Goal: Communication & Community: Answer question/provide support

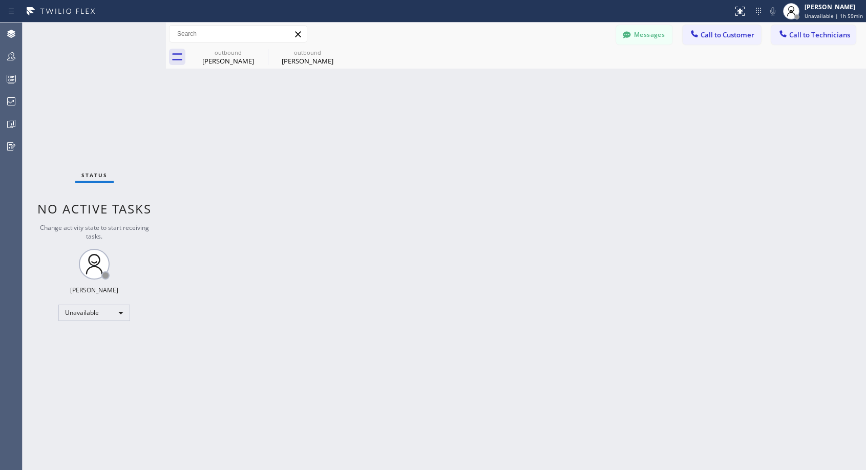
click at [705, 41] on button "Call to Customer" at bounding box center [721, 34] width 78 height 19
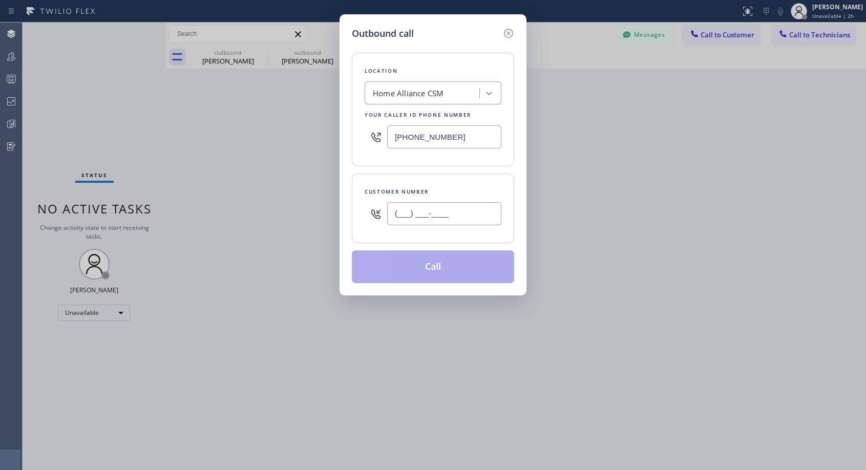
click at [468, 210] on input "(___) ___-____" at bounding box center [444, 213] width 114 height 23
paste input "650) 315-2532"
type input "[PHONE_NUMBER]"
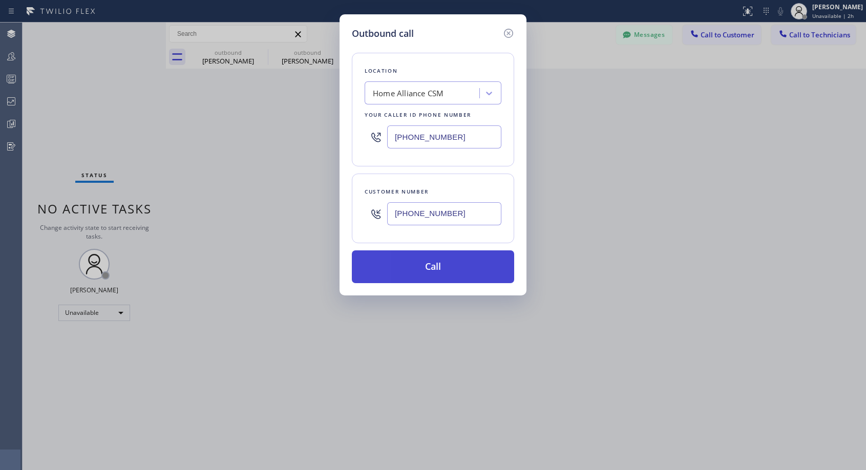
click at [434, 266] on button "Call" at bounding box center [433, 266] width 162 height 33
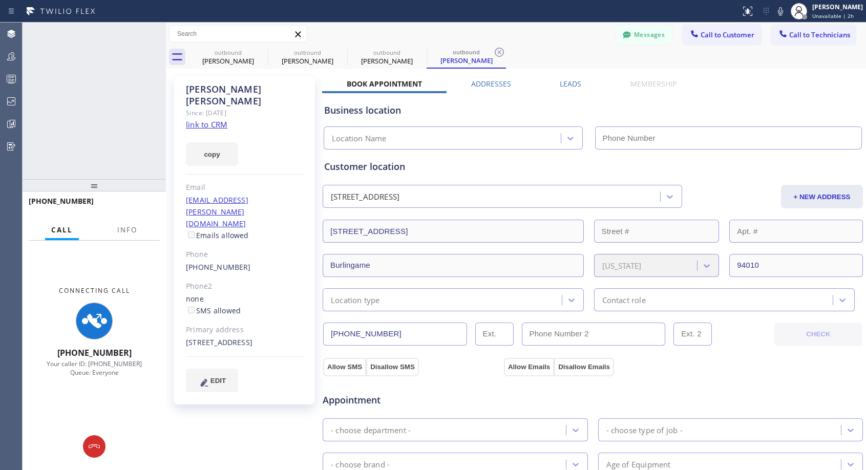
type input "[PHONE_NUMBER]"
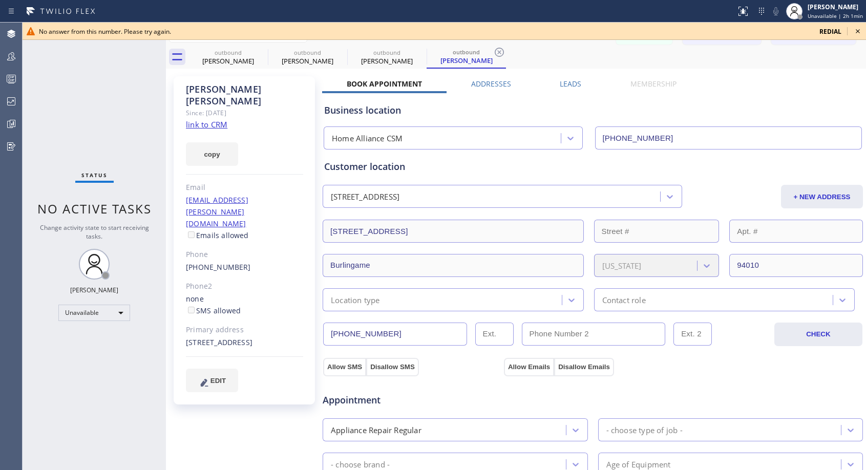
click at [858, 31] on icon at bounding box center [857, 31] width 12 height 12
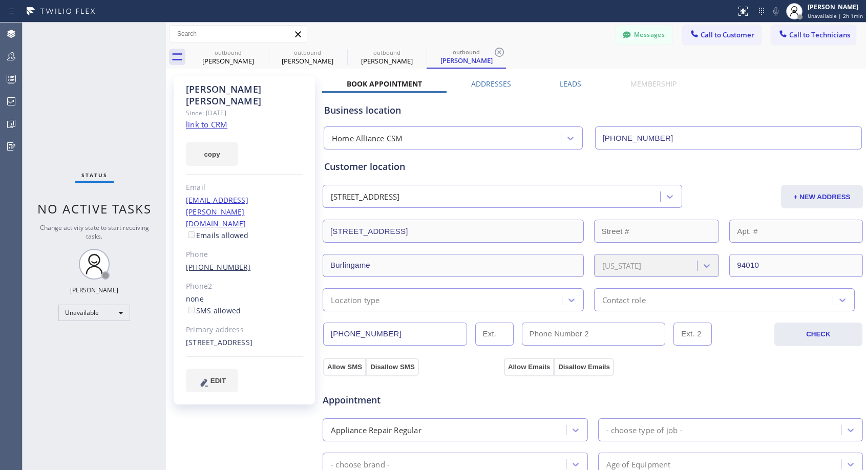
click at [232, 262] on link "[PHONE_NUMBER]" at bounding box center [218, 267] width 65 height 10
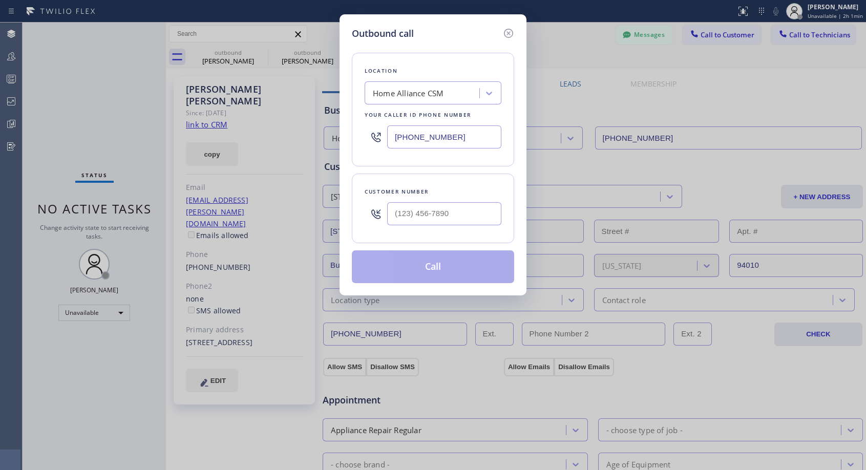
type input "[PHONE_NUMBER]"
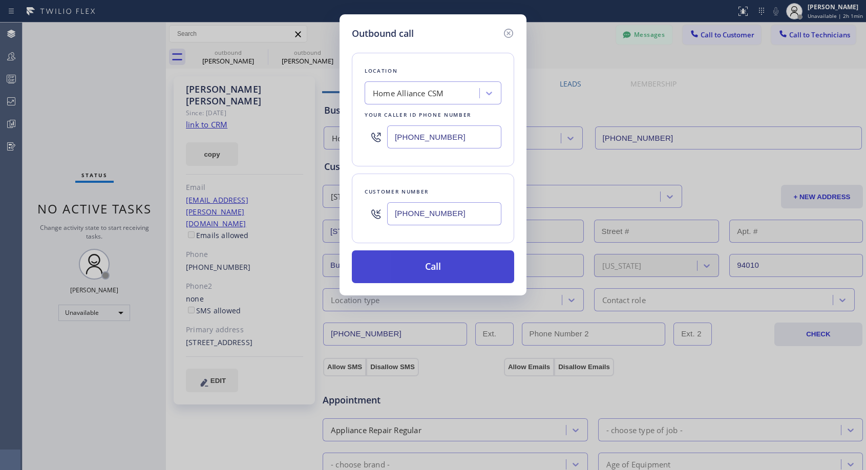
click at [436, 268] on button "Call" at bounding box center [433, 266] width 162 height 33
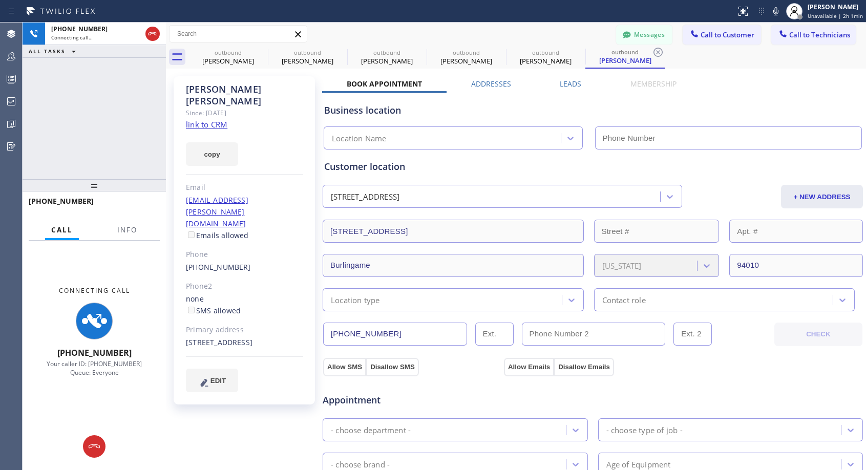
type input "[PHONE_NUMBER]"
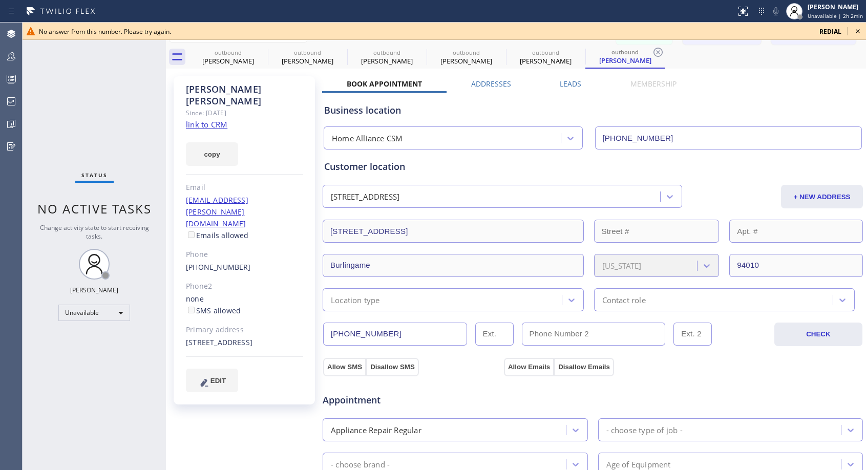
click at [858, 32] on icon at bounding box center [857, 31] width 12 height 12
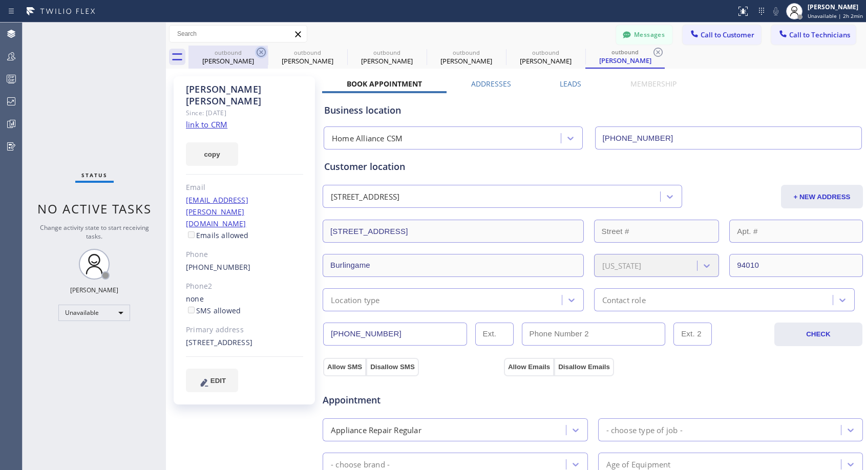
click at [260, 52] on icon at bounding box center [260, 52] width 9 height 9
click at [0, 0] on icon at bounding box center [0, 0] width 0 height 0
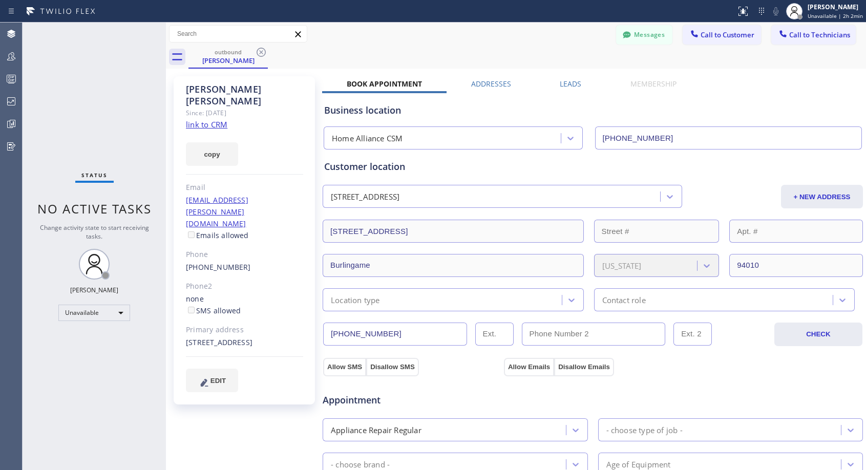
click at [260, 52] on icon at bounding box center [260, 52] width 9 height 9
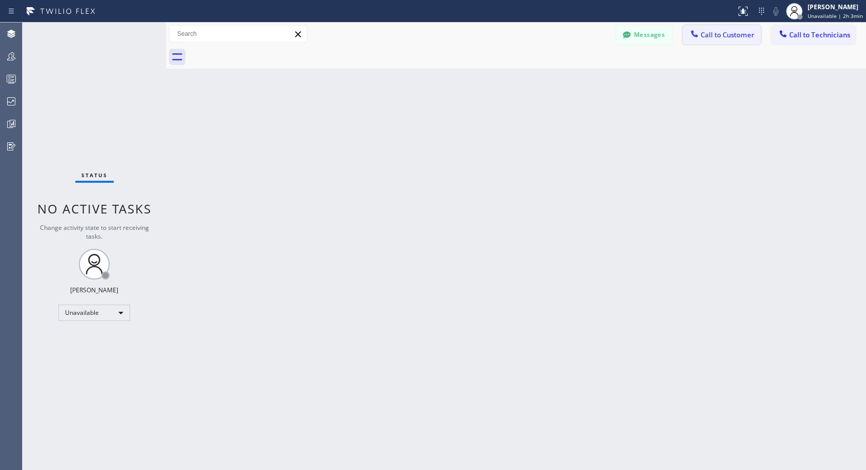
click at [718, 32] on span "Call to Customer" at bounding box center [727, 34] width 54 height 9
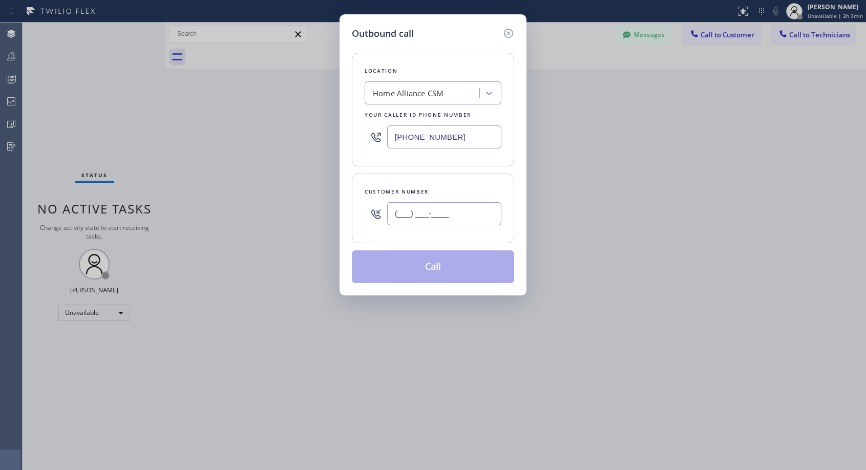
click at [434, 212] on input "(___) ___-____" at bounding box center [444, 213] width 114 height 23
paste input "786) 853-0711"
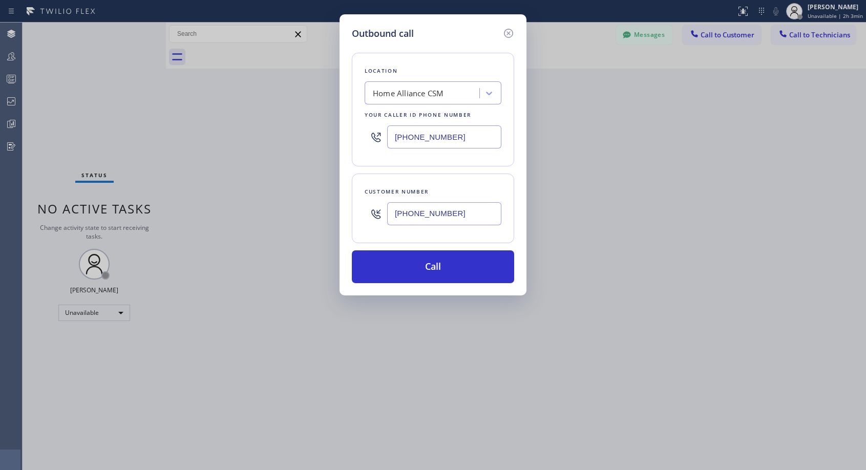
type input "[PHONE_NUMBER]"
click at [419, 264] on button "Call" at bounding box center [433, 266] width 162 height 33
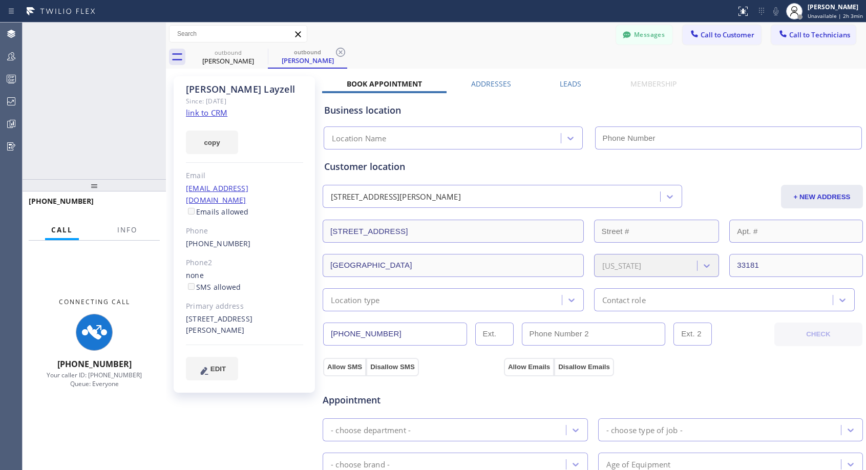
type input "[PHONE_NUMBER]"
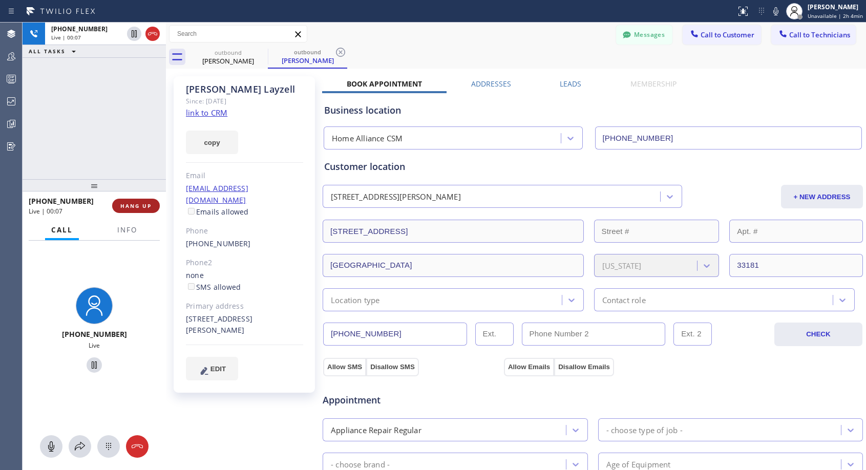
click at [129, 201] on button "HANG UP" at bounding box center [136, 206] width 48 height 14
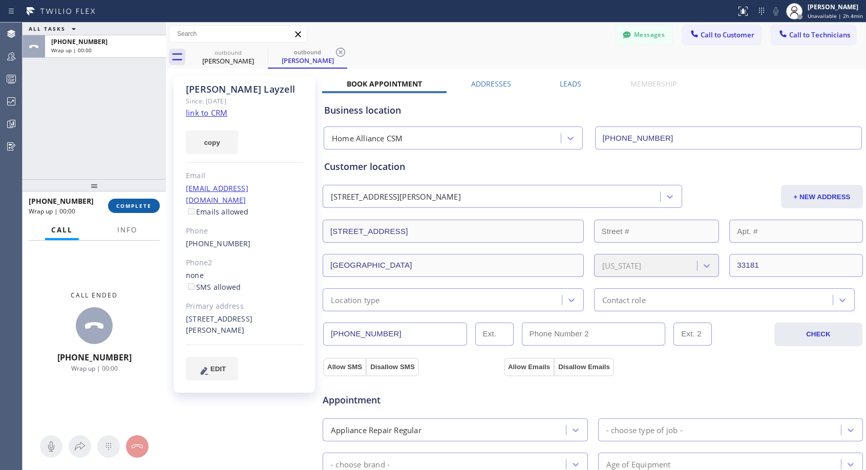
click at [132, 209] on span "COMPLETE" at bounding box center [133, 205] width 35 height 7
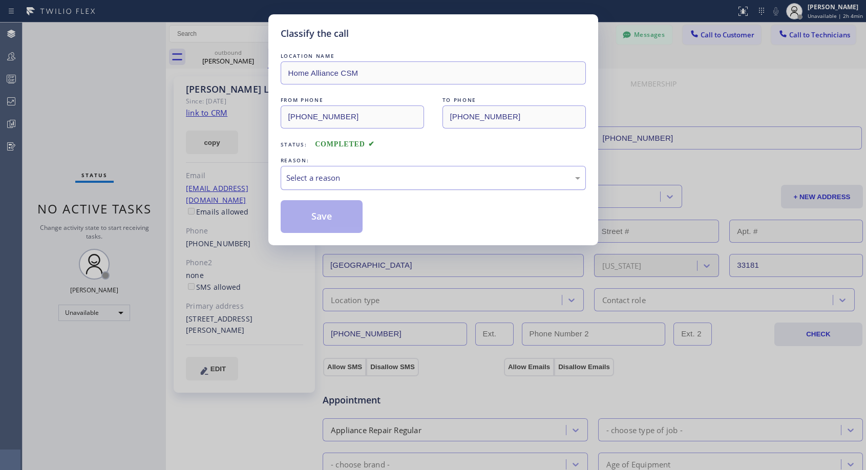
click at [423, 164] on div "REASON:" at bounding box center [433, 160] width 305 height 11
click at [406, 182] on div "Select a reason" at bounding box center [433, 178] width 294 height 12
click at [339, 212] on button "Save" at bounding box center [322, 216] width 82 height 33
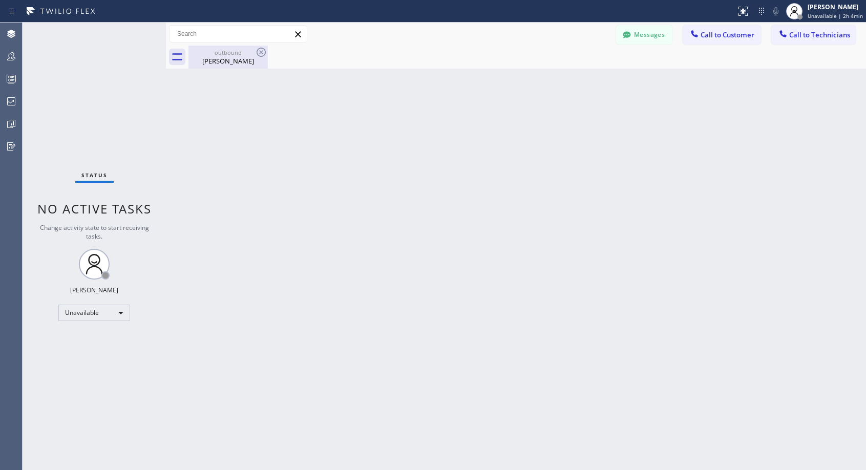
click at [232, 63] on div "[PERSON_NAME]" at bounding box center [227, 60] width 77 height 9
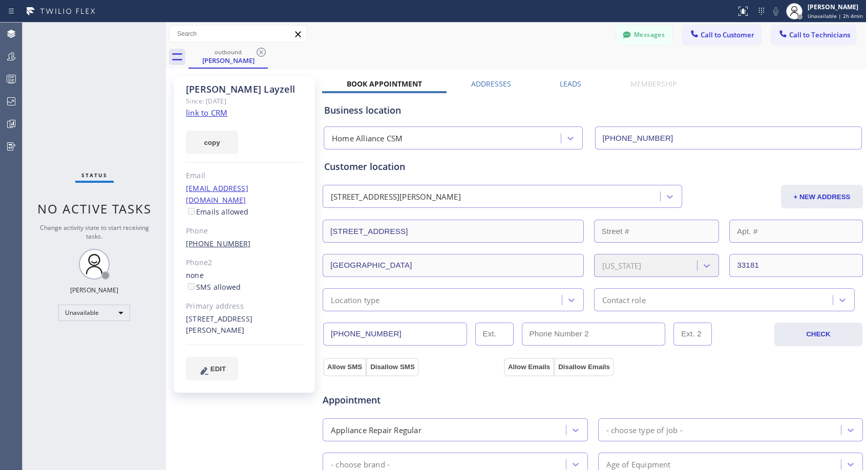
click at [198, 239] on link "[PHONE_NUMBER]" at bounding box center [218, 244] width 65 height 10
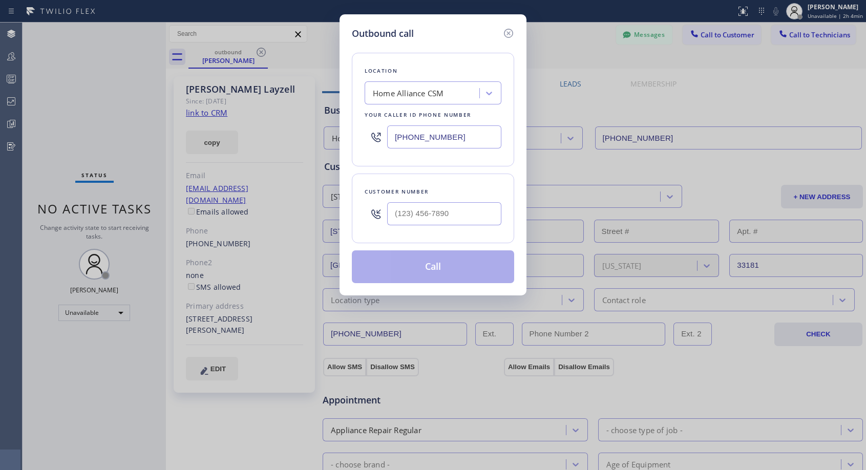
type input "[PHONE_NUMBER]"
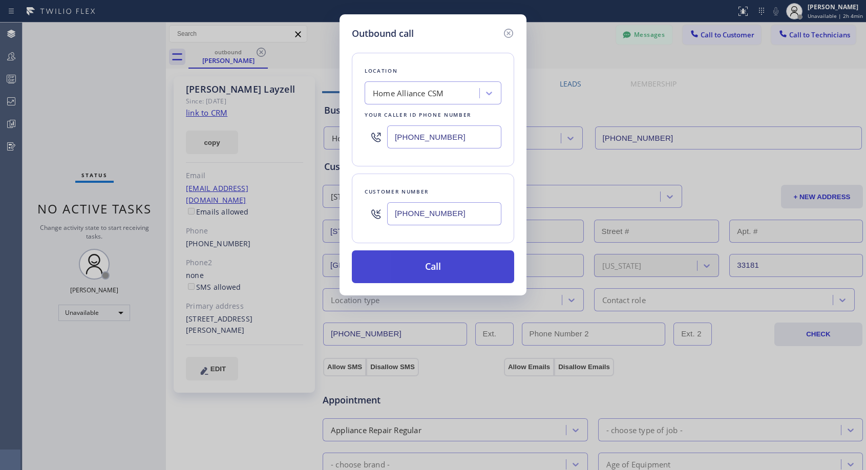
click at [423, 271] on button "Call" at bounding box center [433, 266] width 162 height 33
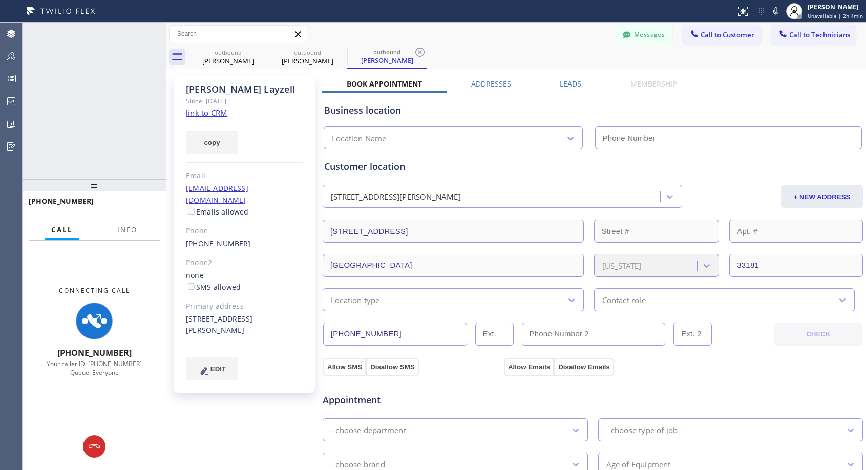
type input "[PHONE_NUMBER]"
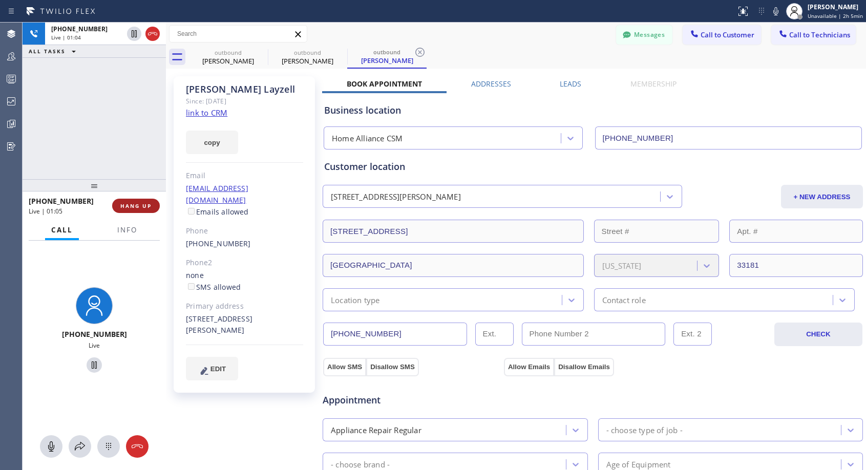
click at [131, 203] on span "HANG UP" at bounding box center [135, 205] width 31 height 7
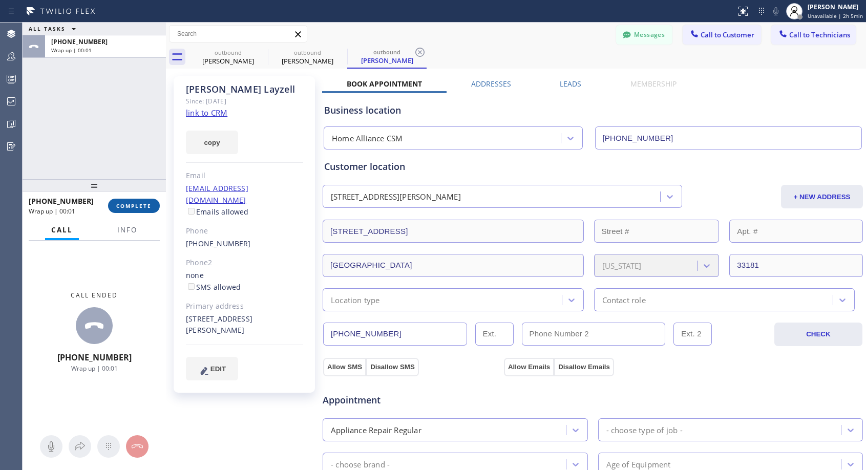
click at [135, 199] on button "COMPLETE" at bounding box center [134, 206] width 52 height 14
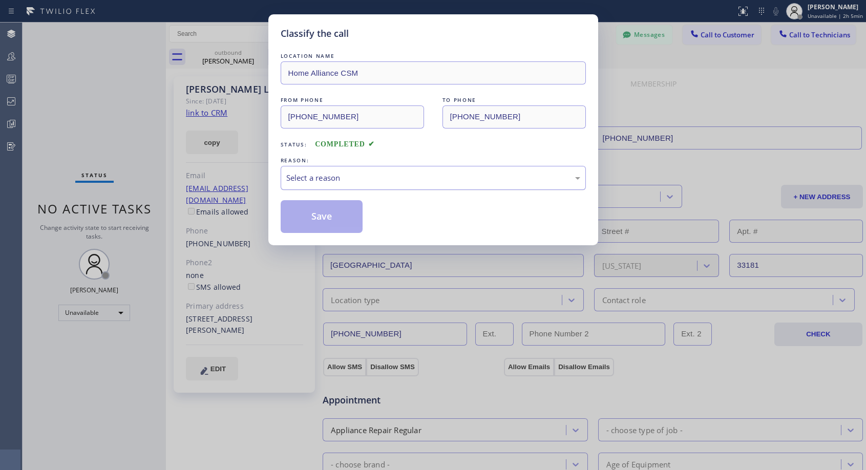
click at [383, 171] on div "Select a reason" at bounding box center [433, 178] width 305 height 24
click at [346, 223] on button "Save" at bounding box center [322, 216] width 82 height 33
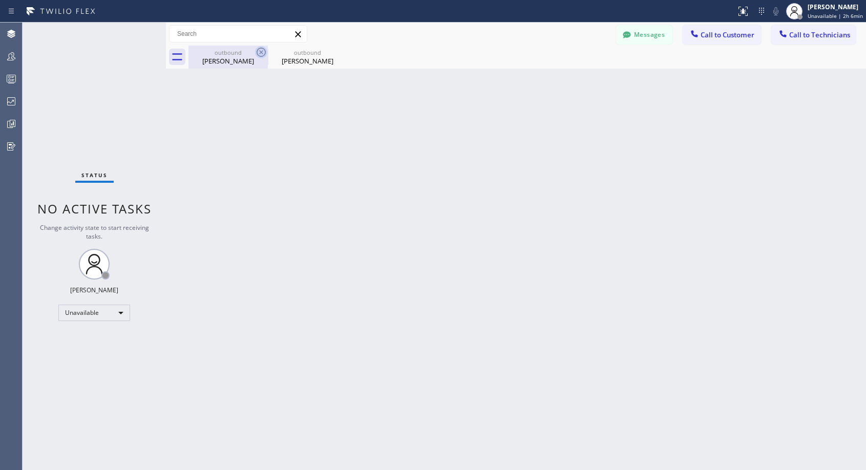
click at [263, 51] on icon at bounding box center [261, 52] width 12 height 12
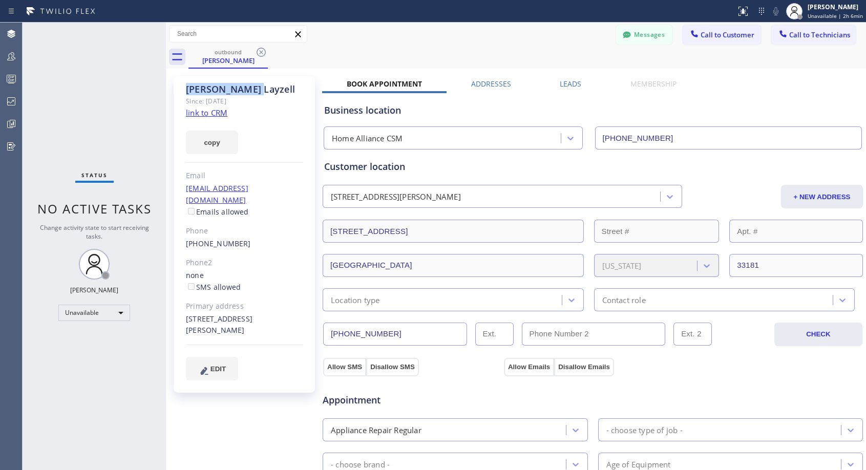
click at [263, 51] on icon at bounding box center [261, 52] width 12 height 12
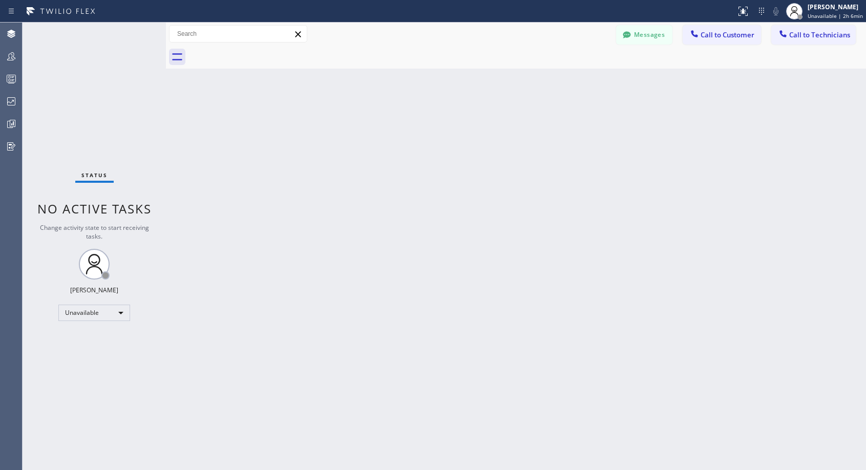
click at [263, 51] on div at bounding box center [526, 57] width 677 height 23
click at [709, 39] on button "Call to Customer" at bounding box center [721, 34] width 78 height 19
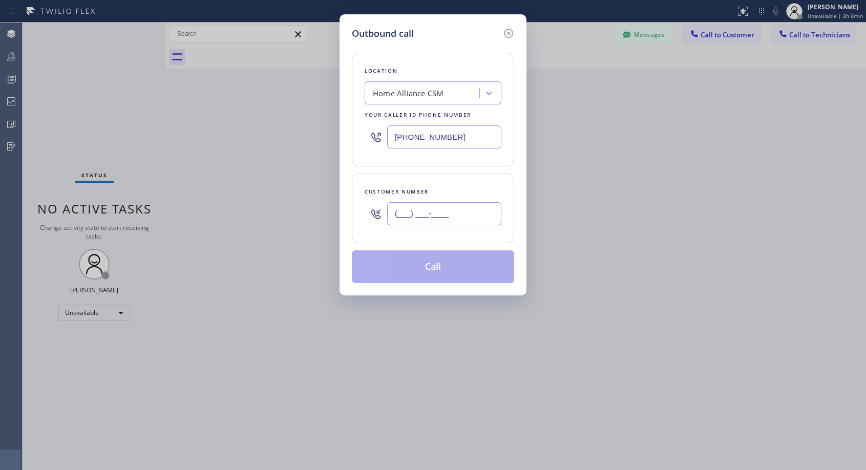
click at [464, 210] on input "(___) ___-____" at bounding box center [444, 213] width 114 height 23
paste input "925) 788-8802"
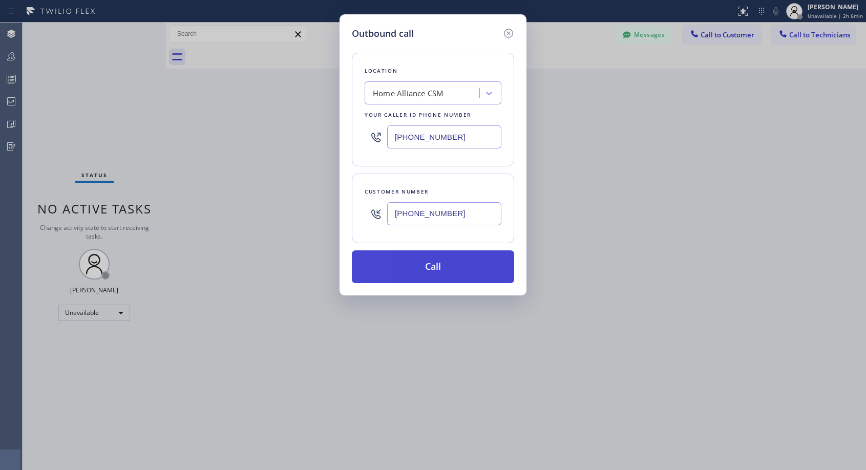
type input "[PHONE_NUMBER]"
click at [452, 271] on button "Call" at bounding box center [433, 266] width 162 height 33
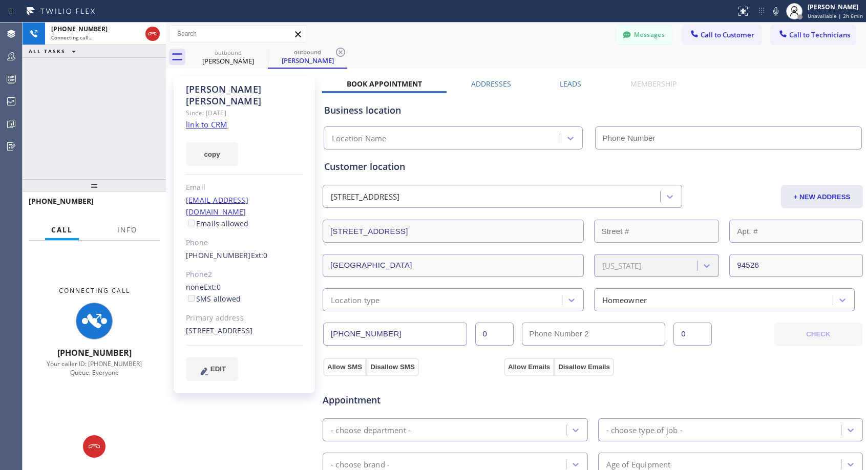
type input "[PHONE_NUMBER]"
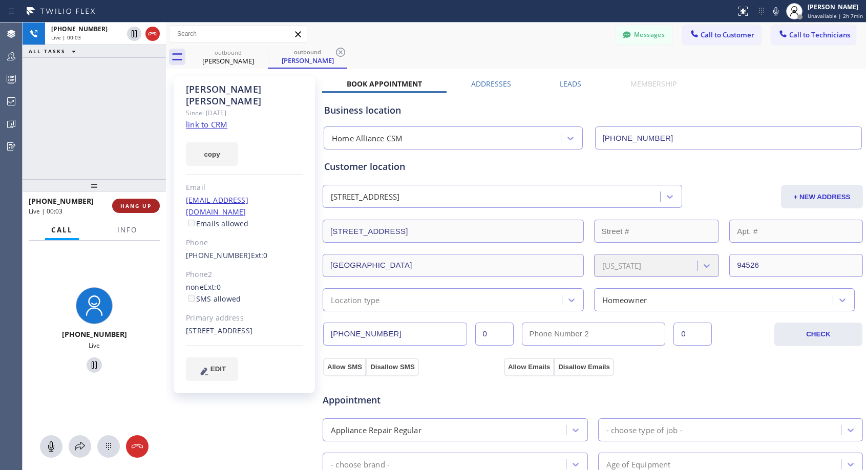
click at [146, 204] on span "HANG UP" at bounding box center [135, 205] width 31 height 7
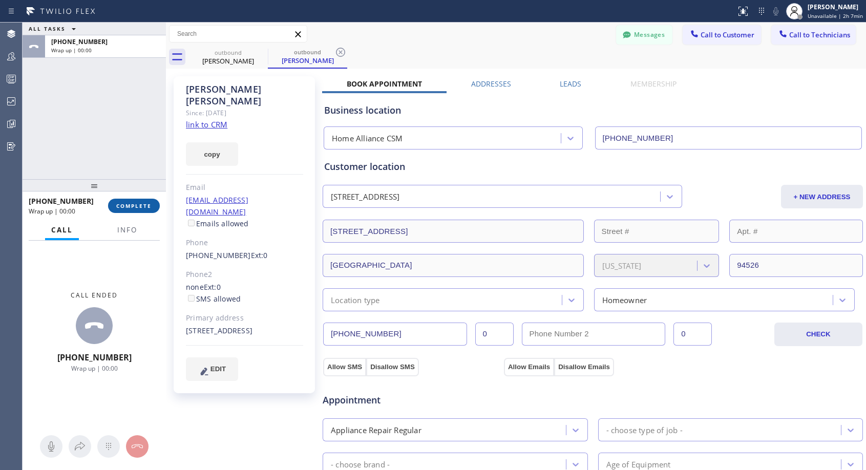
click at [146, 204] on span "COMPLETE" at bounding box center [133, 205] width 35 height 7
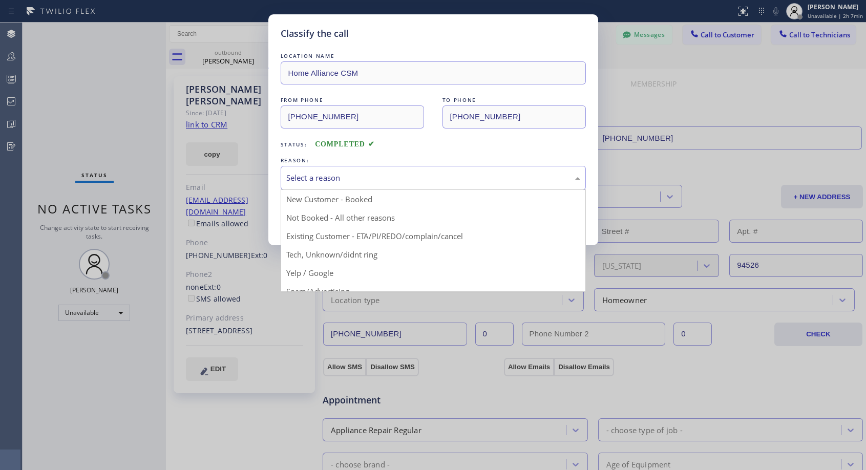
click at [435, 179] on div "Select a reason" at bounding box center [433, 178] width 294 height 12
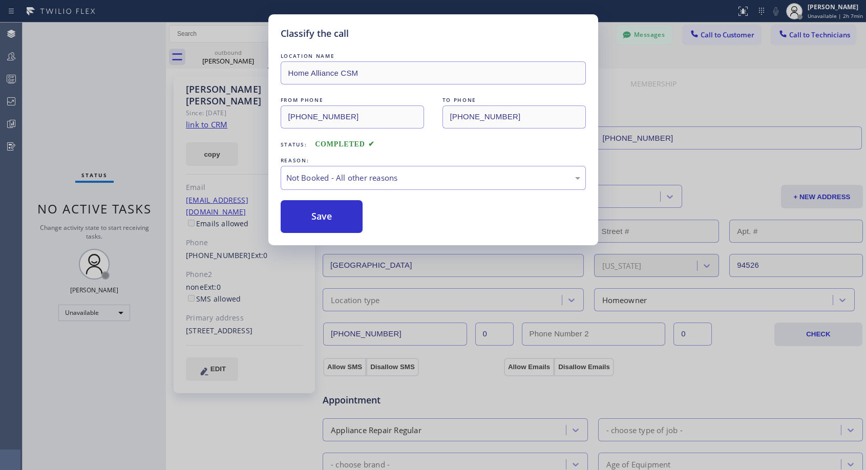
click at [366, 217] on div "Save" at bounding box center [433, 216] width 305 height 33
click at [335, 218] on button "Save" at bounding box center [322, 216] width 82 height 33
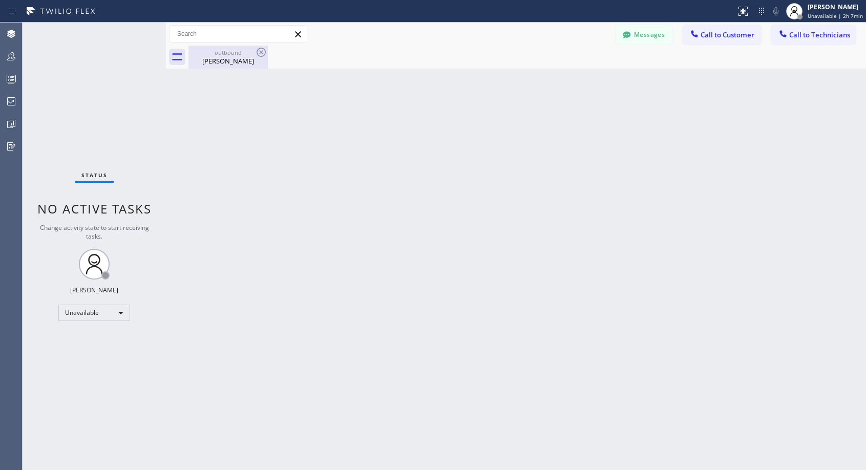
click at [228, 61] on div "[PERSON_NAME]" at bounding box center [227, 60] width 77 height 9
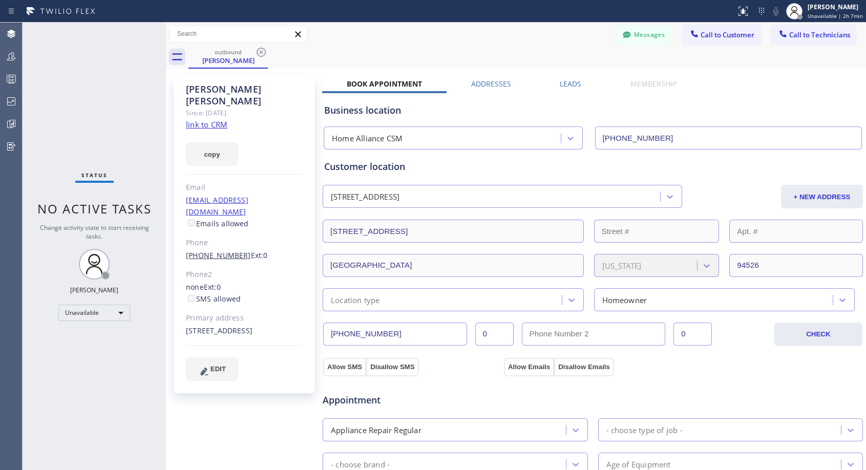
click at [214, 250] on link "[PHONE_NUMBER]" at bounding box center [218, 255] width 65 height 10
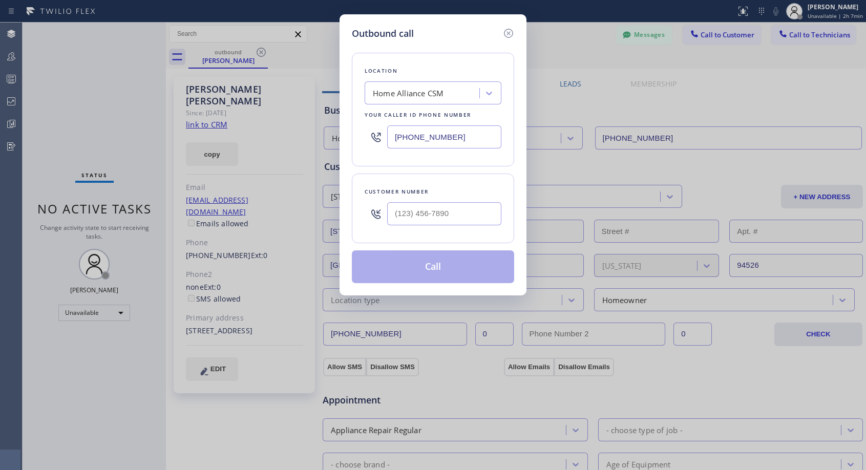
type input "[PHONE_NUMBER]"
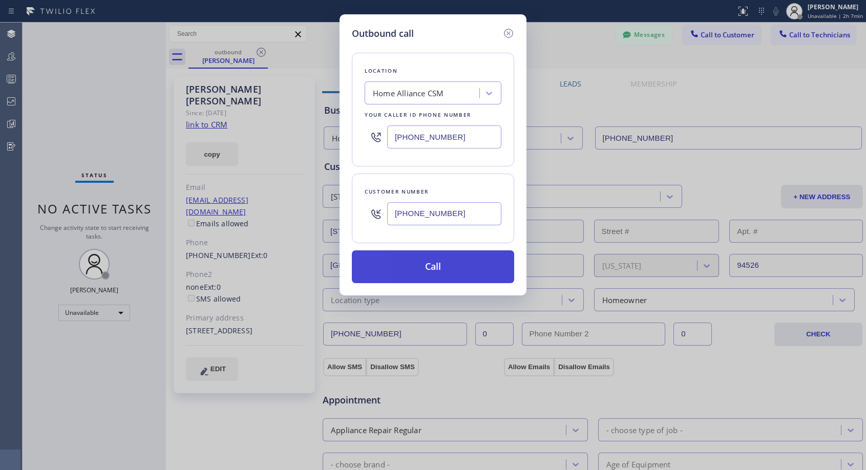
click at [419, 266] on button "Call" at bounding box center [433, 266] width 162 height 33
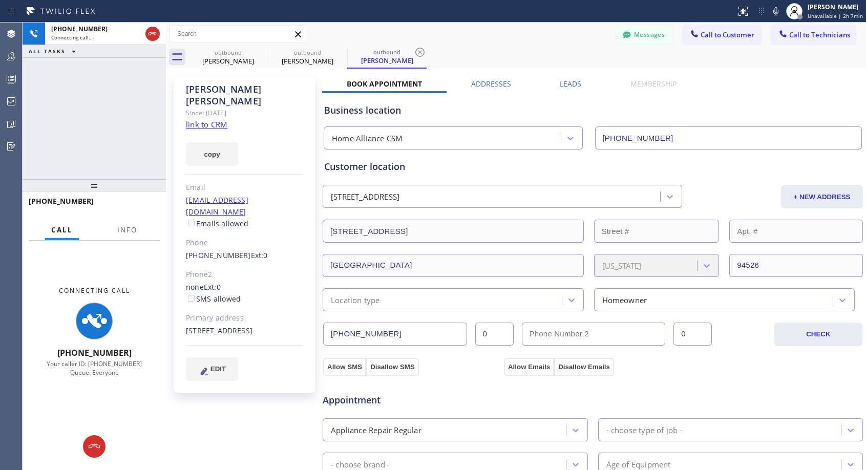
type input "[PHONE_NUMBER]"
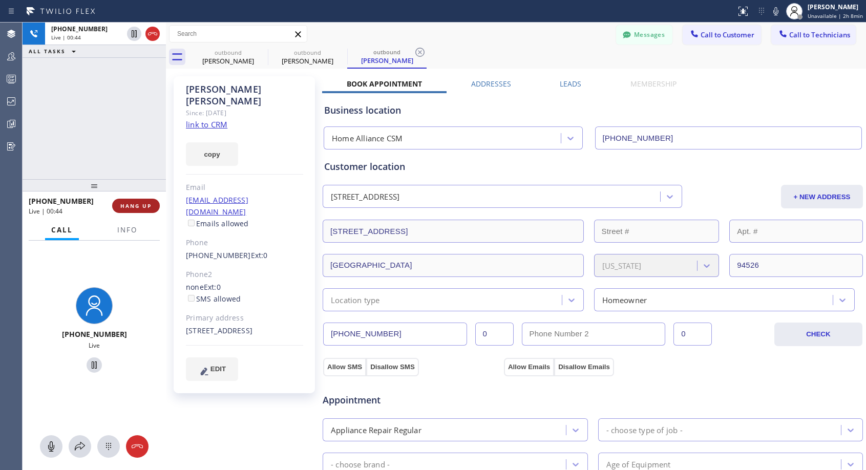
click at [129, 205] on span "HANG UP" at bounding box center [135, 205] width 31 height 7
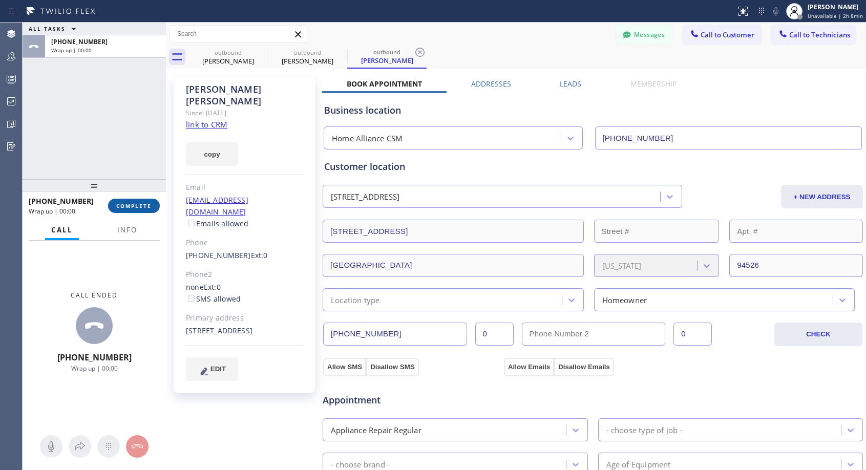
click at [129, 205] on span "COMPLETE" at bounding box center [133, 205] width 35 height 7
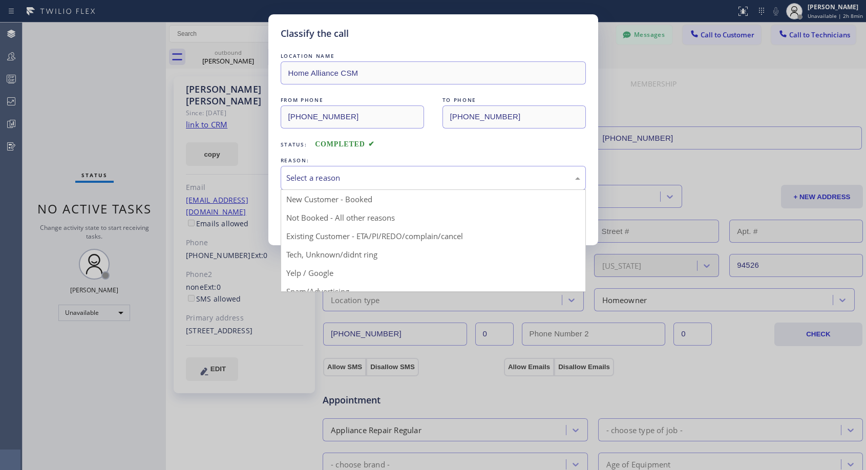
click at [373, 174] on div "Select a reason" at bounding box center [433, 178] width 294 height 12
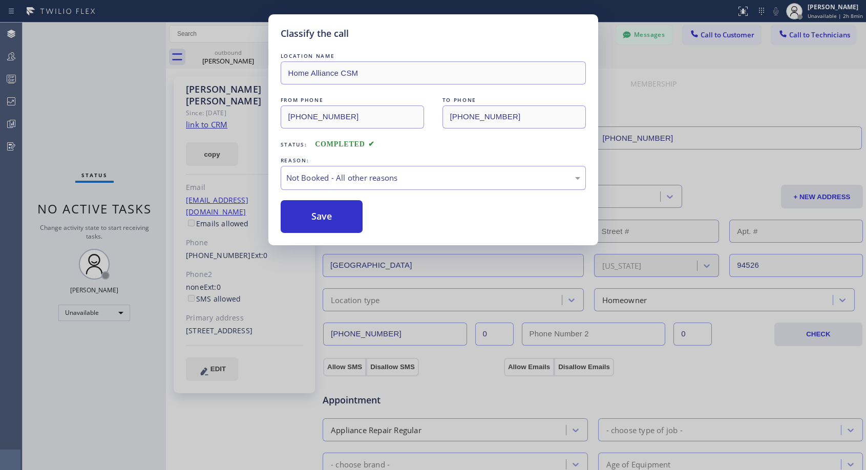
click at [325, 218] on button "Save" at bounding box center [322, 216] width 82 height 33
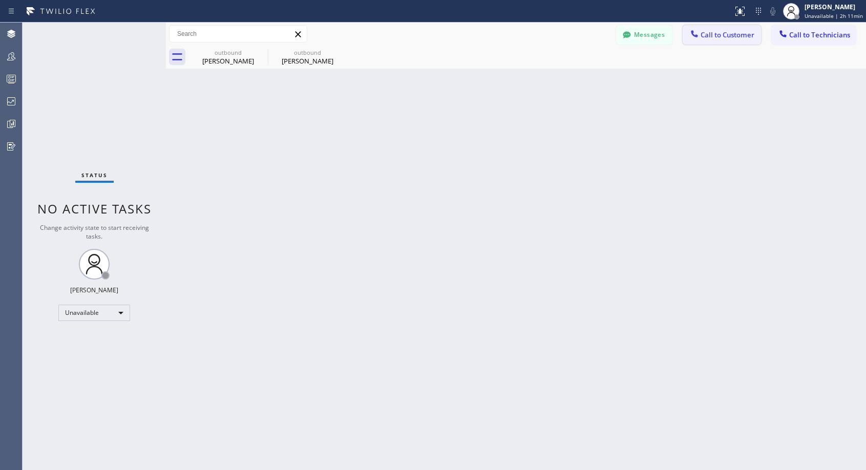
click at [714, 35] on span "Call to Customer" at bounding box center [727, 34] width 54 height 9
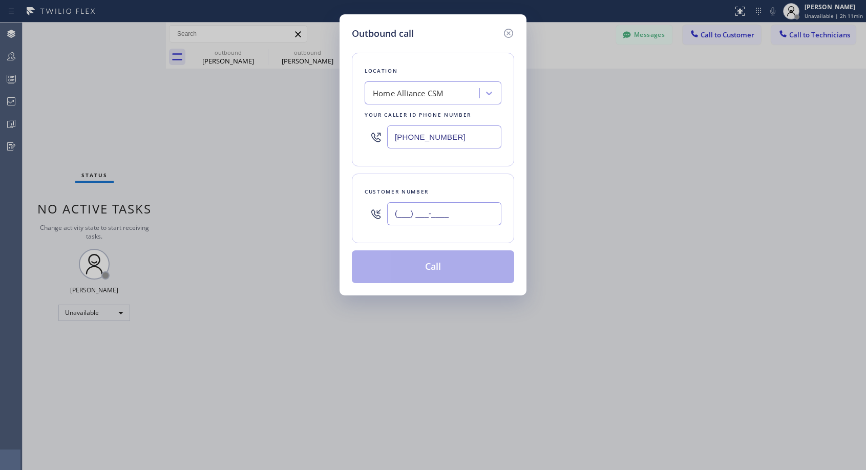
click at [494, 219] on input "(___) ___-____" at bounding box center [444, 213] width 114 height 23
paste input "540) 292-2139"
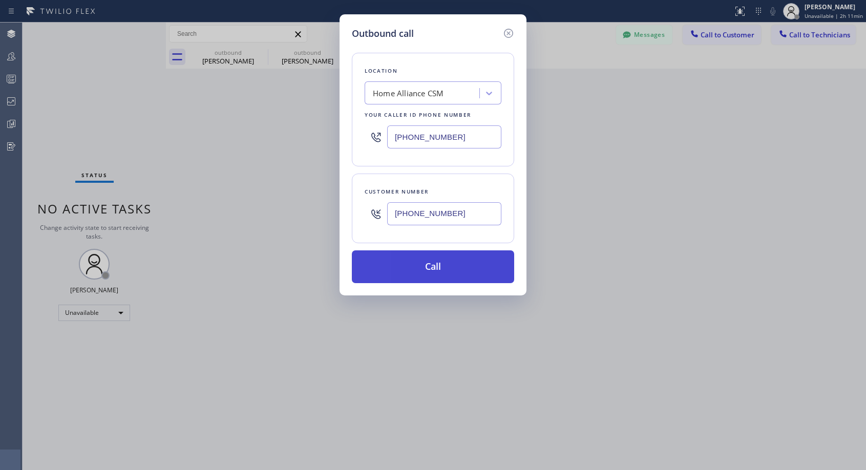
type input "[PHONE_NUMBER]"
click at [469, 265] on button "Call" at bounding box center [433, 266] width 162 height 33
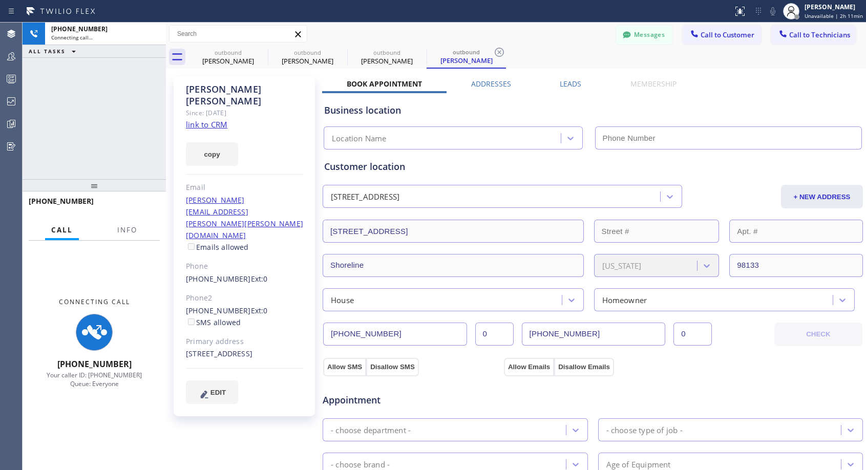
type input "[PHONE_NUMBER]"
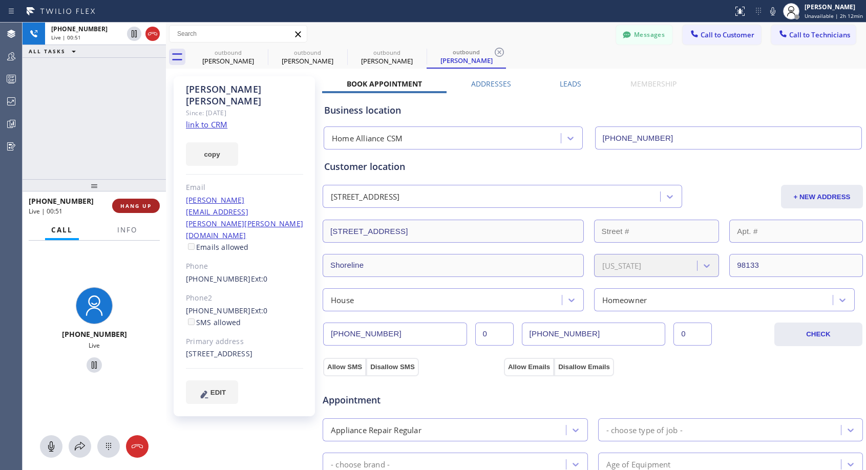
click at [132, 205] on span "HANG UP" at bounding box center [135, 205] width 31 height 7
click at [136, 201] on button "HANG UP" at bounding box center [136, 206] width 48 height 14
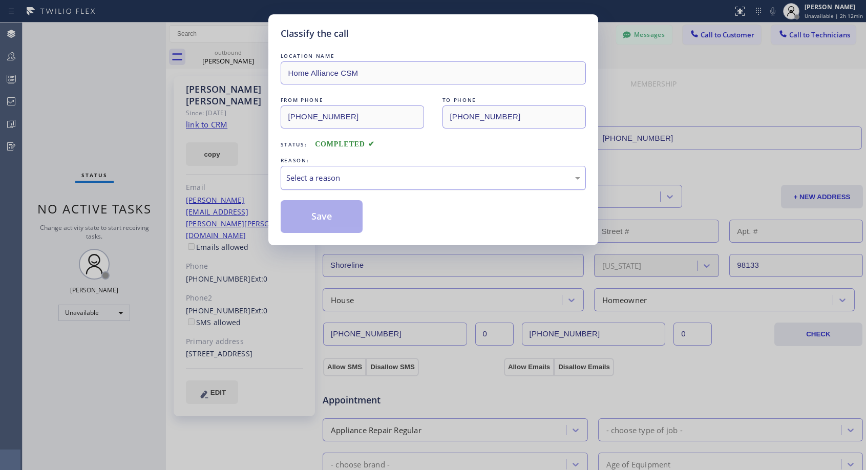
click at [348, 178] on div "Select a reason" at bounding box center [433, 178] width 294 height 12
click at [319, 220] on button "Save" at bounding box center [322, 216] width 82 height 33
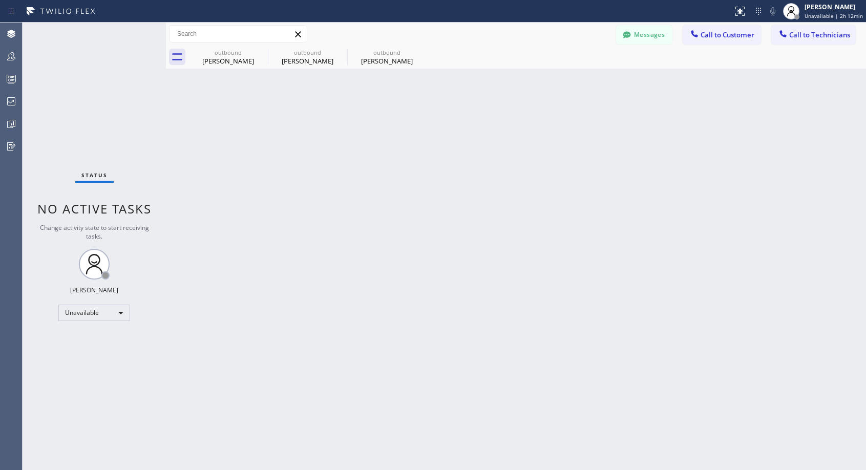
click at [393, 57] on div "[PERSON_NAME]" at bounding box center [386, 60] width 77 height 9
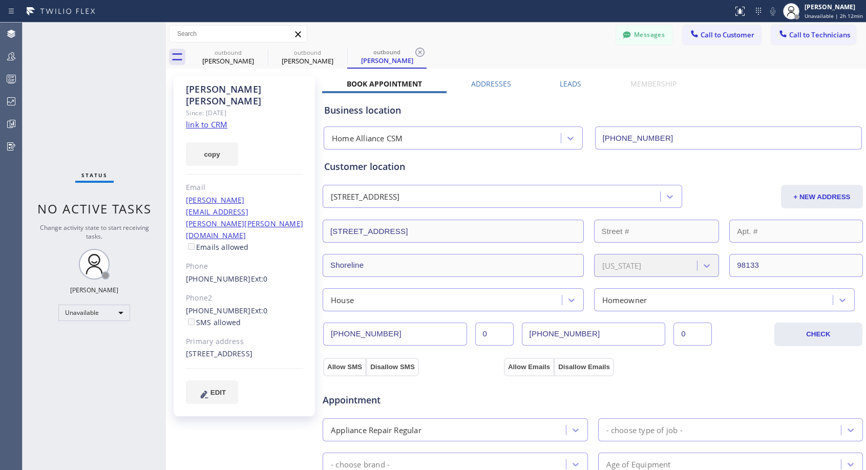
click at [271, 273] on div "[PHONE_NUMBER] Ext: 0" at bounding box center [244, 279] width 117 height 12
copy div "[PHONE_NUMBER] Ext: 0"
click at [701, 37] on span "Call to Customer" at bounding box center [727, 34] width 54 height 9
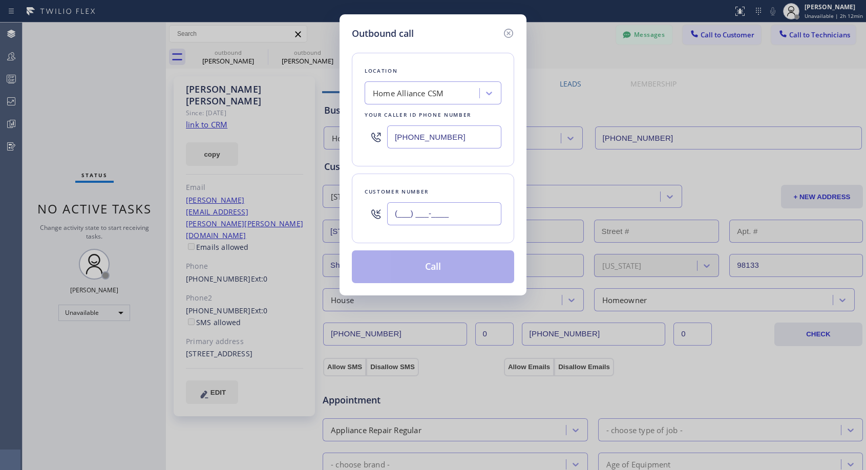
click at [470, 221] on input "(___) ___-____" at bounding box center [444, 213] width 114 height 23
paste input "540) 292-2139"
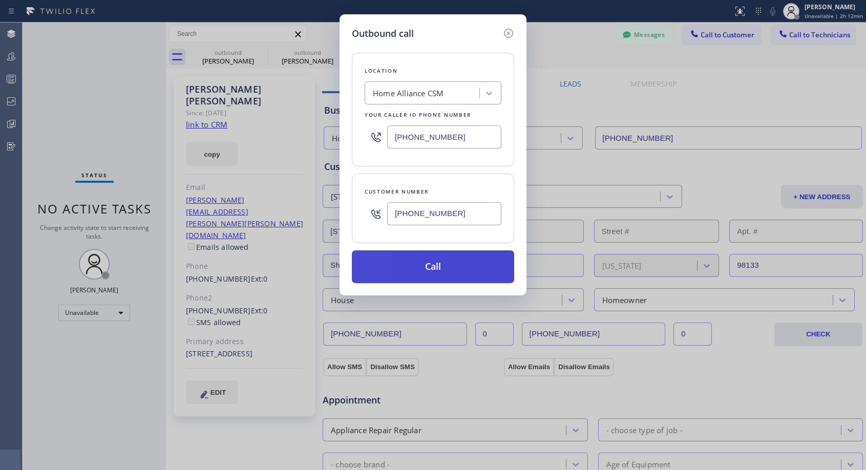
type input "[PHONE_NUMBER]"
click at [441, 262] on button "Call" at bounding box center [433, 266] width 162 height 33
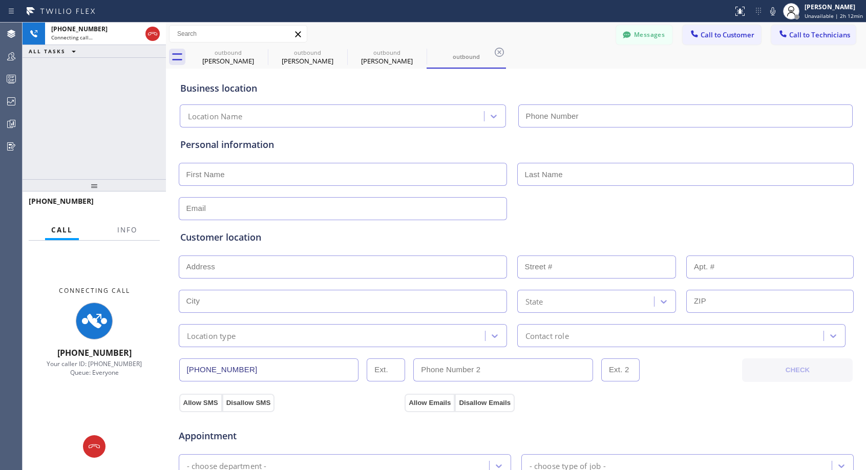
type input "[PHONE_NUMBER]"
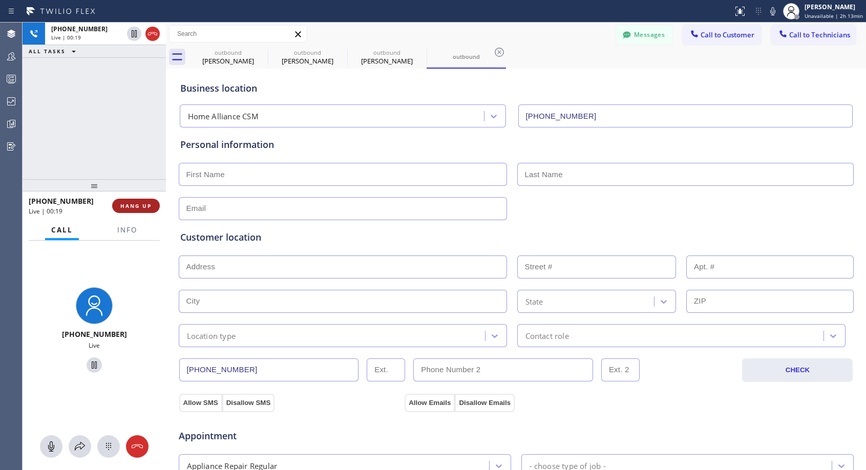
click at [132, 210] on button "HANG UP" at bounding box center [136, 206] width 48 height 14
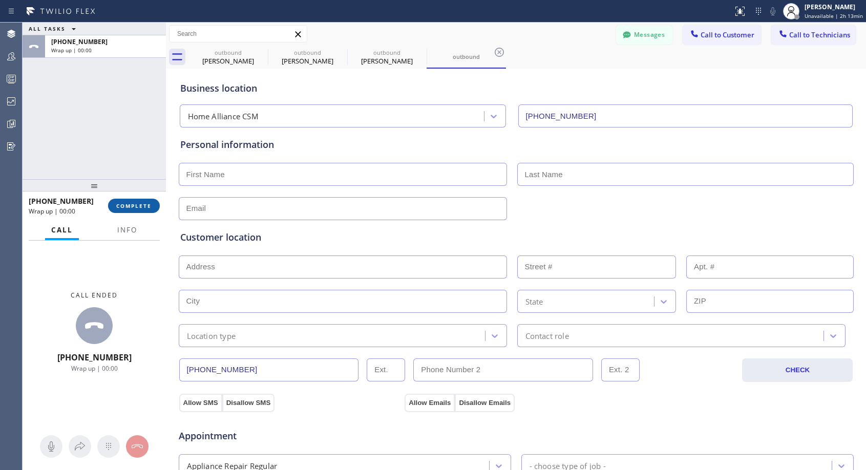
click at [132, 210] on button "COMPLETE" at bounding box center [134, 206] width 52 height 14
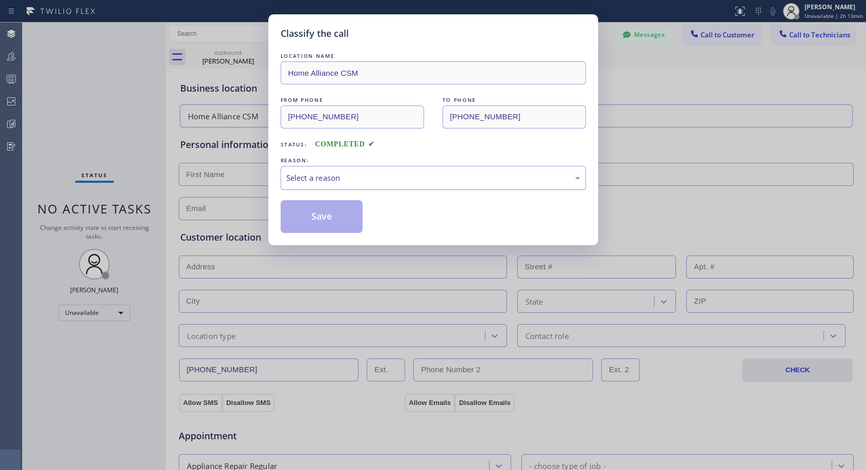
click at [389, 180] on div "Select a reason" at bounding box center [433, 178] width 294 height 12
click at [327, 213] on button "Save" at bounding box center [322, 216] width 82 height 33
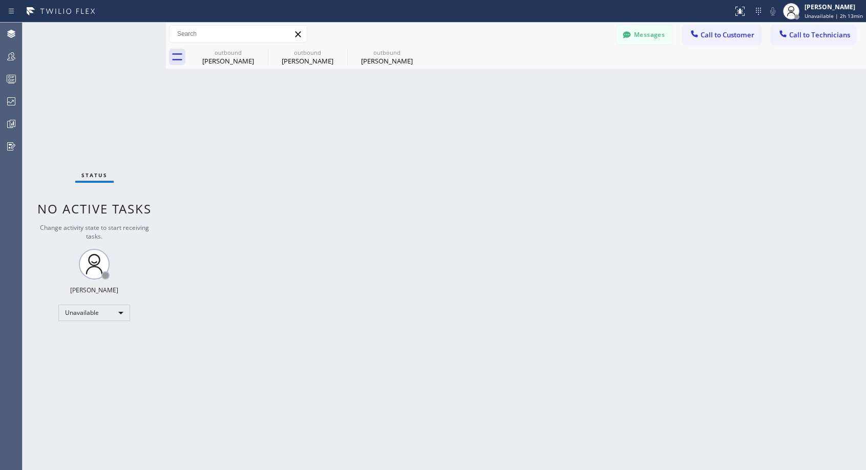
click at [716, 33] on span "Call to Customer" at bounding box center [727, 34] width 54 height 9
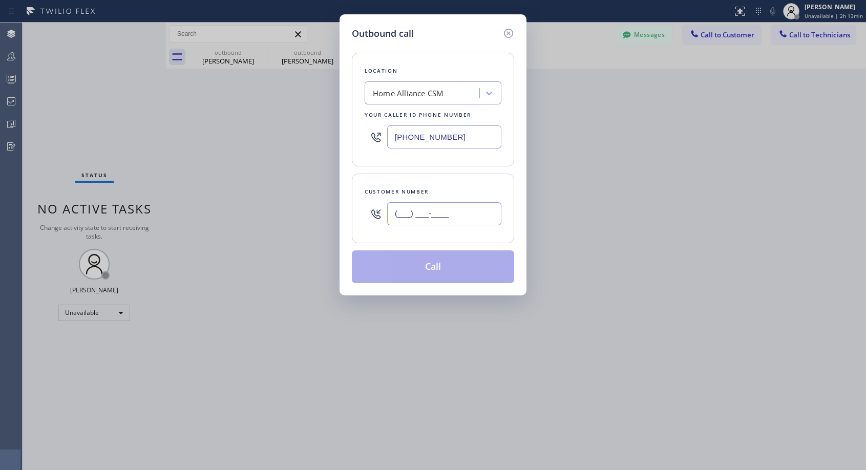
click at [477, 217] on input "(___) ___-____" at bounding box center [444, 213] width 114 height 23
paste input "540) 292-2139"
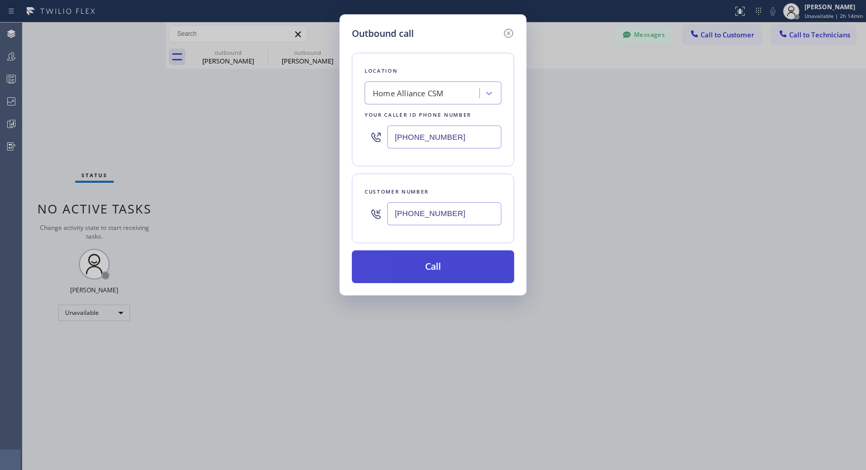
type input "[PHONE_NUMBER]"
click at [479, 260] on button "Call" at bounding box center [433, 266] width 162 height 33
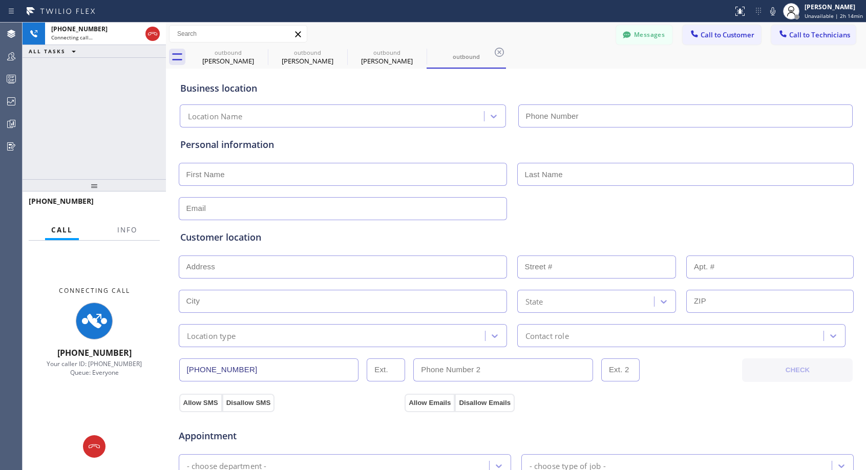
type input "[PHONE_NUMBER]"
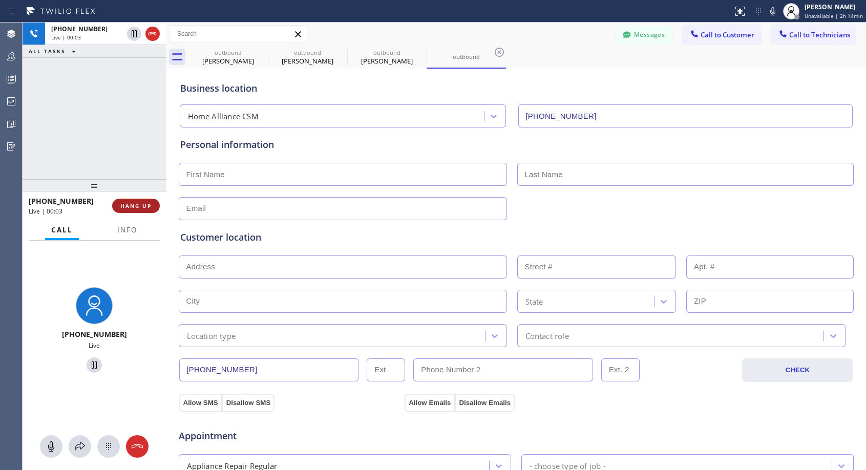
click at [133, 207] on span "HANG UP" at bounding box center [135, 205] width 31 height 7
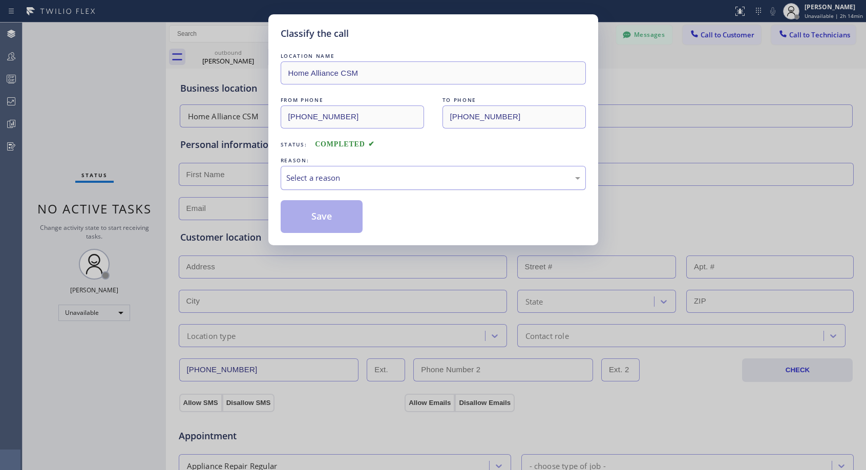
click at [301, 174] on div "Select a reason" at bounding box center [433, 178] width 294 height 12
click at [306, 214] on button "Save" at bounding box center [322, 216] width 82 height 33
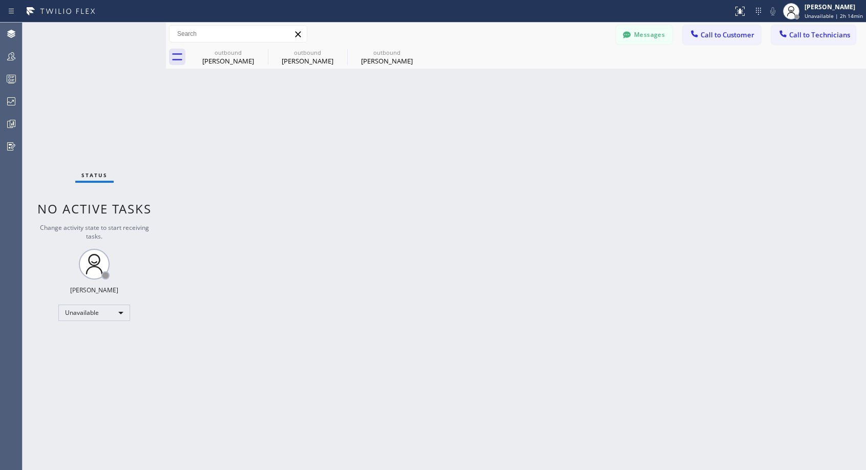
drag, startPoint x: 703, startPoint y: 36, endPoint x: 674, endPoint y: 63, distance: 40.2
click at [703, 36] on span "Call to Customer" at bounding box center [727, 34] width 54 height 9
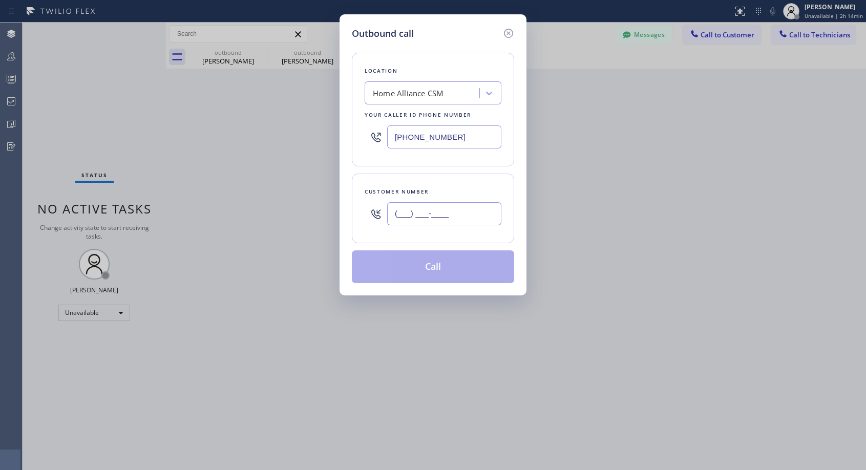
click at [464, 215] on input "(___) ___-____" at bounding box center [444, 213] width 114 height 23
paste input "540) 292-2139"
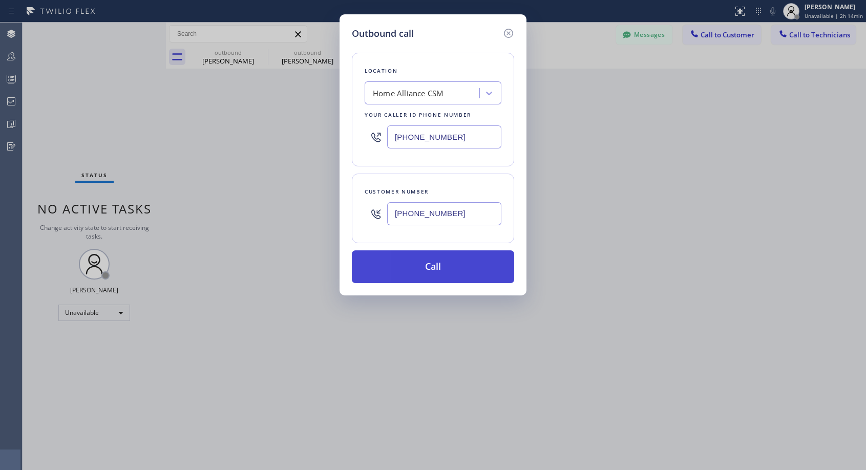
type input "[PHONE_NUMBER]"
click at [451, 275] on button "Call" at bounding box center [433, 266] width 162 height 33
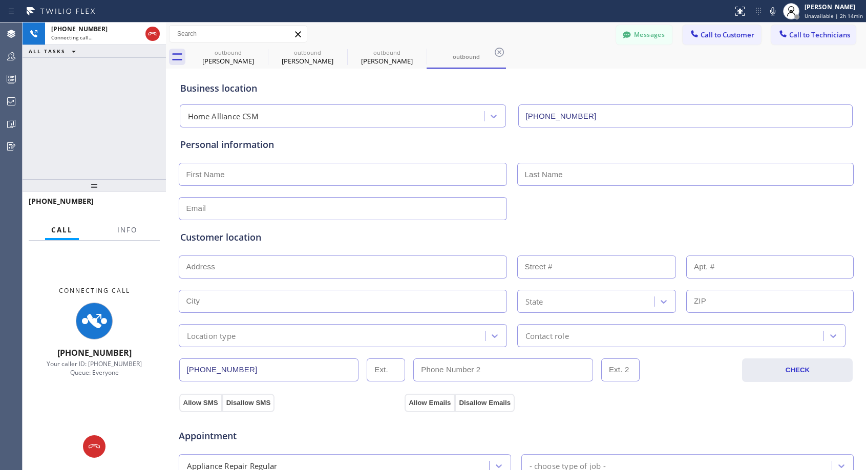
type input "[PHONE_NUMBER]"
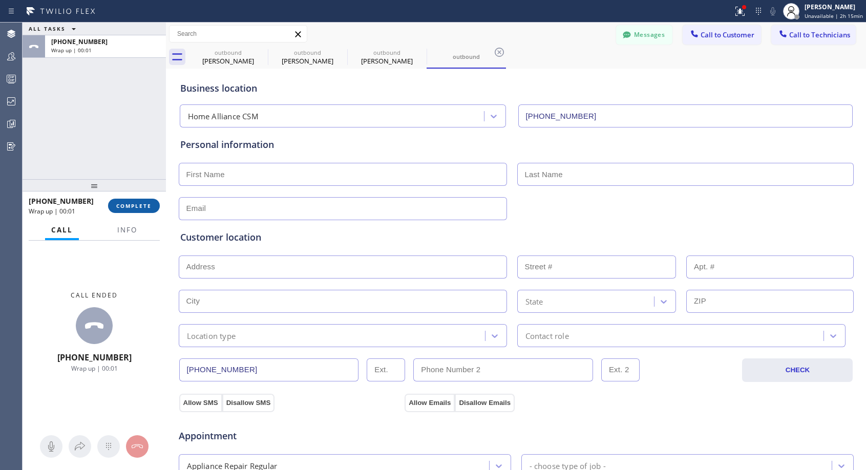
click at [138, 206] on span "COMPLETE" at bounding box center [133, 205] width 35 height 7
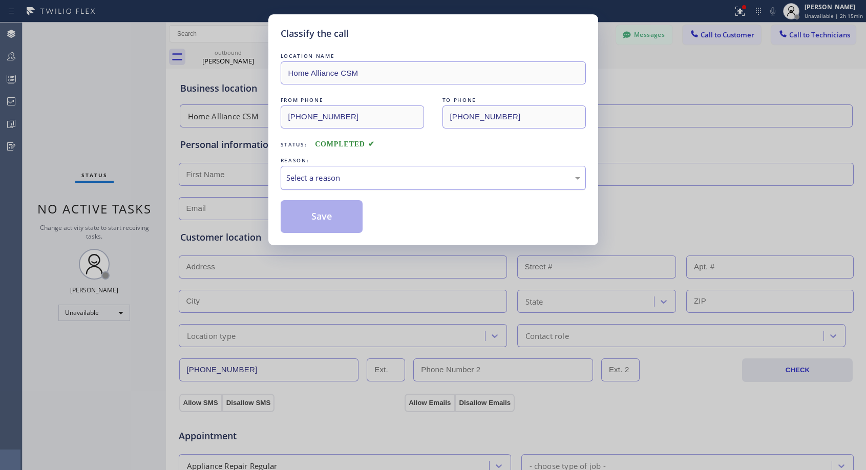
click at [367, 173] on div "Select a reason" at bounding box center [433, 178] width 294 height 12
click at [361, 212] on button "Save" at bounding box center [322, 216] width 82 height 33
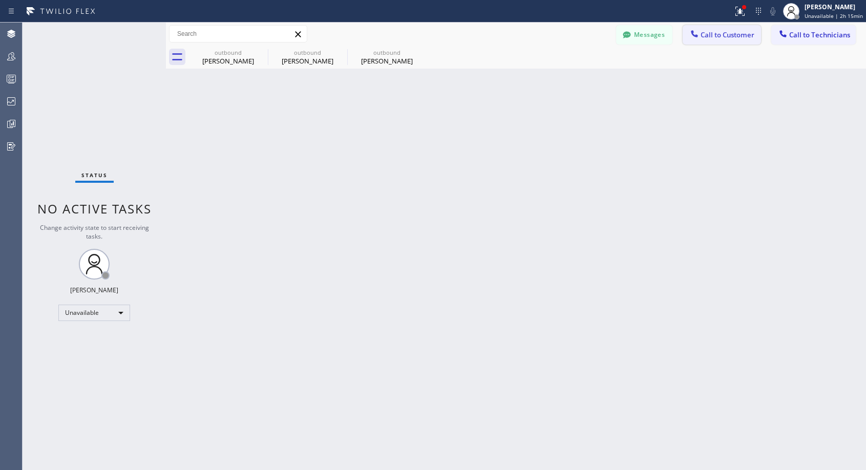
click at [716, 33] on span "Call to Customer" at bounding box center [727, 34] width 54 height 9
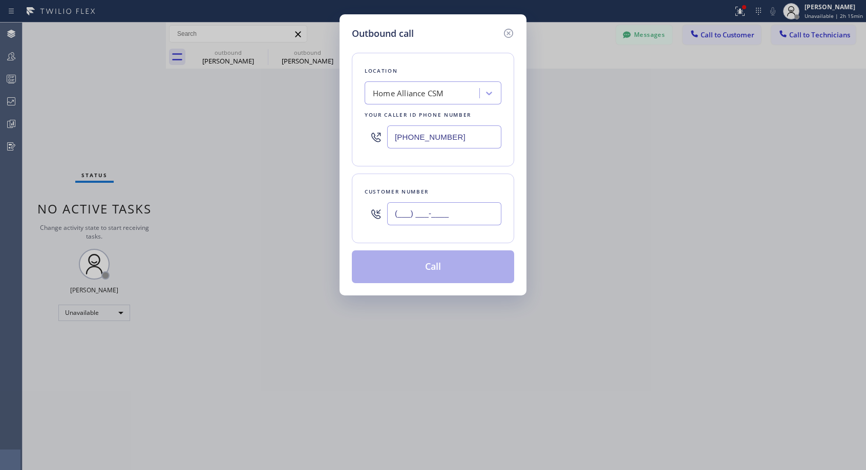
click at [492, 216] on input "(___) ___-____" at bounding box center [444, 213] width 114 height 23
paste input "540) 292-2139"
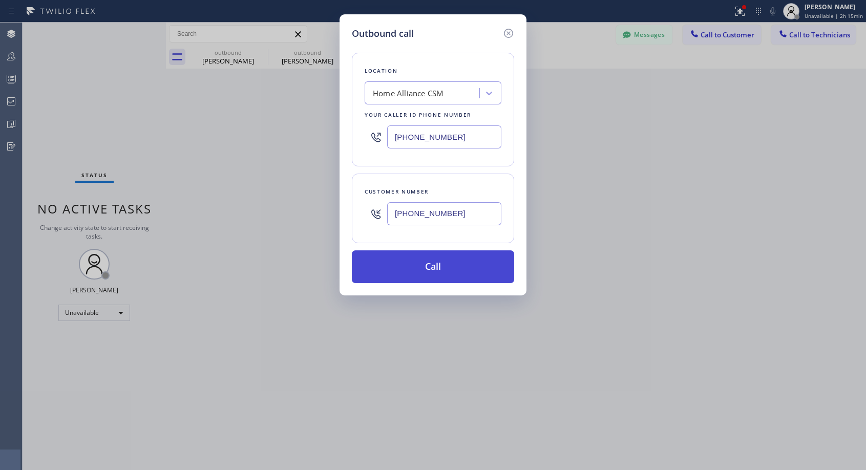
type input "[PHONE_NUMBER]"
click at [504, 259] on button "Call" at bounding box center [433, 266] width 162 height 33
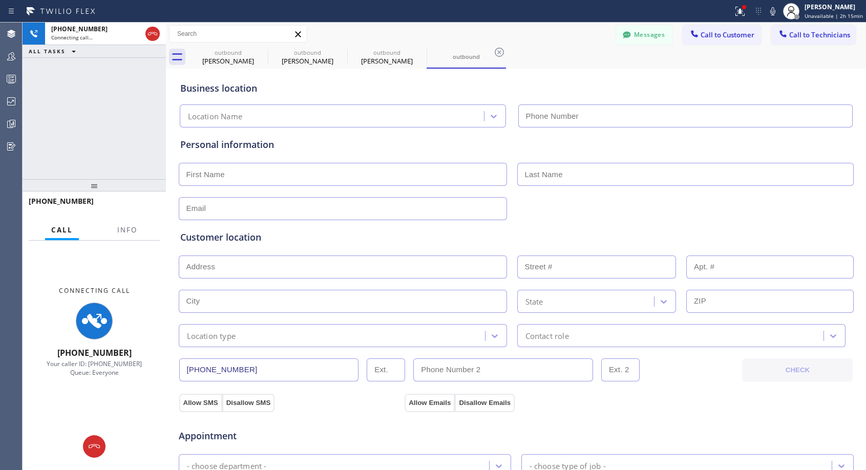
type input "[PHONE_NUMBER]"
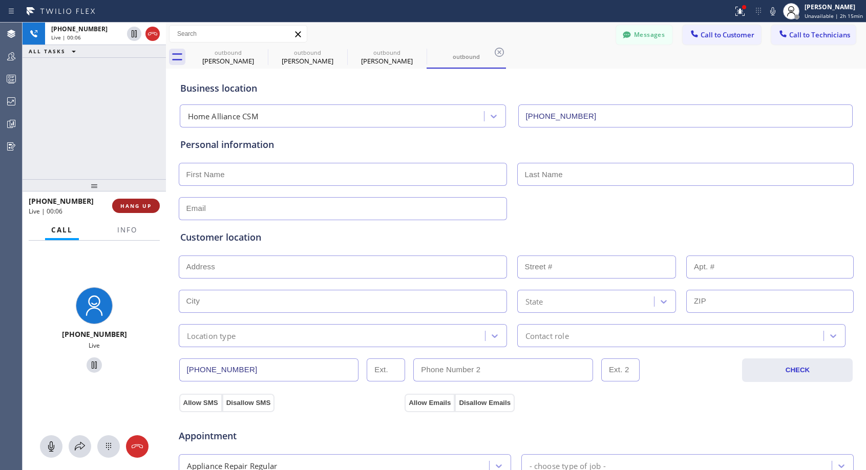
click at [141, 205] on span "HANG UP" at bounding box center [135, 205] width 31 height 7
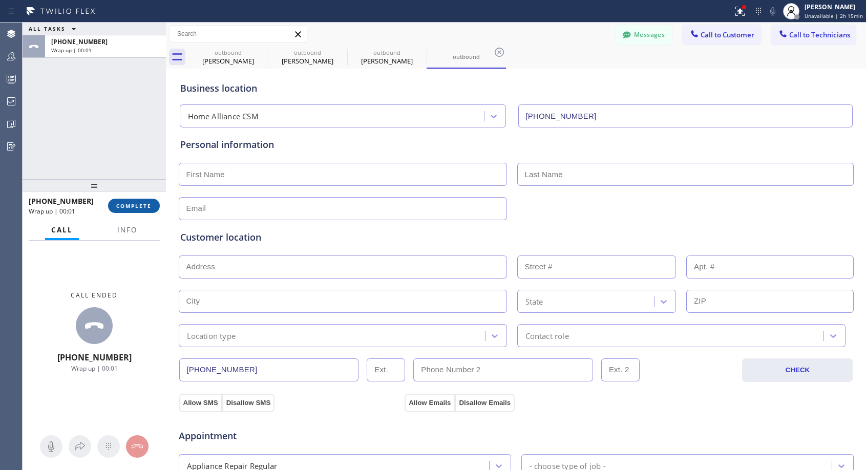
click at [157, 205] on button "COMPLETE" at bounding box center [134, 206] width 52 height 14
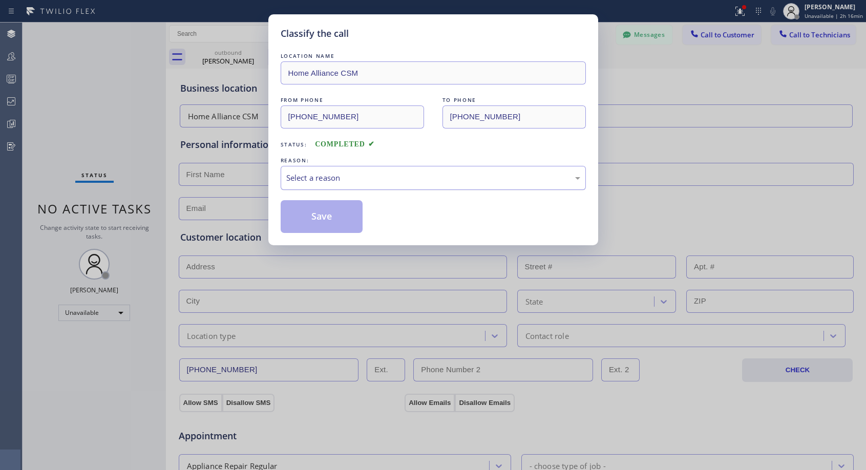
click at [418, 184] on div "Select a reason" at bounding box center [433, 178] width 305 height 24
drag, startPoint x: 353, startPoint y: 215, endPoint x: 354, endPoint y: 208, distance: 6.8
click at [353, 216] on button "Save" at bounding box center [322, 216] width 82 height 33
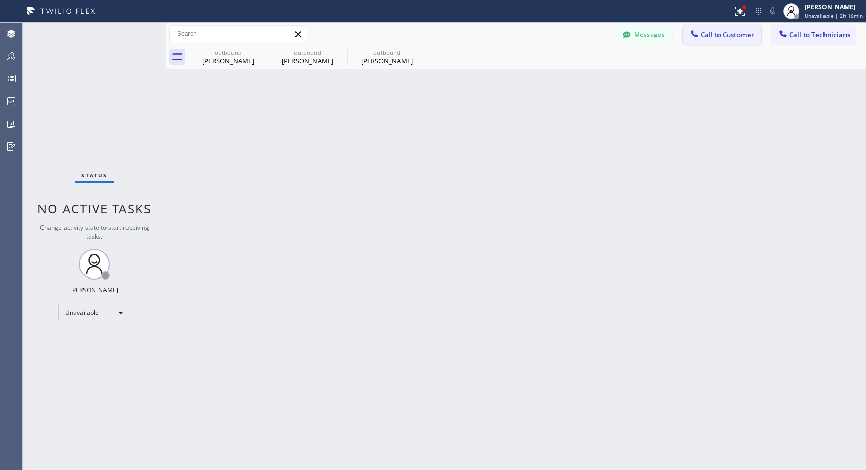
click at [710, 39] on span "Call to Customer" at bounding box center [727, 34] width 54 height 9
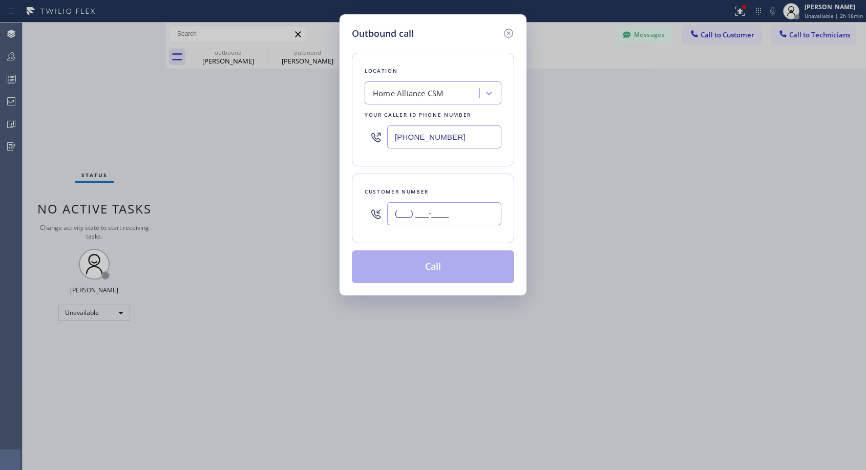
click at [453, 212] on input "(___) ___-____" at bounding box center [444, 213] width 114 height 23
paste input "540) 292-2139"
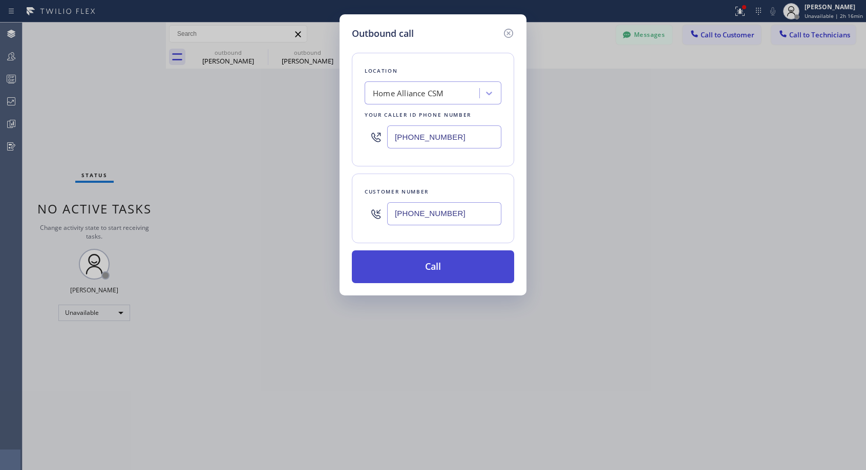
type input "[PHONE_NUMBER]"
click at [446, 274] on button "Call" at bounding box center [433, 266] width 162 height 33
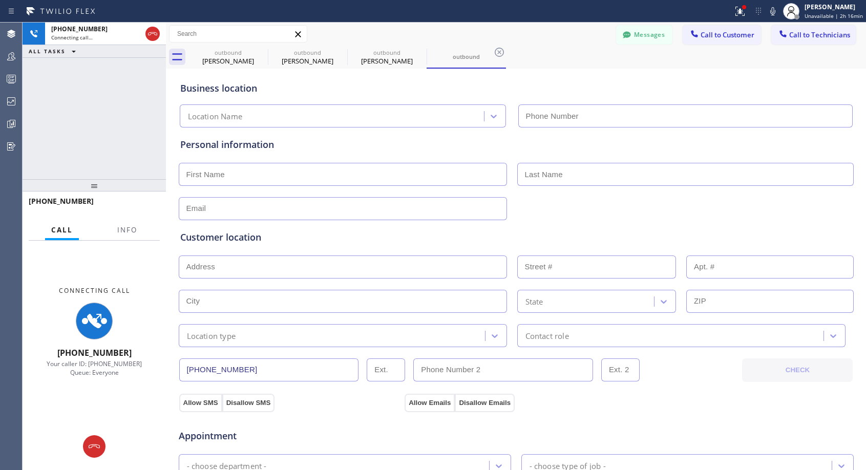
type input "[PHONE_NUMBER]"
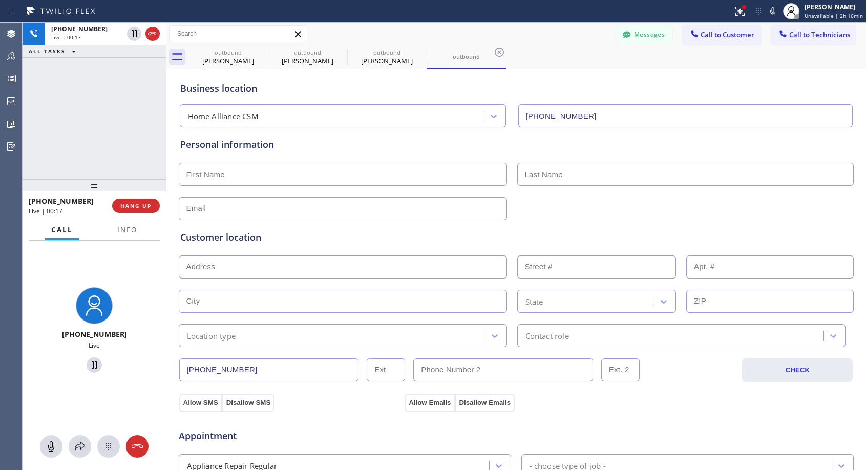
click at [143, 152] on div "[PHONE_NUMBER] Live | 00:17 ALL TASKS ALL TASKS ACTIVE TASKS TASKS IN WRAP UP" at bounding box center [94, 101] width 143 height 157
click at [144, 203] on span "HANG UP" at bounding box center [135, 205] width 31 height 7
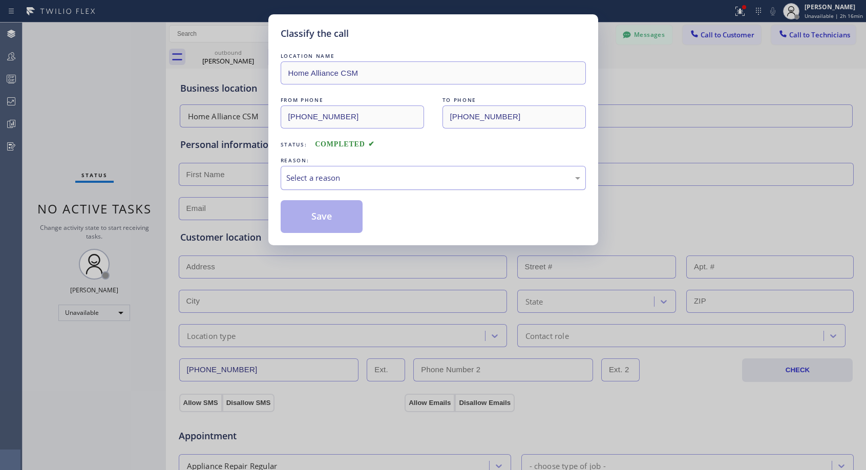
click at [446, 185] on div "Select a reason" at bounding box center [433, 178] width 305 height 24
click at [343, 215] on button "Save" at bounding box center [322, 216] width 82 height 33
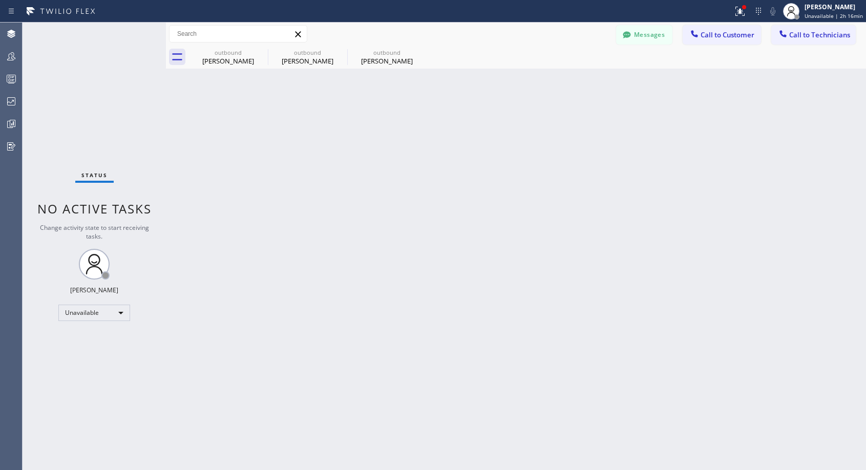
click at [720, 37] on span "Call to Customer" at bounding box center [727, 34] width 54 height 9
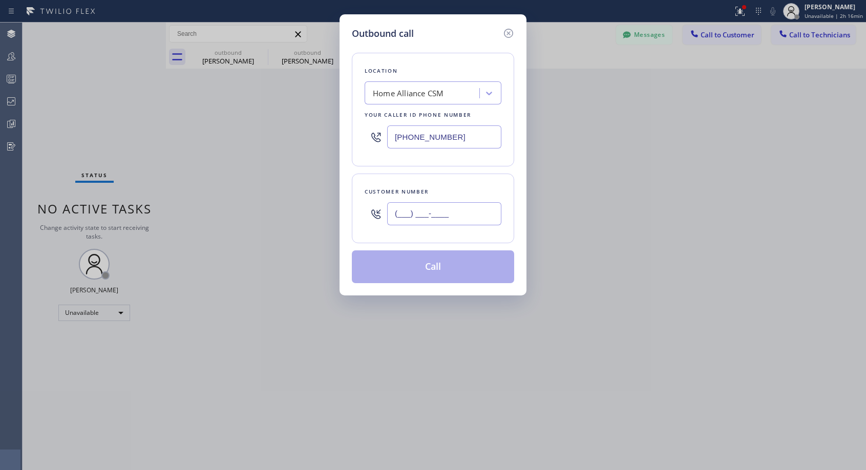
click at [492, 216] on input "(___) ___-____" at bounding box center [444, 213] width 114 height 23
paste input "540) 292-2139"
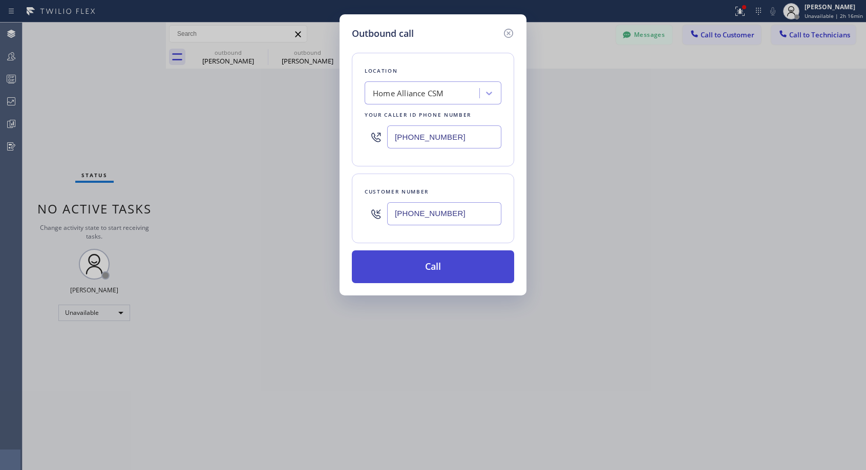
type input "[PHONE_NUMBER]"
click at [466, 266] on button "Call" at bounding box center [433, 266] width 162 height 33
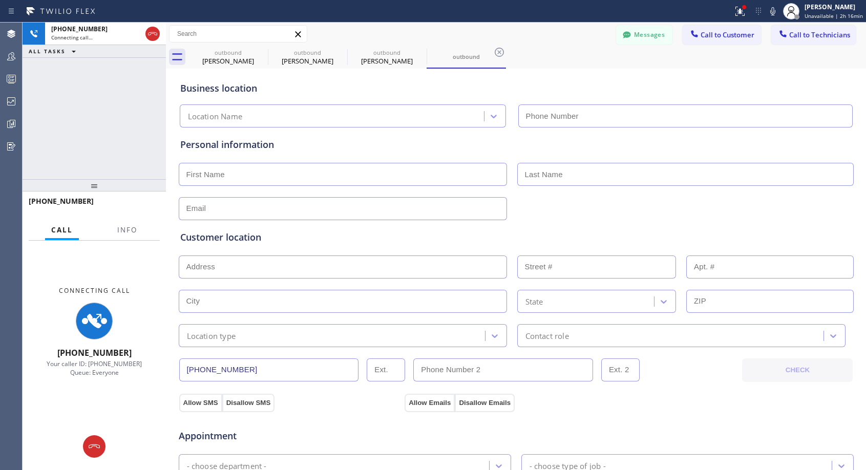
type input "[PHONE_NUMBER]"
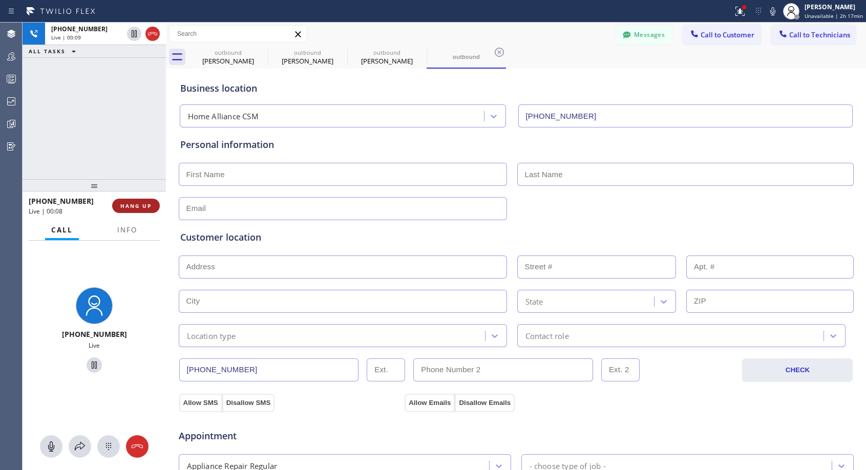
click at [132, 206] on span "HANG UP" at bounding box center [135, 205] width 31 height 7
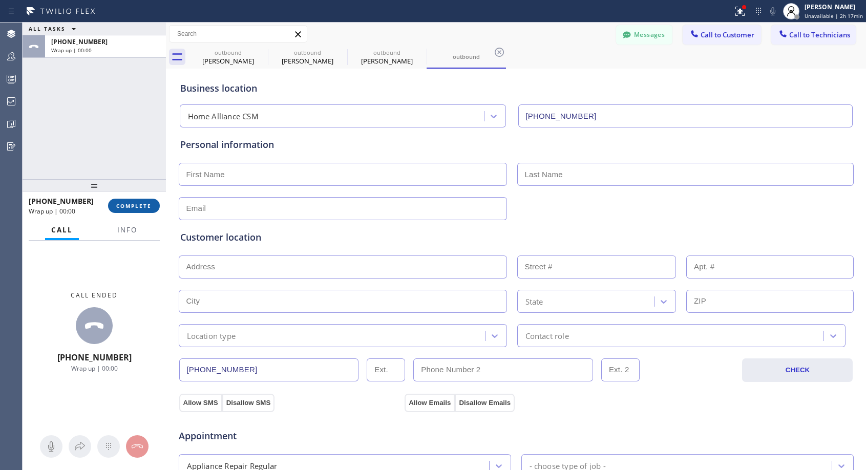
click at [132, 206] on span "COMPLETE" at bounding box center [133, 205] width 35 height 7
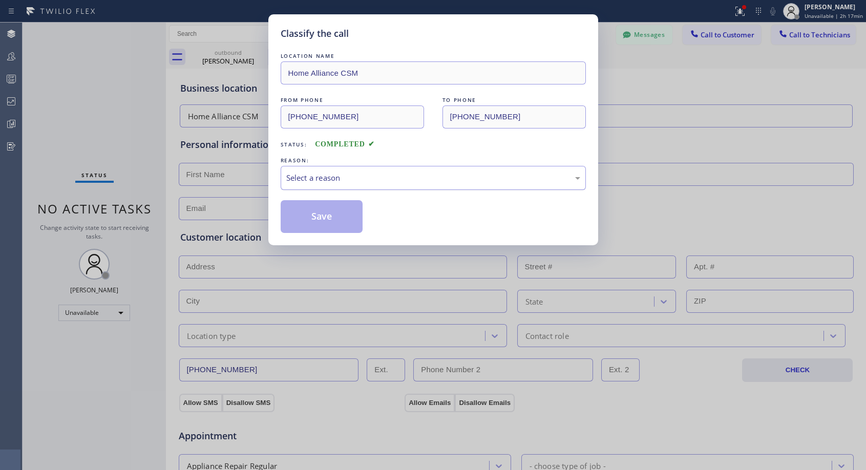
click at [312, 175] on div "Select a reason" at bounding box center [433, 178] width 294 height 12
click at [304, 216] on button "Save" at bounding box center [322, 216] width 82 height 33
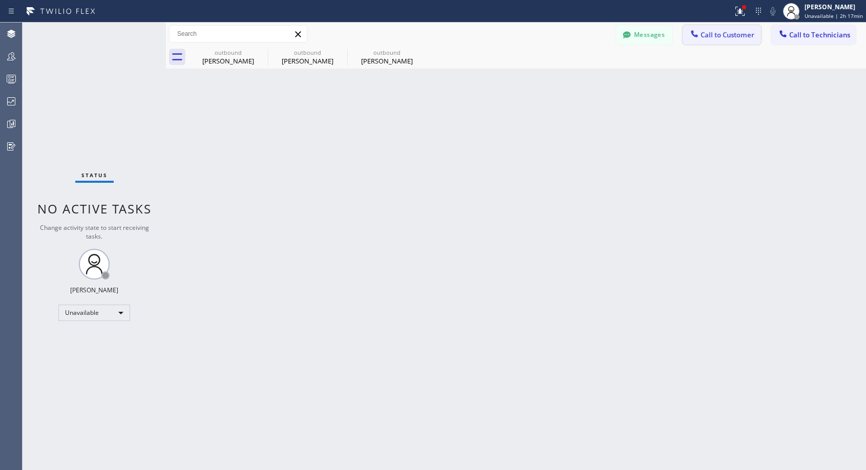
click at [717, 30] on button "Call to Customer" at bounding box center [721, 34] width 78 height 19
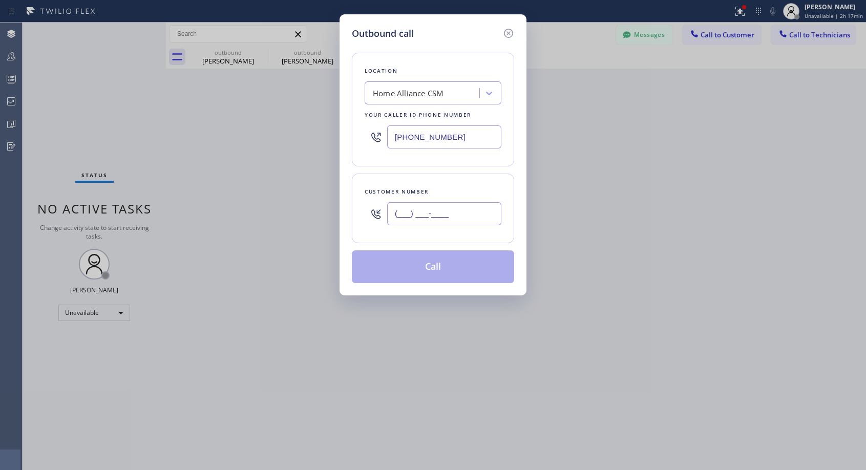
click at [449, 209] on input "(___) ___-____" at bounding box center [444, 213] width 114 height 23
paste input "540) 292-2139"
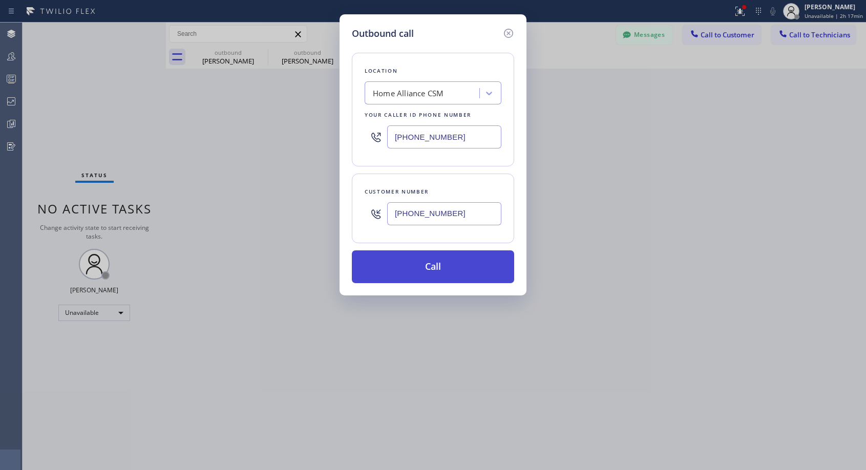
type input "[PHONE_NUMBER]"
click at [429, 260] on button "Call" at bounding box center [433, 266] width 162 height 33
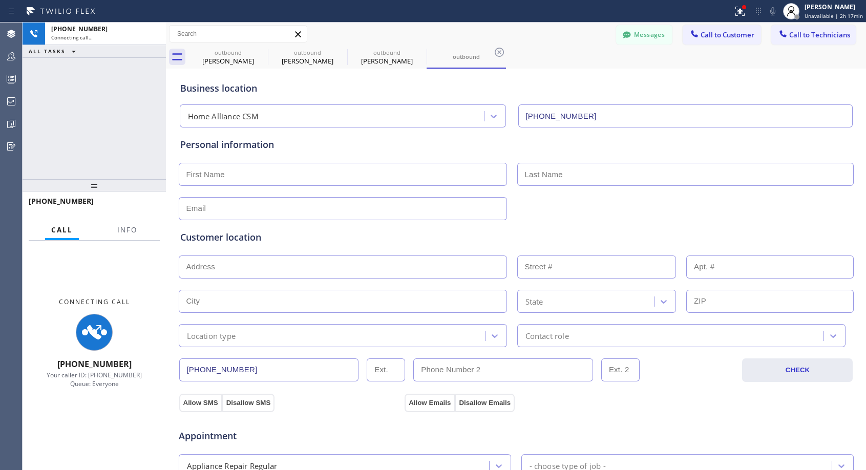
type input "[PHONE_NUMBER]"
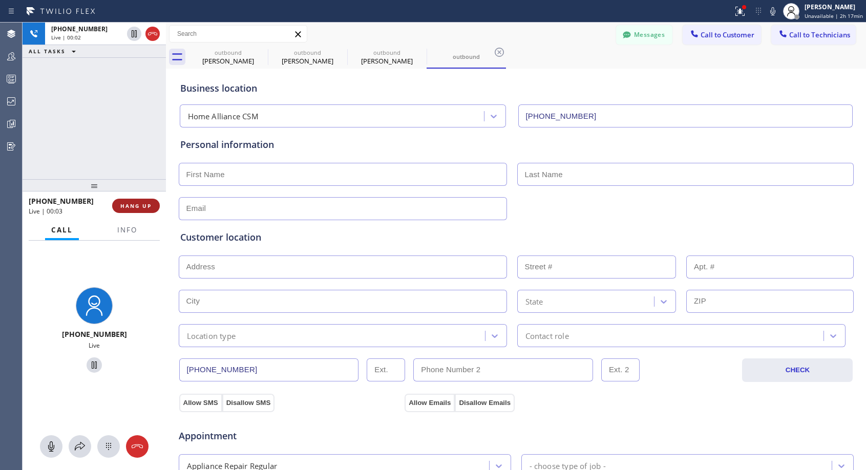
click at [144, 208] on span "HANG UP" at bounding box center [135, 205] width 31 height 7
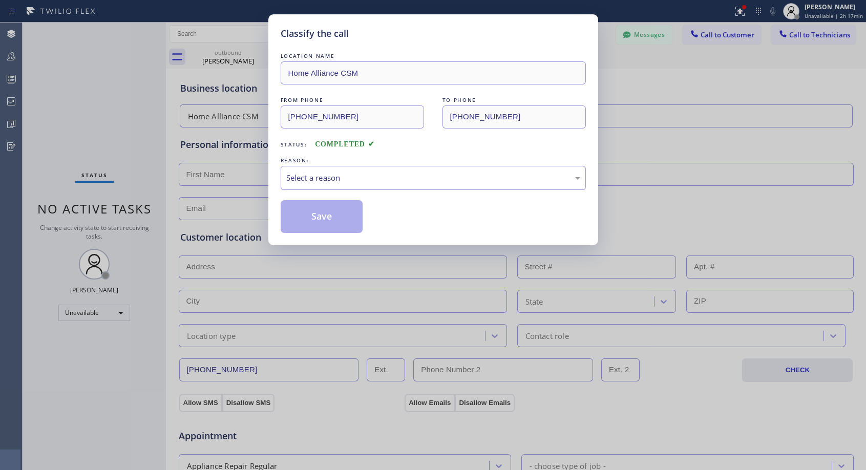
click at [409, 177] on div "Select a reason" at bounding box center [433, 178] width 294 height 12
click at [341, 213] on button "Save" at bounding box center [322, 216] width 82 height 33
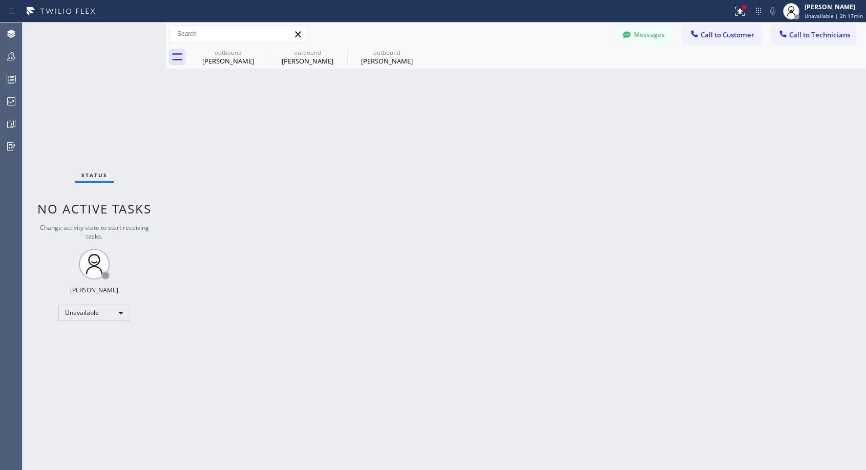
drag, startPoint x: 712, startPoint y: 35, endPoint x: 484, endPoint y: 176, distance: 267.4
click at [712, 35] on span "Call to Customer" at bounding box center [727, 34] width 54 height 9
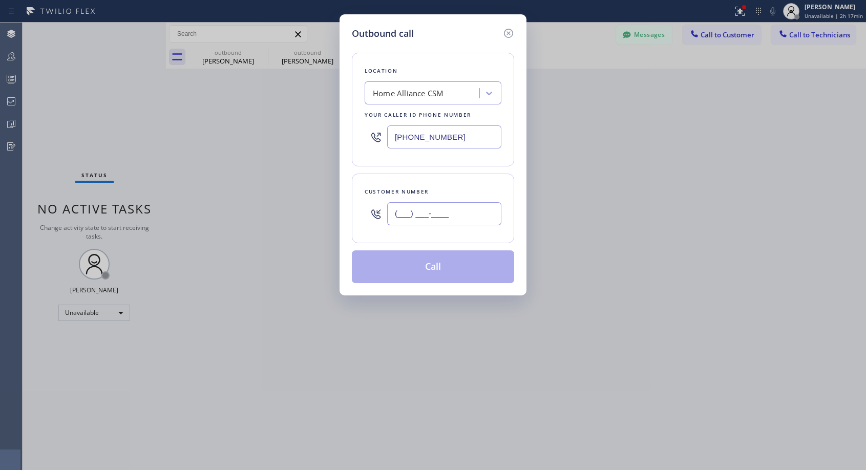
click at [445, 220] on input "(___) ___-____" at bounding box center [444, 213] width 114 height 23
paste input "540) 292-2139"
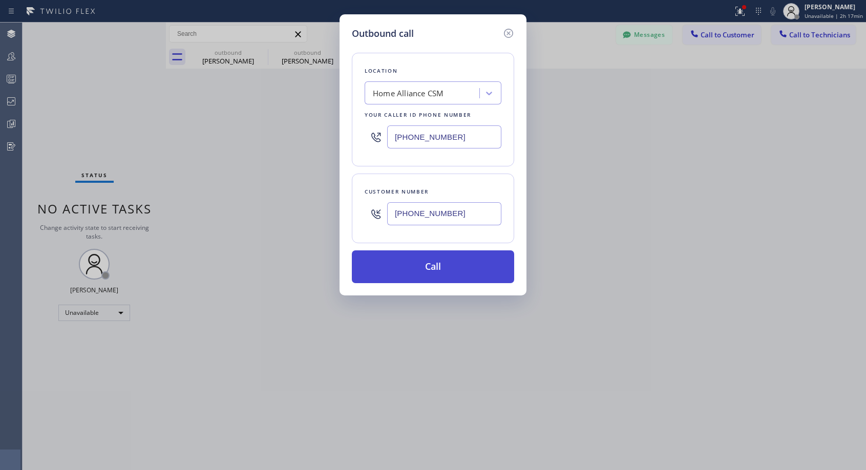
type input "[PHONE_NUMBER]"
click at [440, 264] on button "Call" at bounding box center [433, 266] width 162 height 33
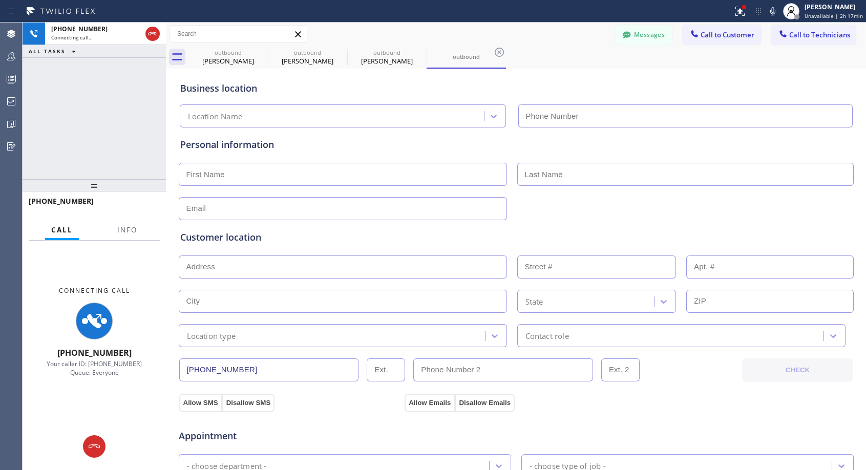
type input "[PHONE_NUMBER]"
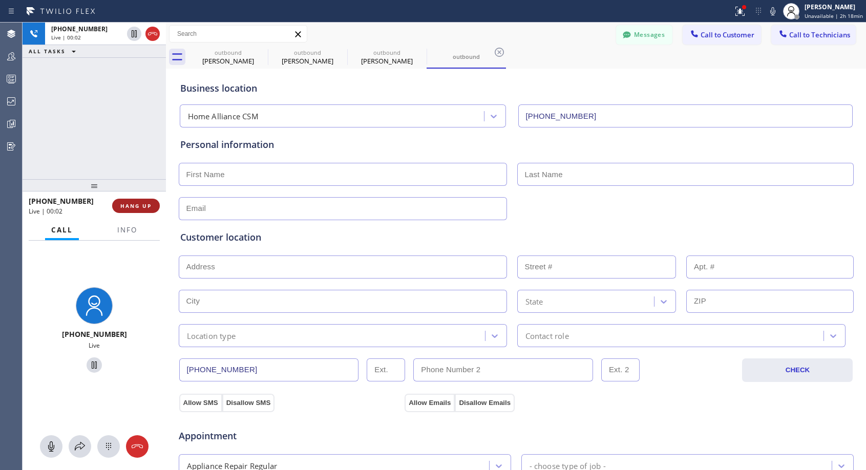
click at [138, 205] on span "HANG UP" at bounding box center [135, 205] width 31 height 7
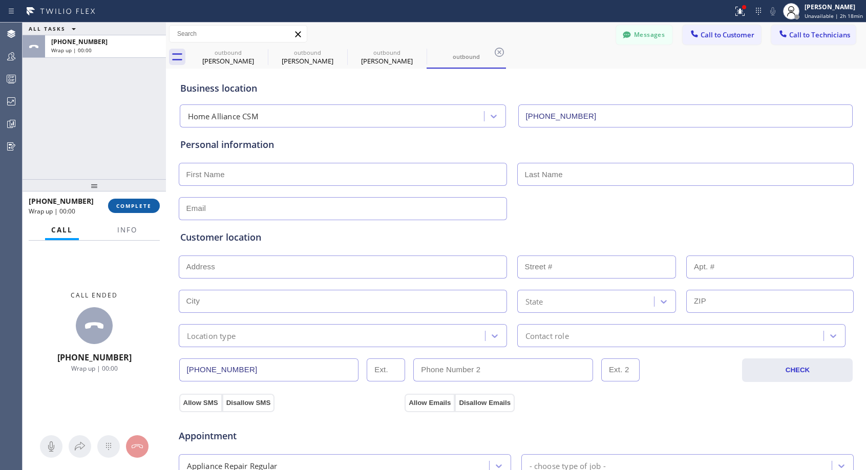
click at [147, 207] on span "COMPLETE" at bounding box center [133, 205] width 35 height 7
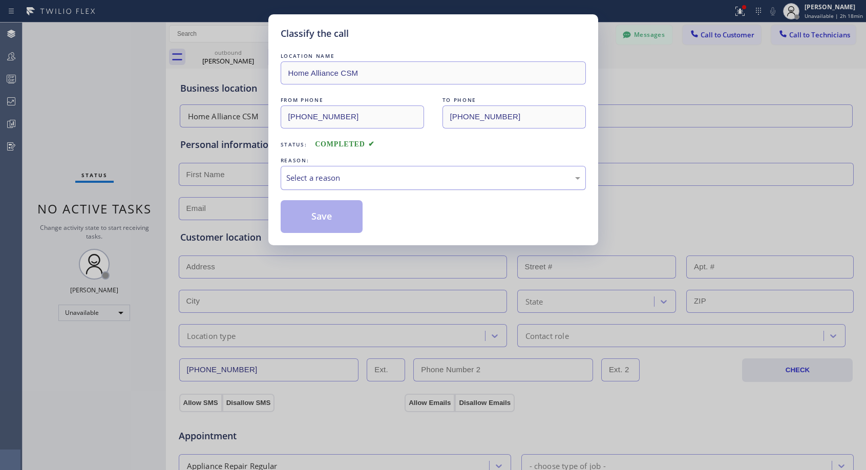
click at [431, 170] on div "Select a reason" at bounding box center [433, 178] width 305 height 24
click at [341, 215] on button "Save" at bounding box center [322, 216] width 82 height 33
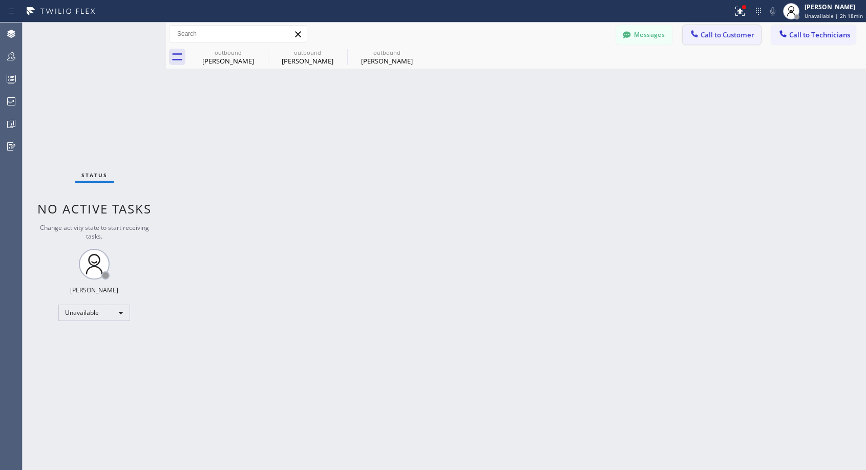
click at [707, 35] on span "Call to Customer" at bounding box center [727, 34] width 54 height 9
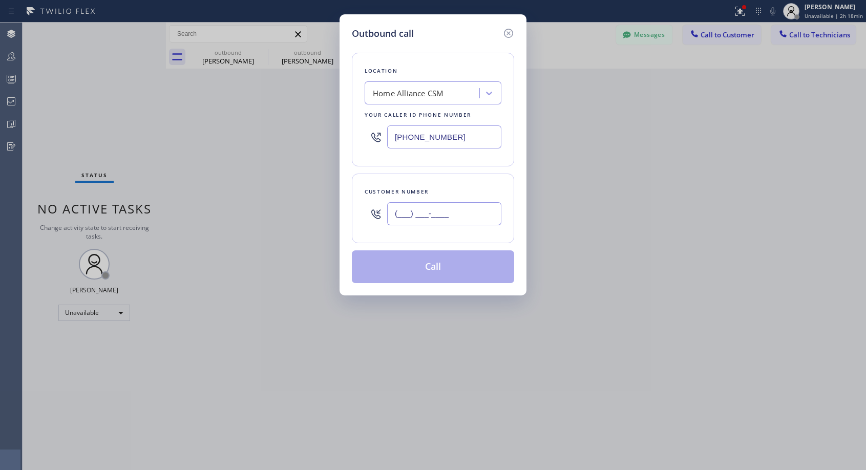
click at [483, 220] on input "(___) ___-____" at bounding box center [444, 213] width 114 height 23
paste input "540) 292-2139"
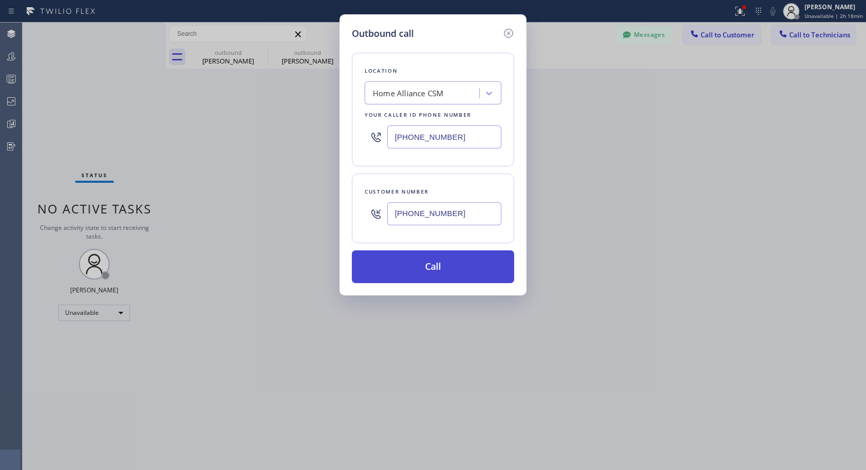
type input "[PHONE_NUMBER]"
click at [468, 268] on button "Call" at bounding box center [433, 266] width 162 height 33
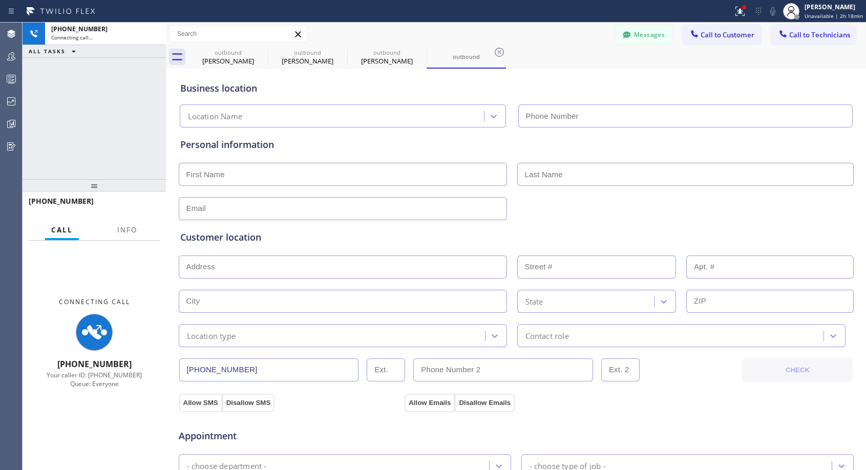
type input "[PHONE_NUMBER]"
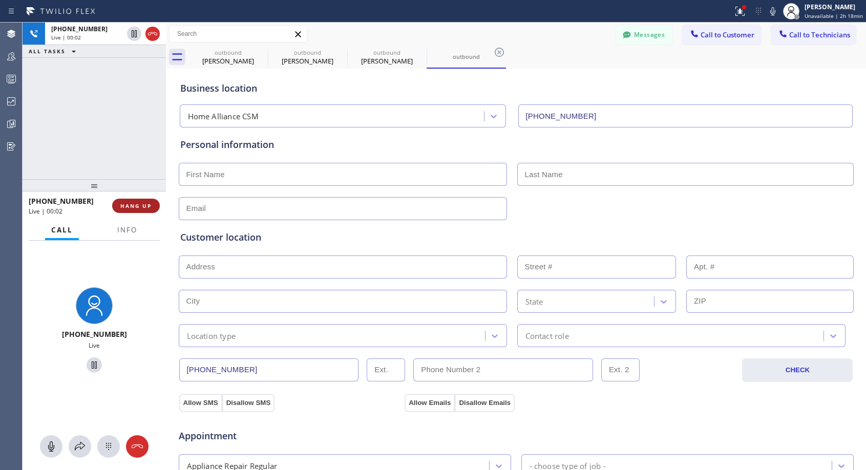
click at [123, 203] on span "HANG UP" at bounding box center [135, 205] width 31 height 7
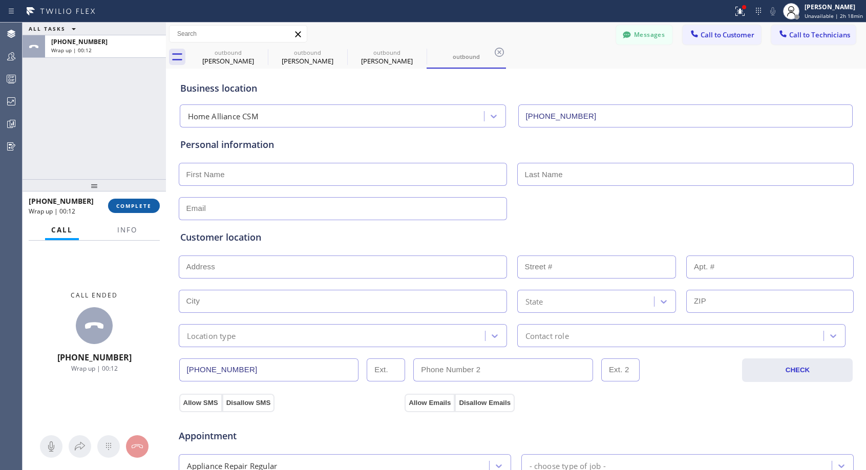
click at [133, 207] on span "COMPLETE" at bounding box center [133, 205] width 35 height 7
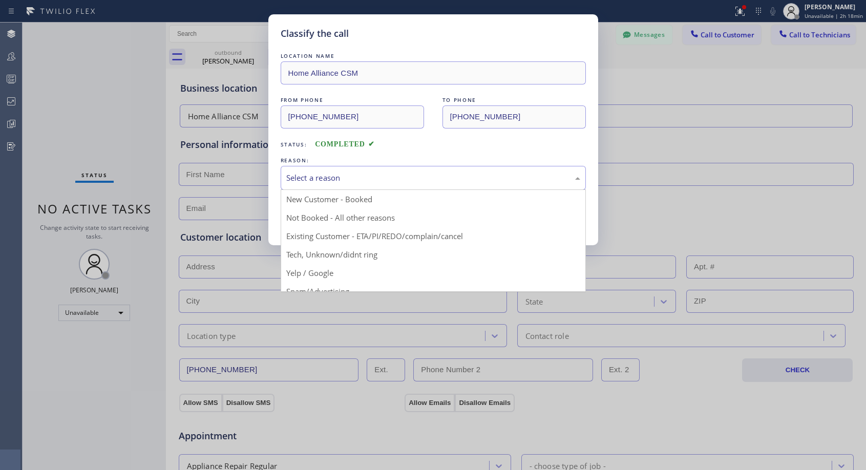
click at [344, 181] on div "Select a reason" at bounding box center [433, 178] width 294 height 12
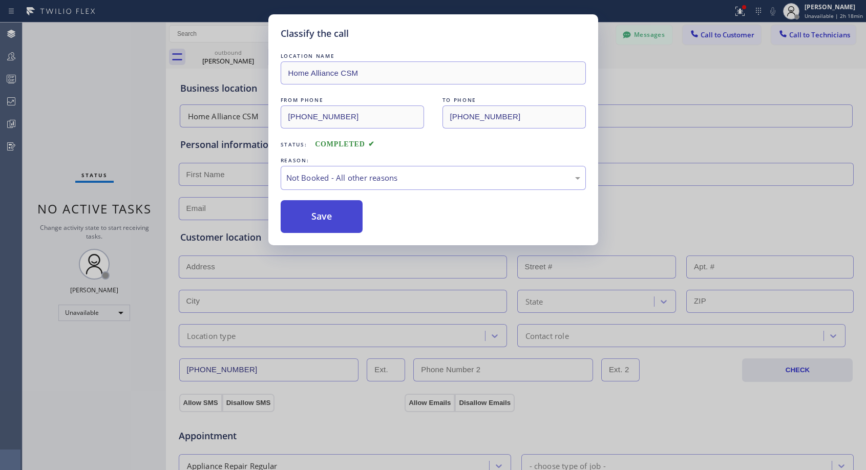
click at [326, 222] on button "Save" at bounding box center [322, 216] width 82 height 33
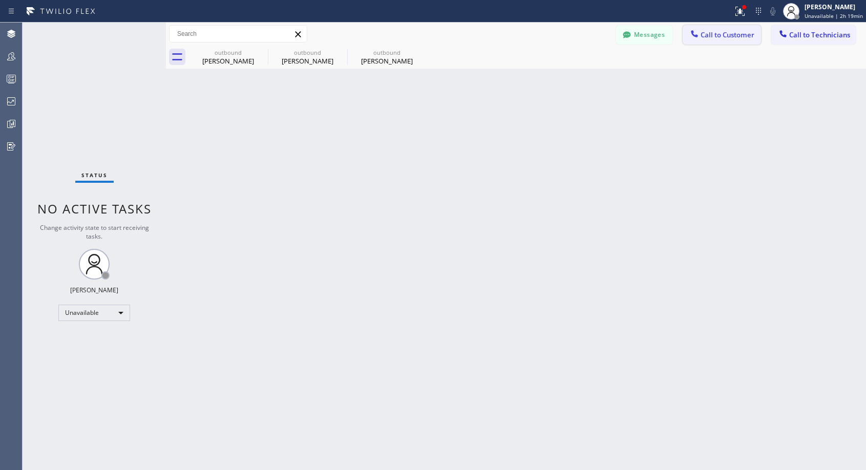
click at [705, 37] on span "Call to Customer" at bounding box center [727, 34] width 54 height 9
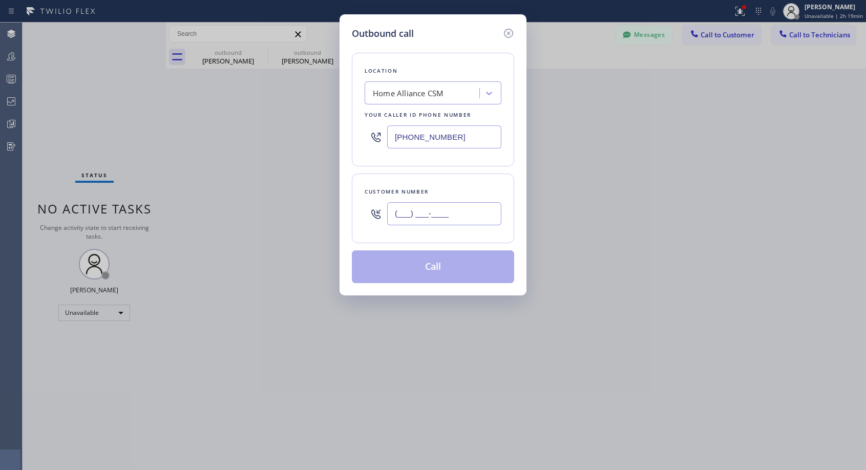
click at [473, 216] on input "(___) ___-____" at bounding box center [444, 213] width 114 height 23
paste input "540) 292-2139"
click at [505, 30] on icon at bounding box center [508, 33] width 12 height 12
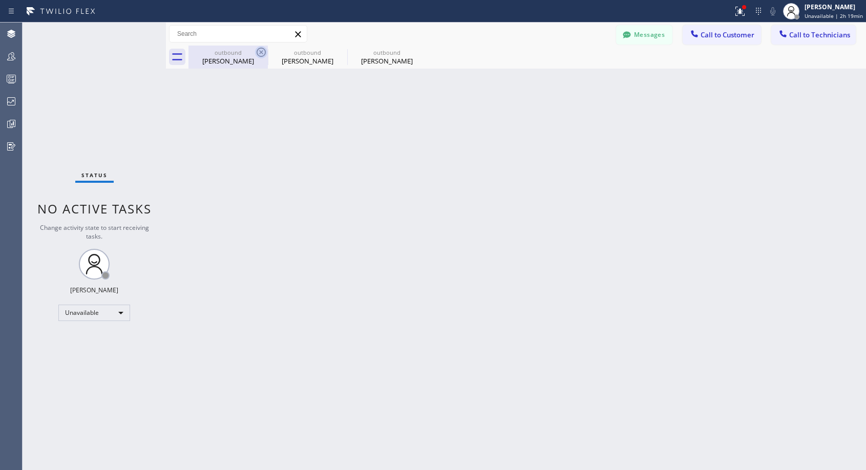
click at [261, 49] on icon at bounding box center [261, 52] width 12 height 12
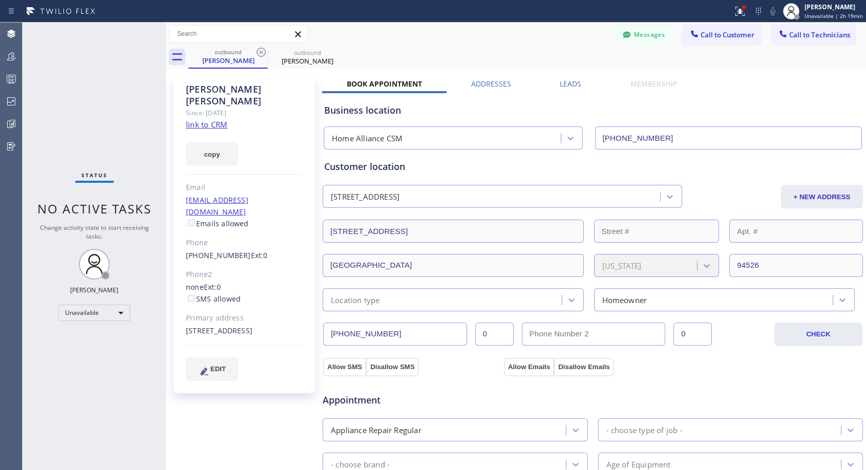
click at [261, 49] on icon at bounding box center [261, 52] width 12 height 12
click at [0, 0] on icon at bounding box center [0, 0] width 0 height 0
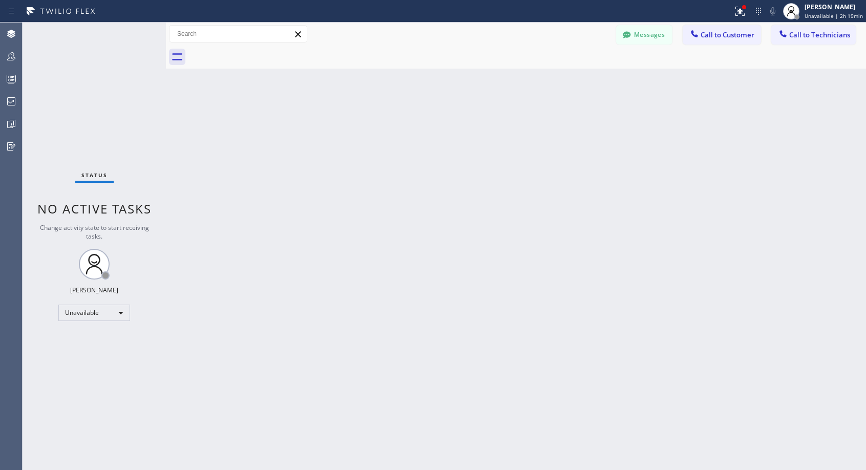
click at [261, 48] on div at bounding box center [526, 57] width 677 height 23
drag, startPoint x: 731, startPoint y: 34, endPoint x: 460, endPoint y: 158, distance: 297.8
click at [730, 35] on span "Call to Customer" at bounding box center [727, 34] width 54 height 9
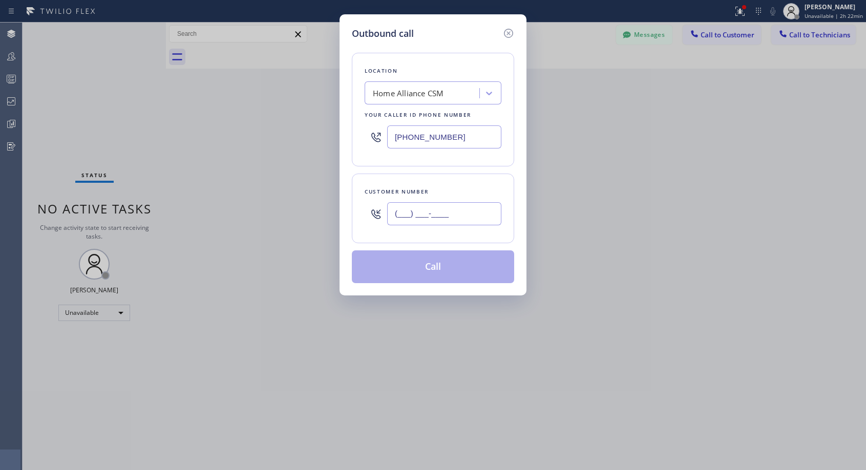
click at [435, 208] on input "(___) ___-____" at bounding box center [444, 213] width 114 height 23
paste input "408) 529-8249"
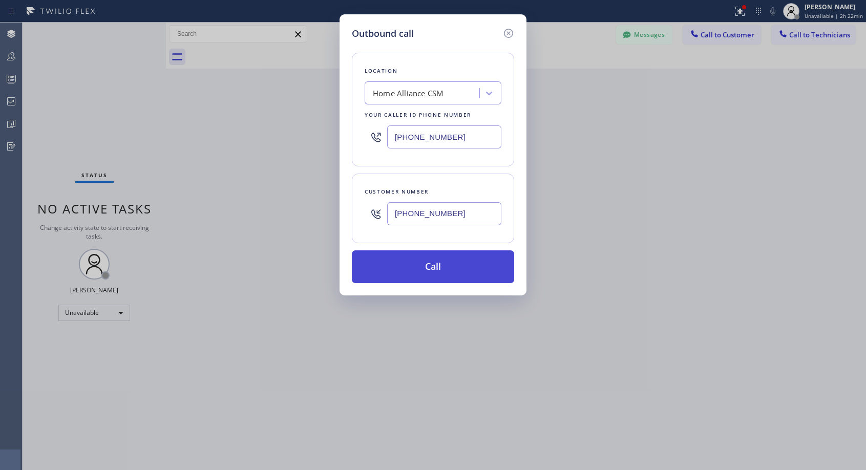
type input "[PHONE_NUMBER]"
click at [453, 268] on button "Call" at bounding box center [433, 266] width 162 height 33
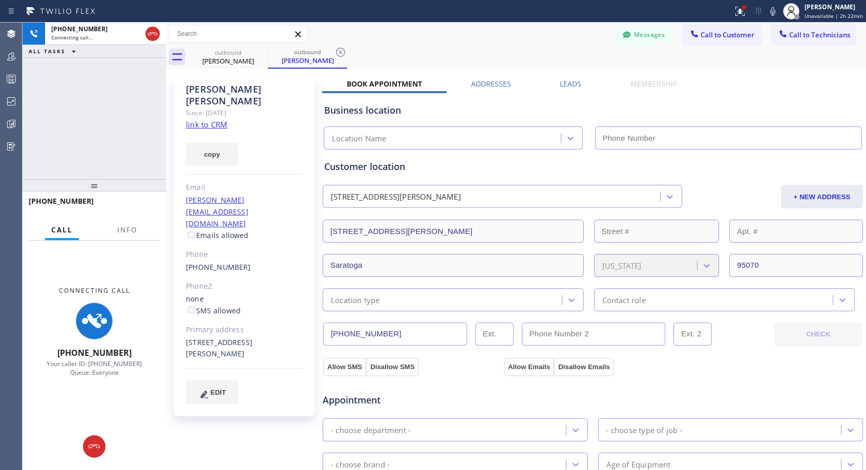
type input "[PHONE_NUMBER]"
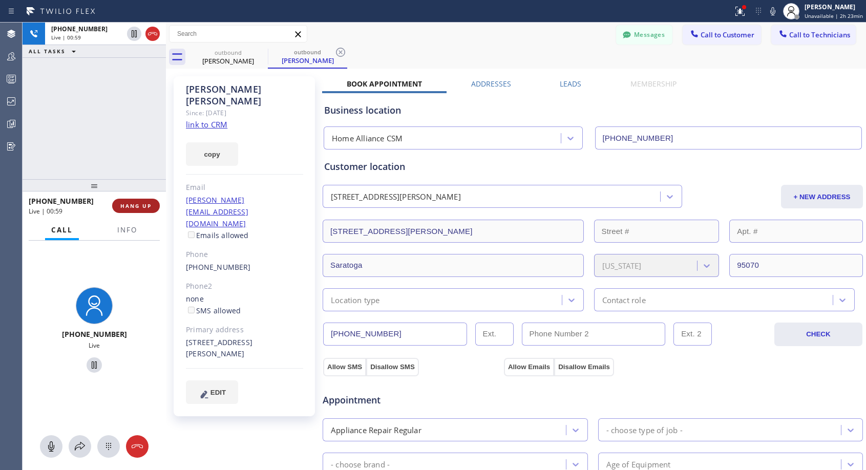
click at [138, 207] on span "HANG UP" at bounding box center [135, 205] width 31 height 7
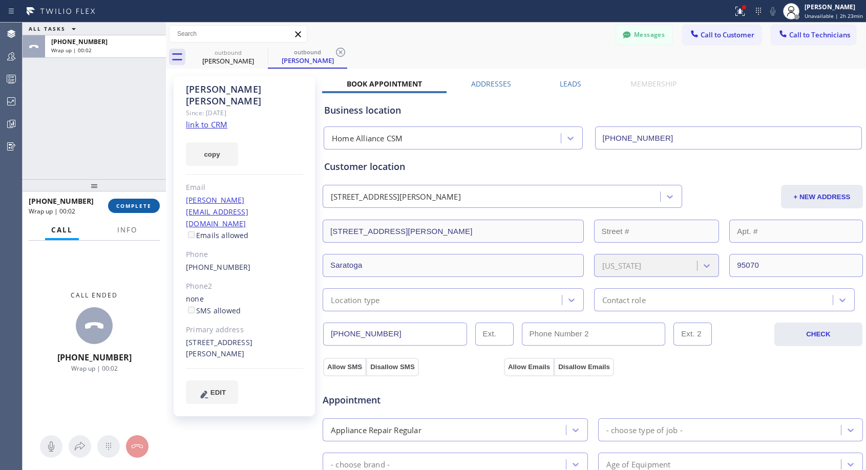
click at [138, 207] on span "COMPLETE" at bounding box center [133, 205] width 35 height 7
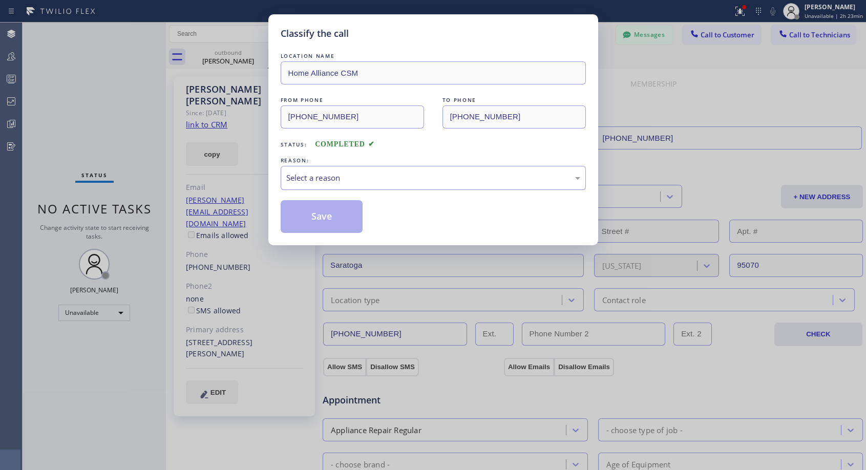
click at [353, 183] on div "Select a reason" at bounding box center [433, 178] width 294 height 12
click at [340, 223] on button "Save" at bounding box center [322, 216] width 82 height 33
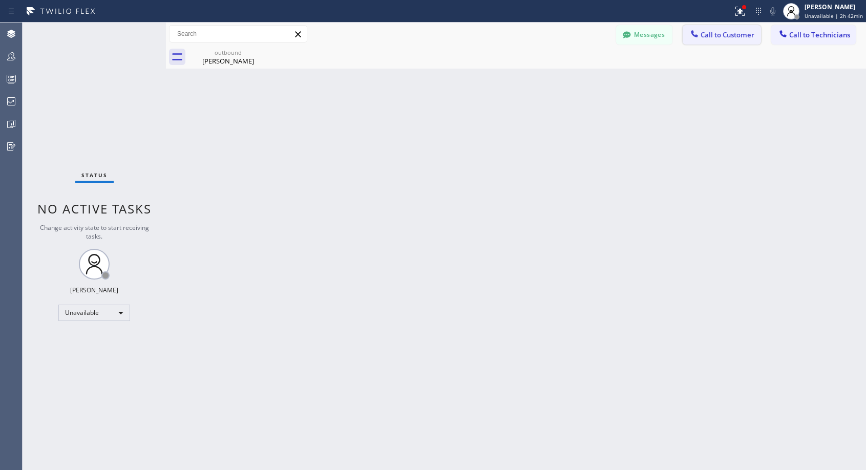
click at [725, 31] on span "Call to Customer" at bounding box center [727, 34] width 54 height 9
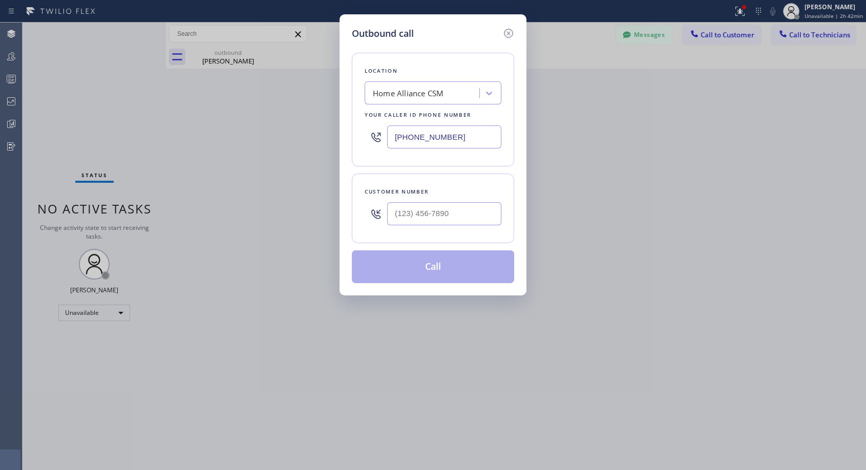
type input "(___) ___-____"
click at [473, 217] on input "(___) ___-____" at bounding box center [444, 213] width 114 height 23
paste input "206) 552-6949"
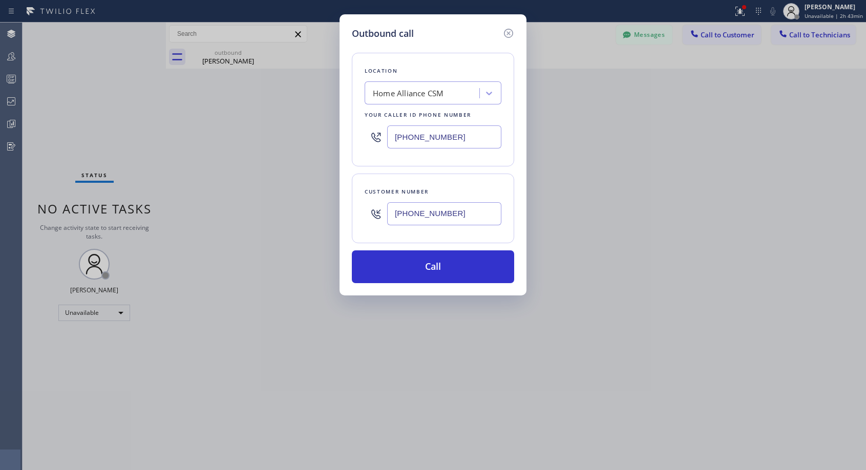
type input "[PHONE_NUMBER]"
click at [408, 266] on button "Call" at bounding box center [433, 266] width 162 height 33
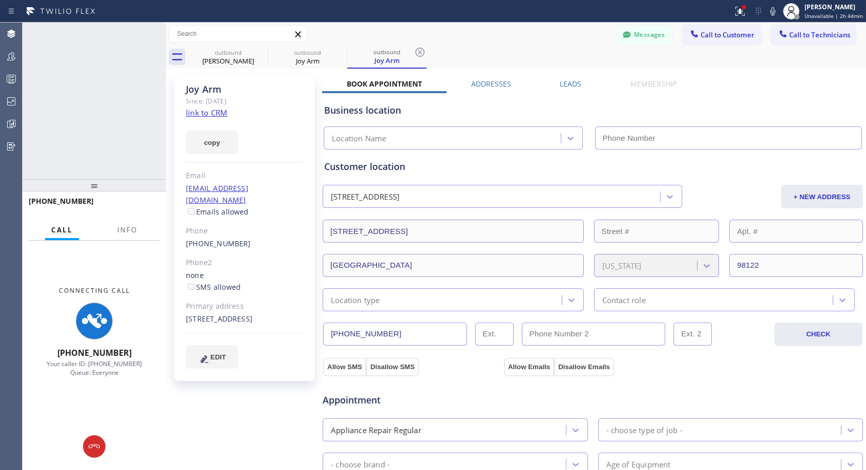
type input "[PHONE_NUMBER]"
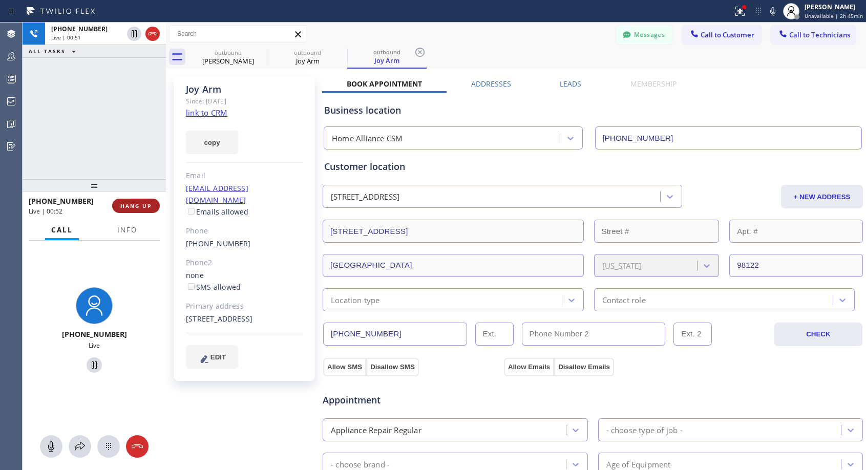
click at [141, 204] on span "HANG UP" at bounding box center [135, 205] width 31 height 7
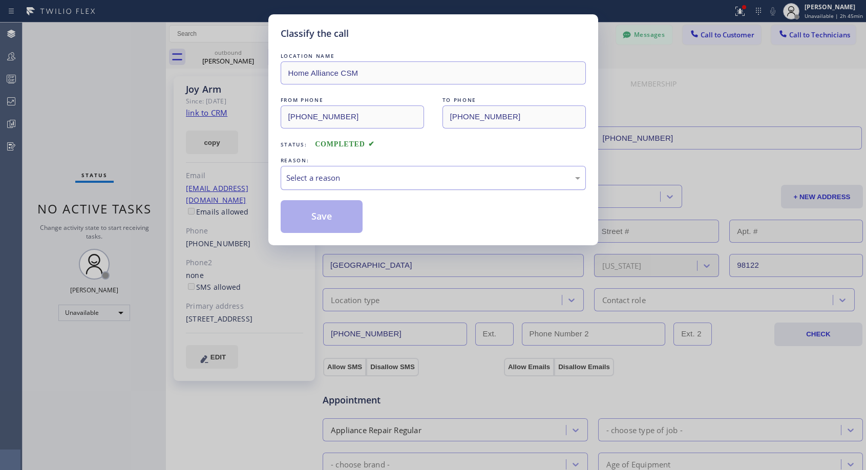
click at [426, 177] on div "Select a reason" at bounding box center [433, 178] width 294 height 12
click at [337, 219] on button "Save" at bounding box center [322, 216] width 82 height 33
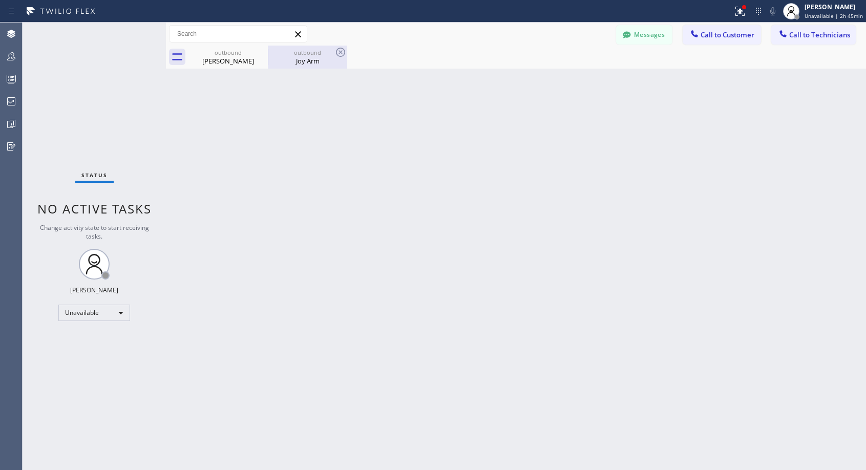
click at [297, 57] on div "Joy Arm" at bounding box center [307, 60] width 77 height 9
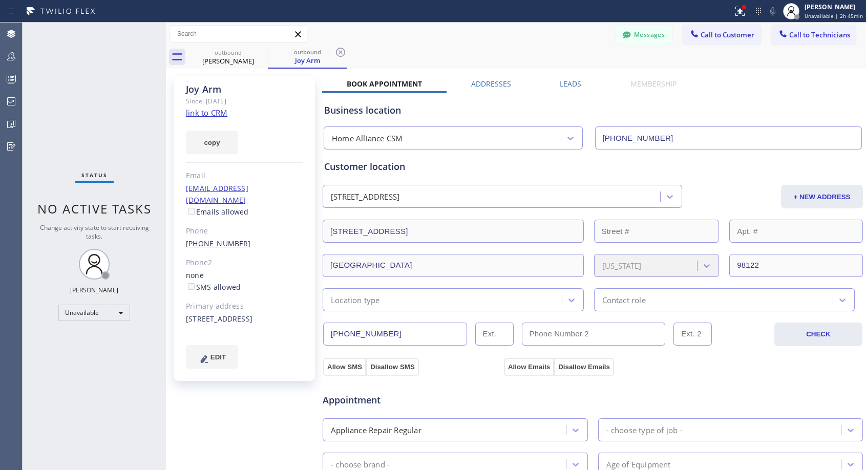
click at [202, 239] on link "[PHONE_NUMBER]" at bounding box center [218, 244] width 65 height 10
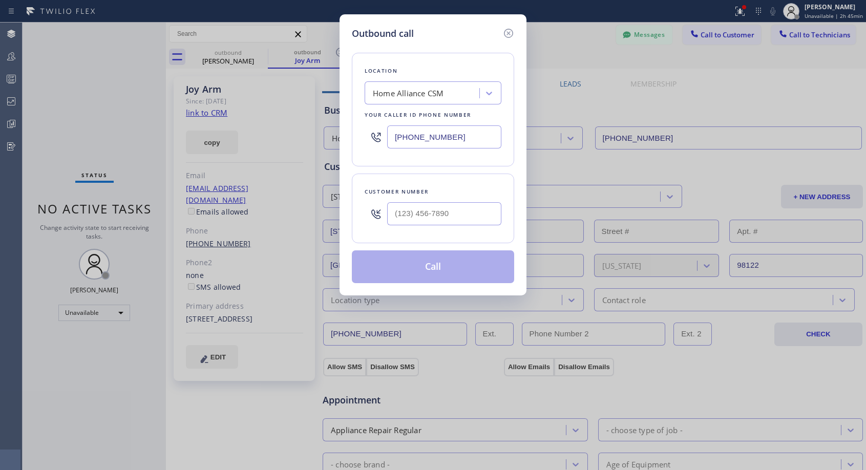
type input "[PHONE_NUMBER]"
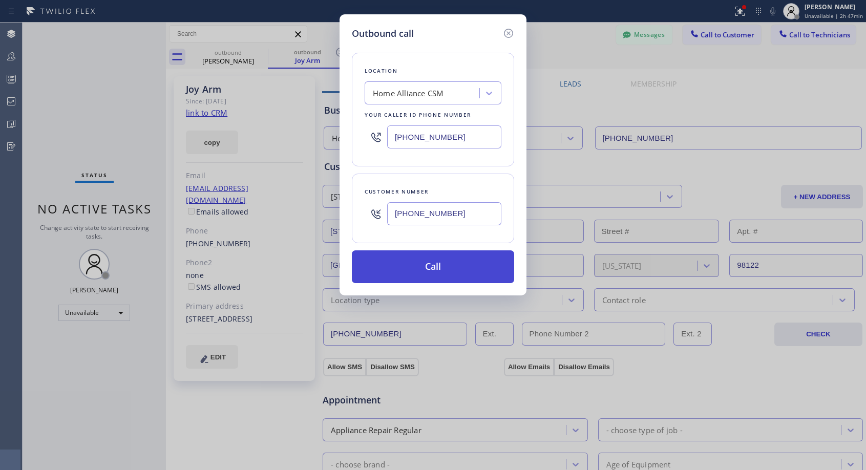
click at [479, 266] on button "Call" at bounding box center [433, 266] width 162 height 33
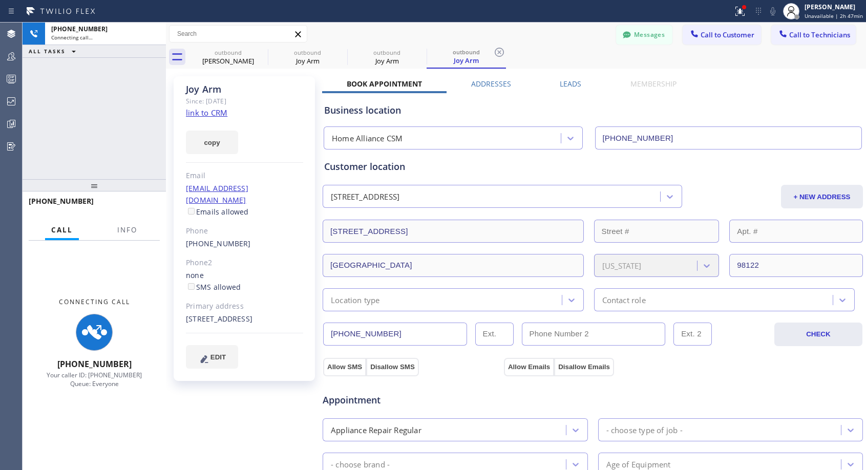
type input "[PHONE_NUMBER]"
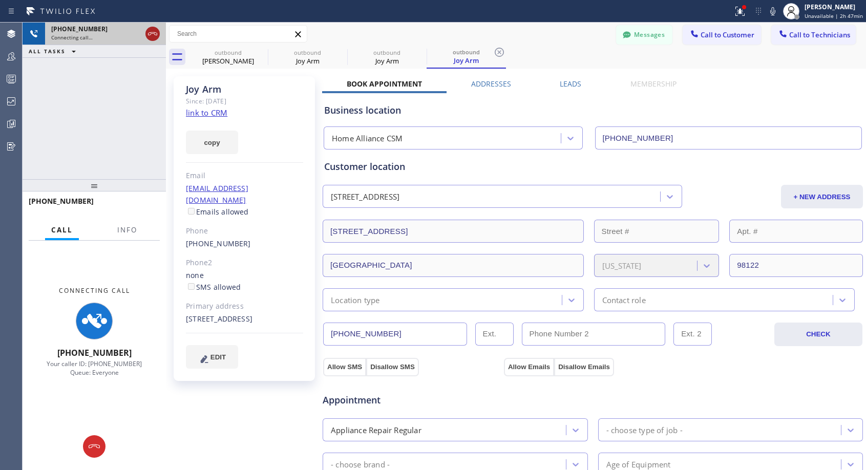
click at [157, 34] on icon at bounding box center [152, 34] width 12 height 12
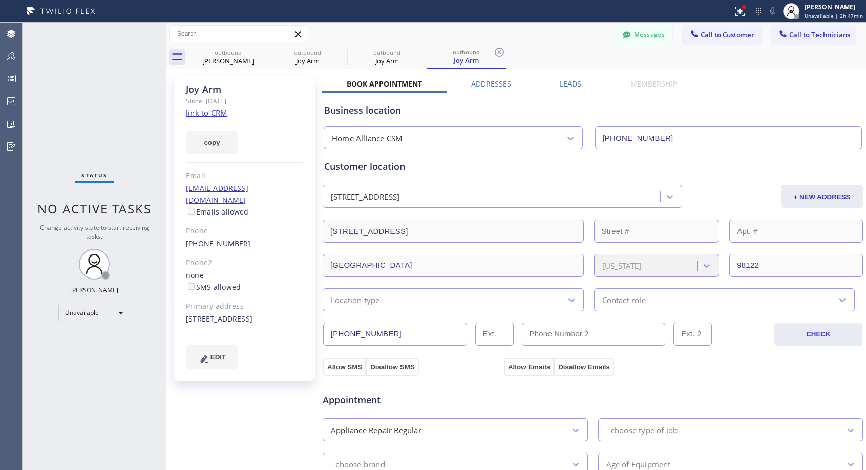
click at [218, 239] on link "[PHONE_NUMBER]" at bounding box center [218, 244] width 65 height 10
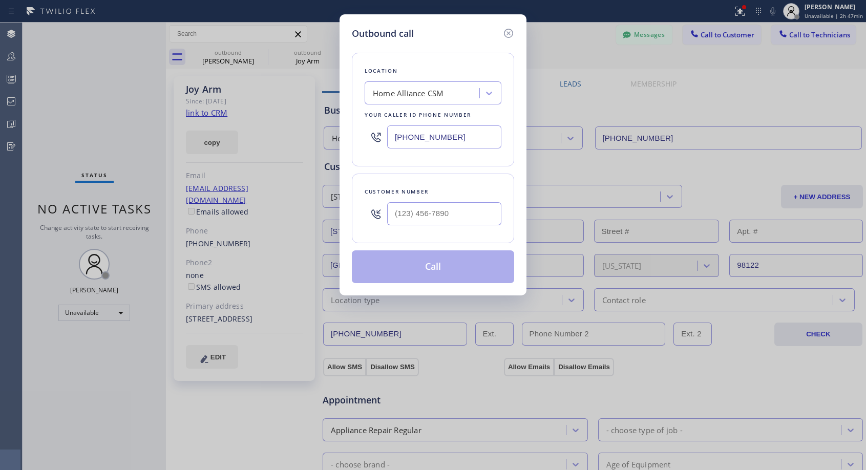
type input "[PHONE_NUMBER]"
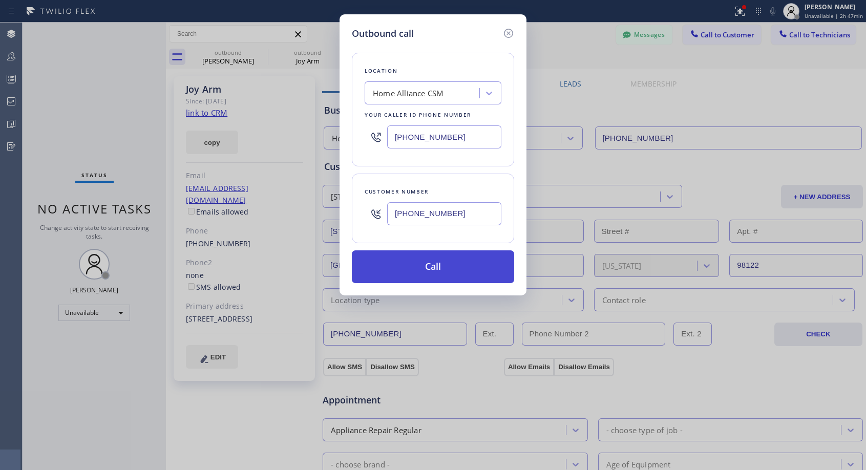
click at [415, 269] on button "Call" at bounding box center [433, 266] width 162 height 33
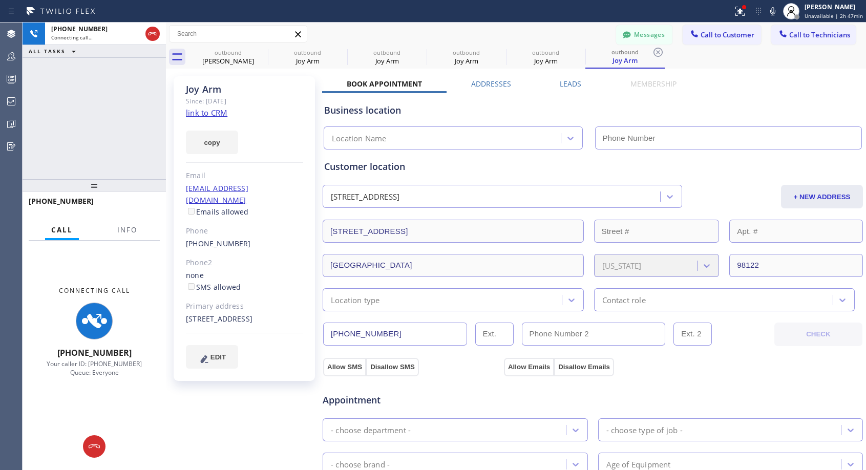
type input "[PHONE_NUMBER]"
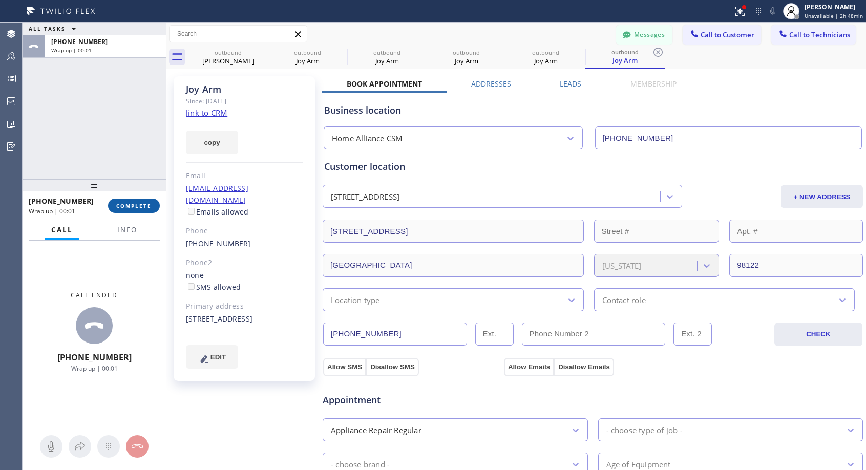
click at [131, 202] on span "COMPLETE" at bounding box center [133, 205] width 35 height 7
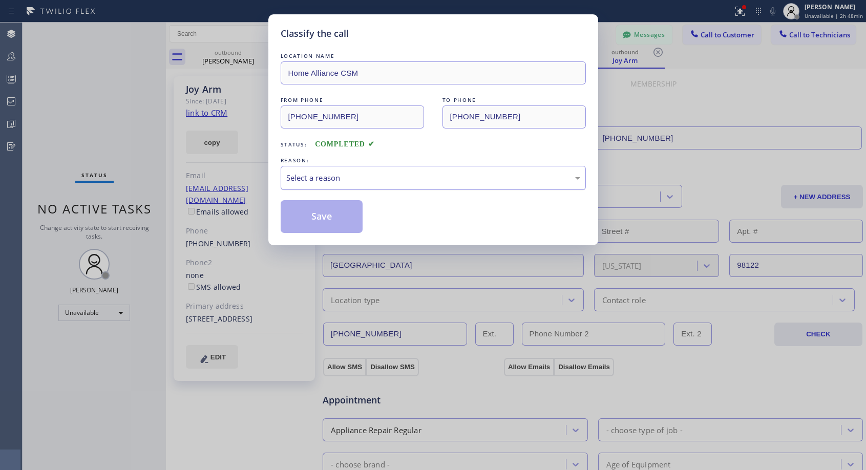
click at [402, 170] on div "Select a reason" at bounding box center [433, 178] width 305 height 24
click at [336, 217] on button "Save" at bounding box center [322, 216] width 82 height 33
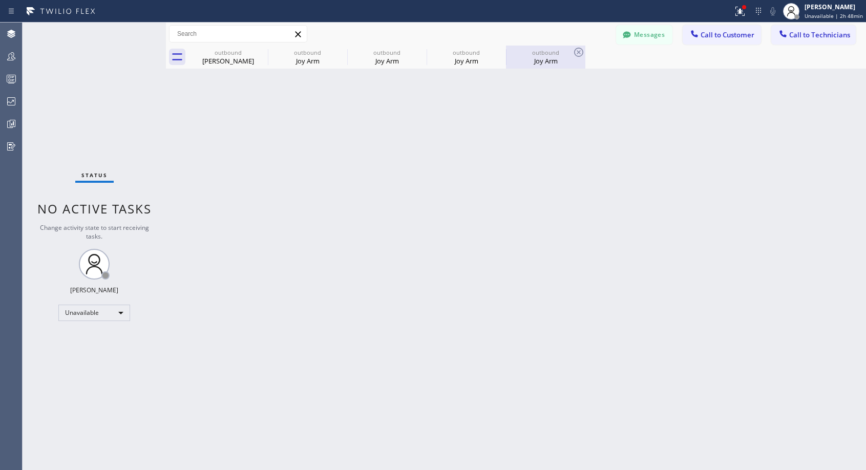
click at [530, 58] on div "Joy Arm" at bounding box center [545, 60] width 77 height 9
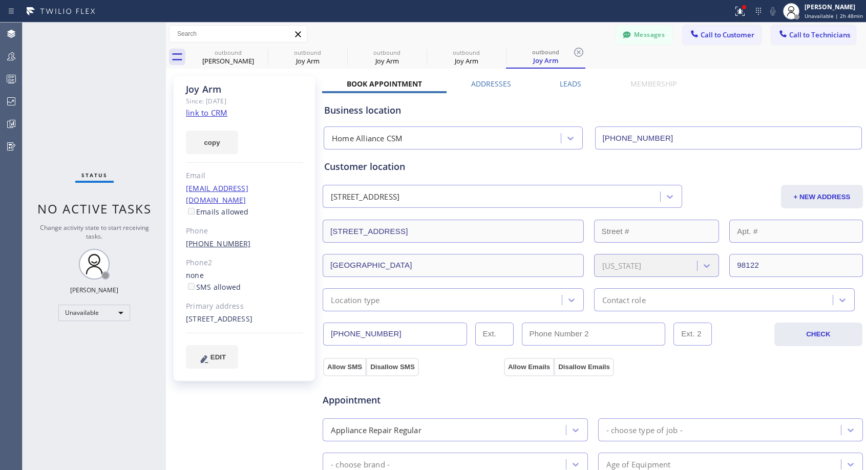
click at [210, 239] on link "[PHONE_NUMBER]" at bounding box center [218, 244] width 65 height 10
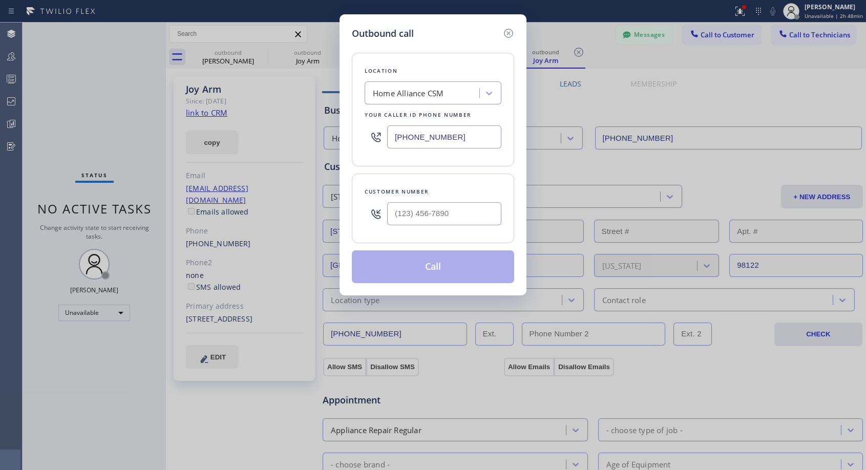
type input "[PHONE_NUMBER]"
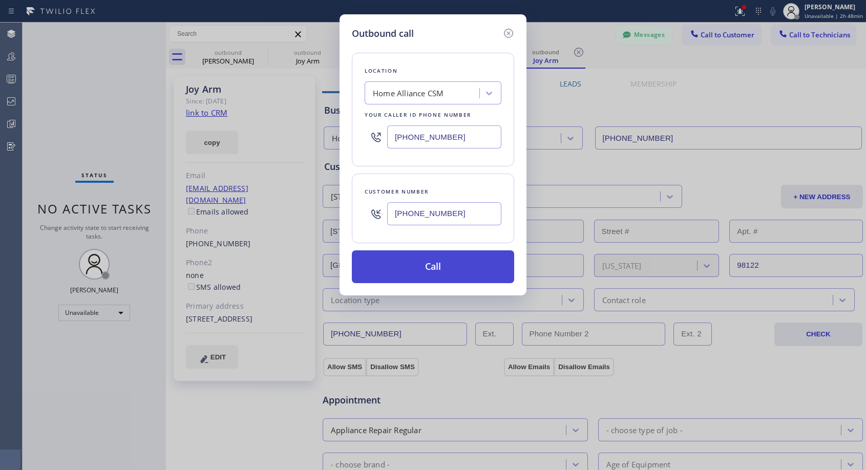
click at [422, 261] on button "Call" at bounding box center [433, 266] width 162 height 33
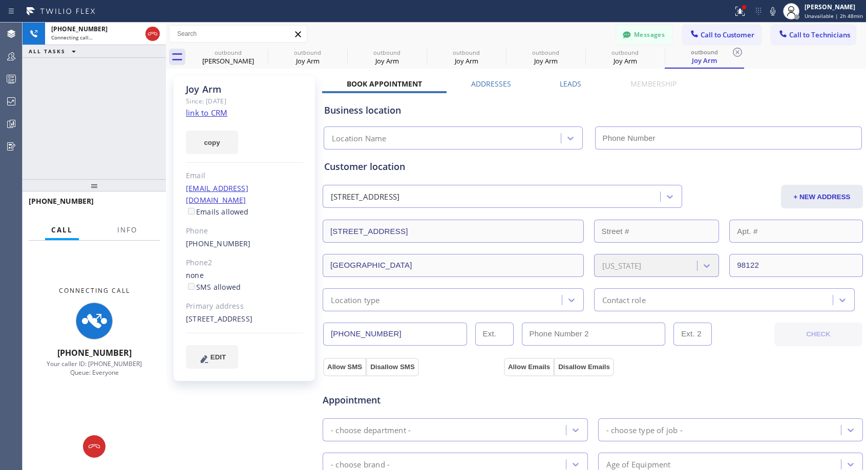
type input "[PHONE_NUMBER]"
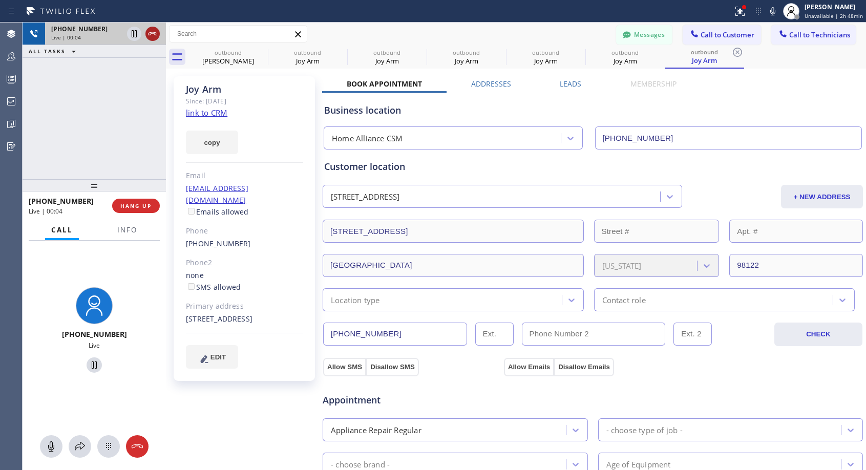
click at [152, 36] on icon at bounding box center [152, 34] width 12 height 12
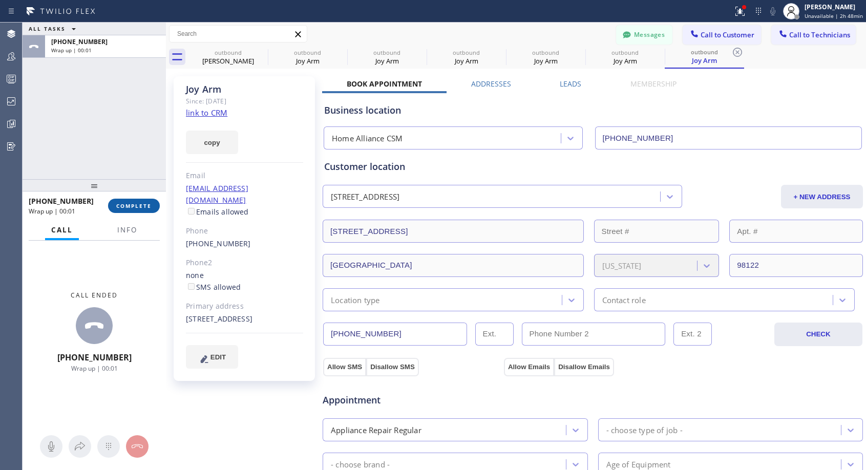
click at [146, 203] on span "COMPLETE" at bounding box center [133, 205] width 35 height 7
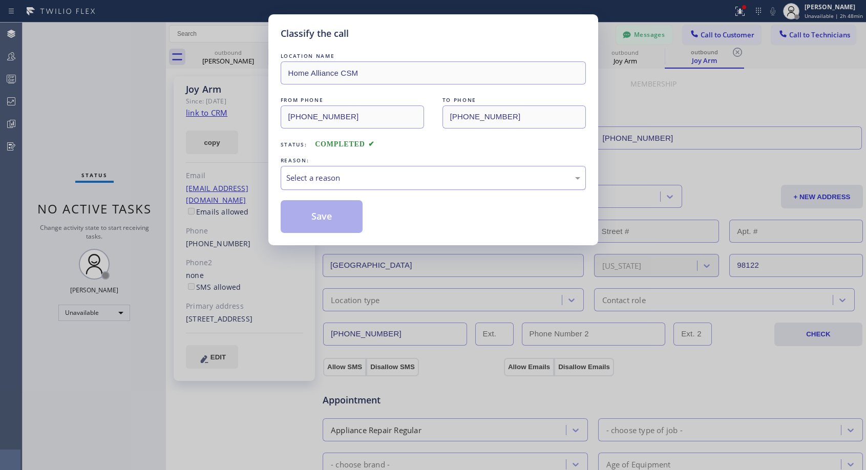
click at [405, 178] on div "Select a reason" at bounding box center [433, 178] width 294 height 12
click at [319, 214] on button "Save" at bounding box center [322, 216] width 82 height 33
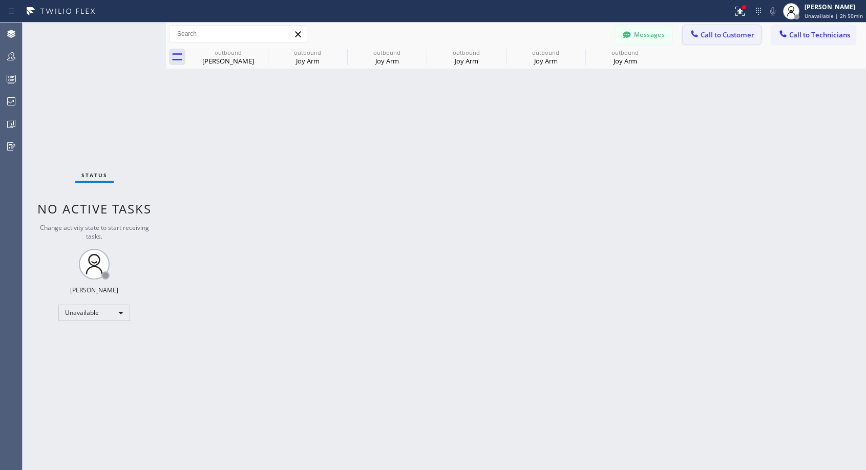
click at [726, 40] on button "Call to Customer" at bounding box center [721, 34] width 78 height 19
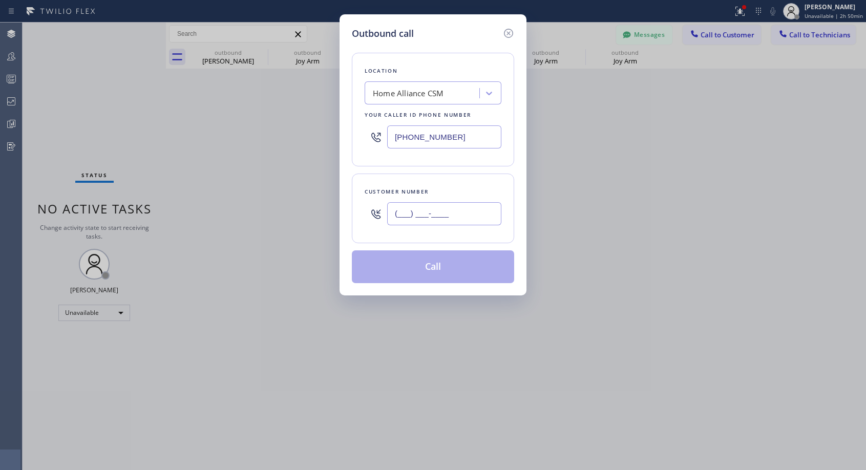
click at [472, 211] on input "(___) ___-____" at bounding box center [444, 213] width 114 height 23
paste input "212) 727-1290"
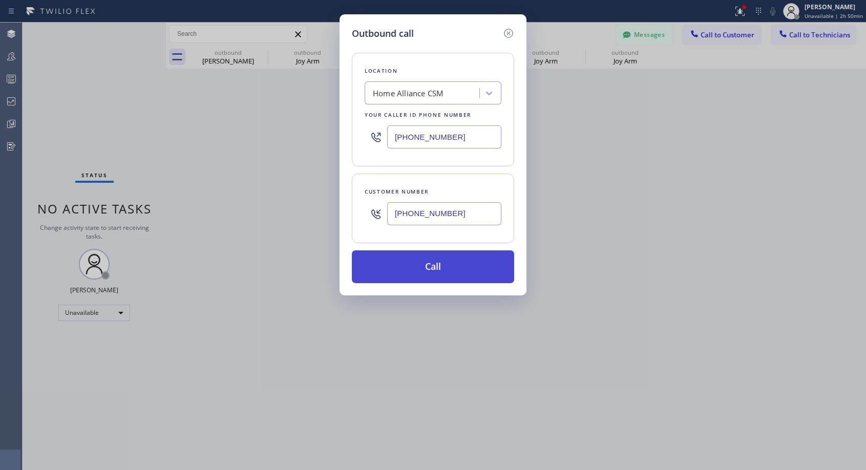
type input "[PHONE_NUMBER]"
drag, startPoint x: 439, startPoint y: 274, endPoint x: 441, endPoint y: 50, distance: 224.3
click at [439, 274] on button "Call" at bounding box center [433, 266] width 162 height 33
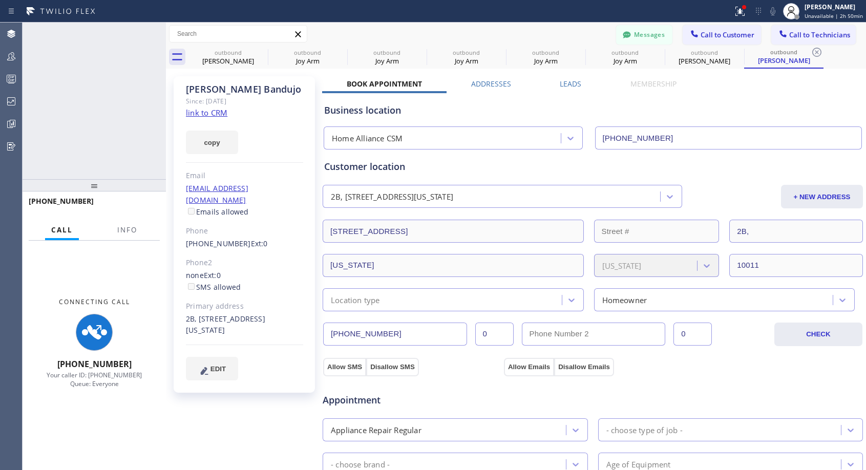
type input "[PHONE_NUMBER]"
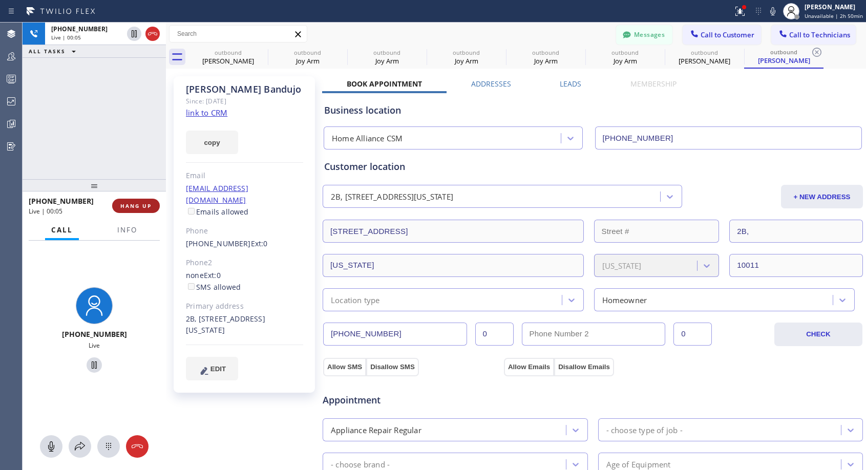
click at [139, 203] on span "HANG UP" at bounding box center [135, 205] width 31 height 7
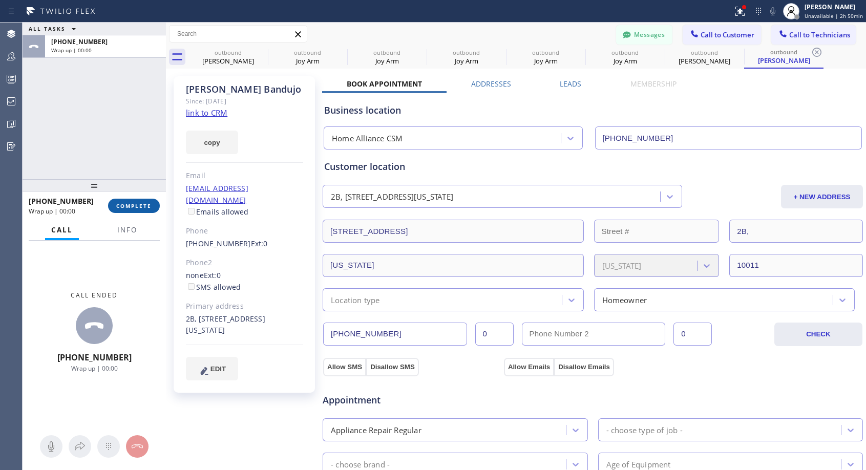
click at [139, 203] on span "COMPLETE" at bounding box center [133, 205] width 35 height 7
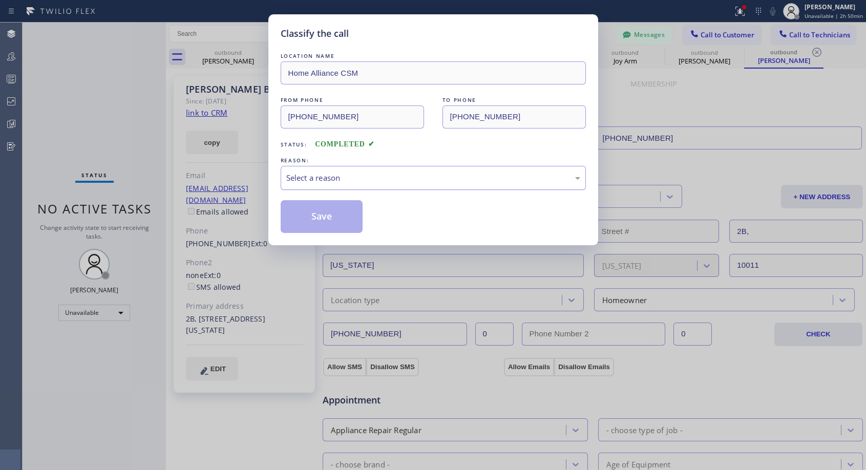
click at [386, 176] on div "Select a reason" at bounding box center [433, 178] width 294 height 12
click at [339, 220] on button "Save" at bounding box center [322, 216] width 82 height 33
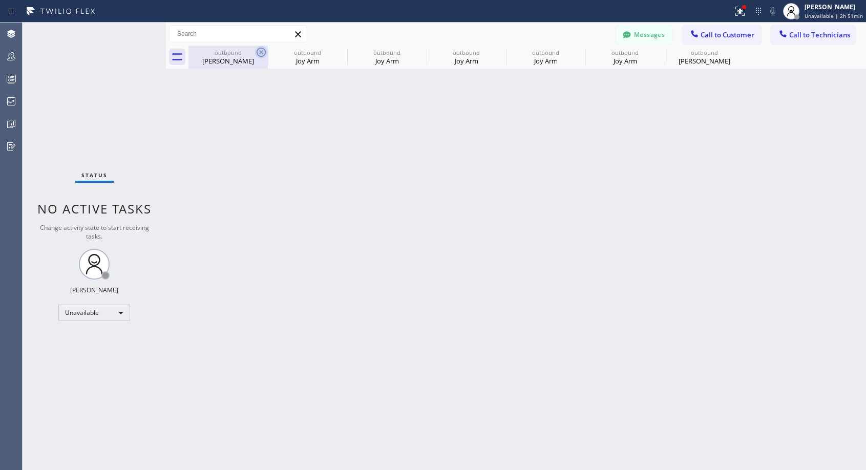
click at [262, 51] on icon at bounding box center [260, 52] width 9 height 9
click at [0, 0] on icon at bounding box center [0, 0] width 0 height 0
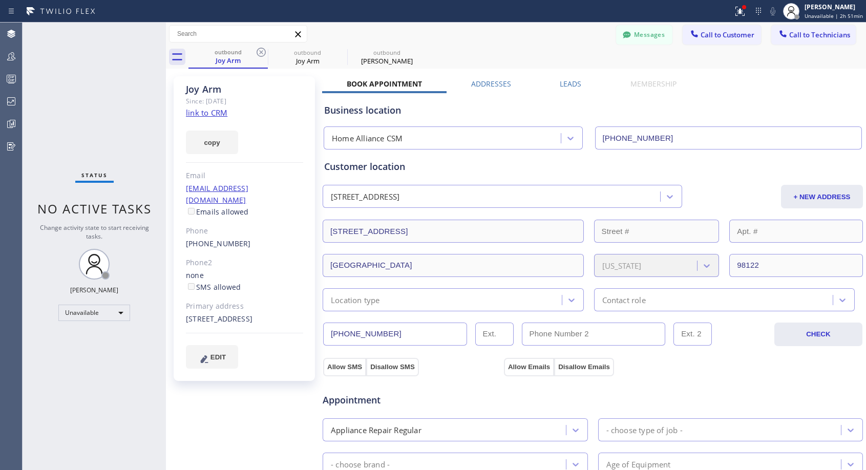
click at [262, 51] on icon at bounding box center [260, 52] width 9 height 9
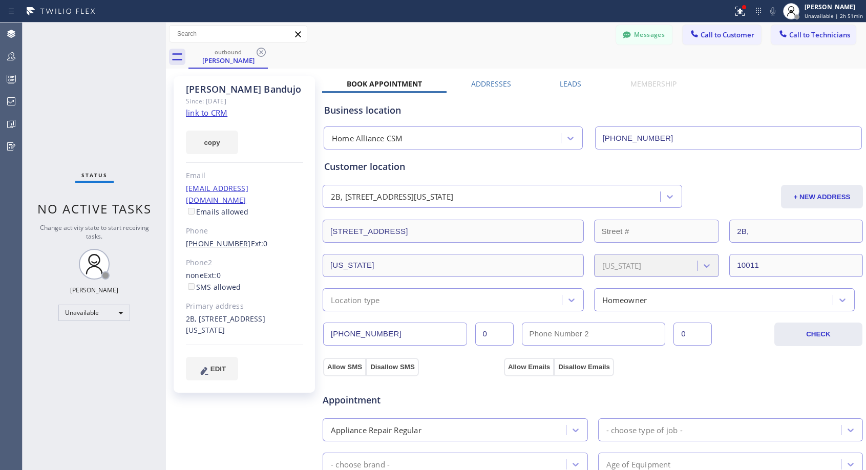
click at [224, 239] on link "[PHONE_NUMBER]" at bounding box center [218, 244] width 65 height 10
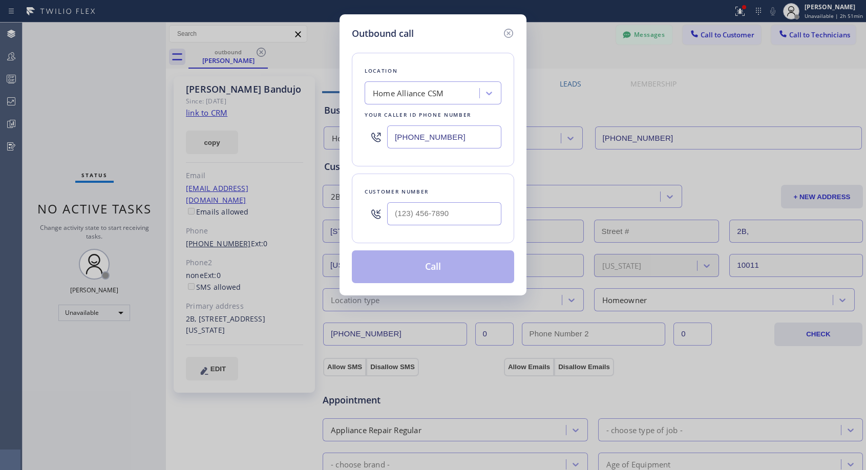
type input "[PHONE_NUMBER]"
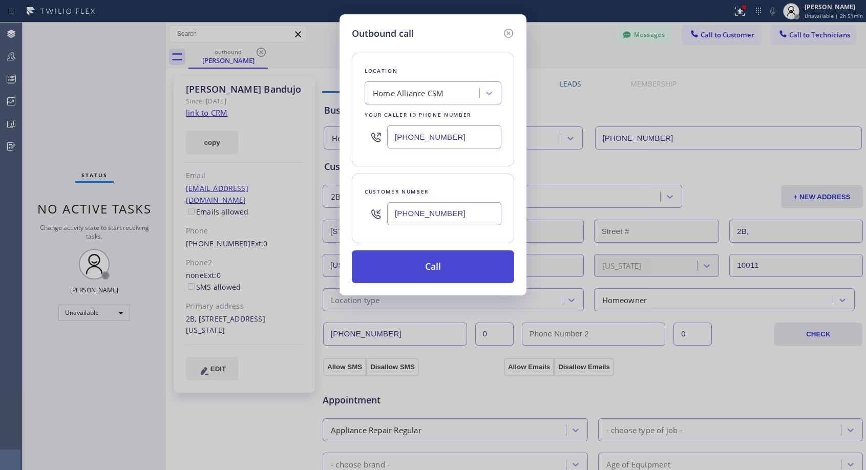
click at [428, 262] on button "Call" at bounding box center [433, 266] width 162 height 33
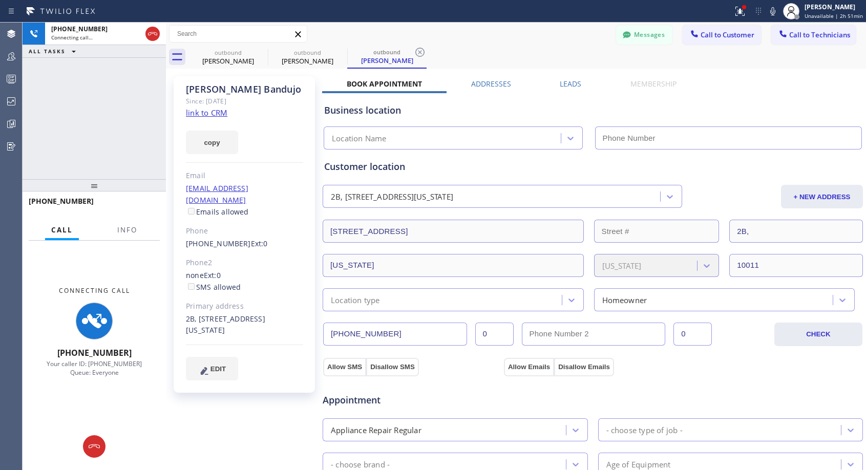
type input "[PHONE_NUMBER]"
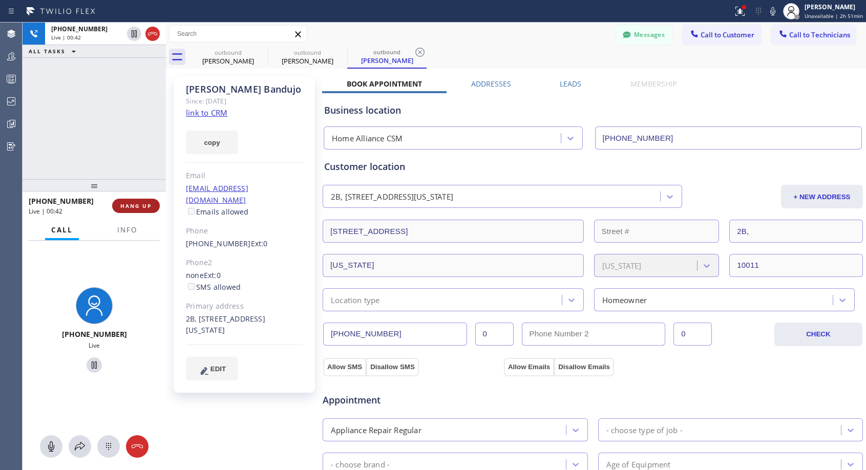
click at [125, 206] on span "HANG UP" at bounding box center [135, 205] width 31 height 7
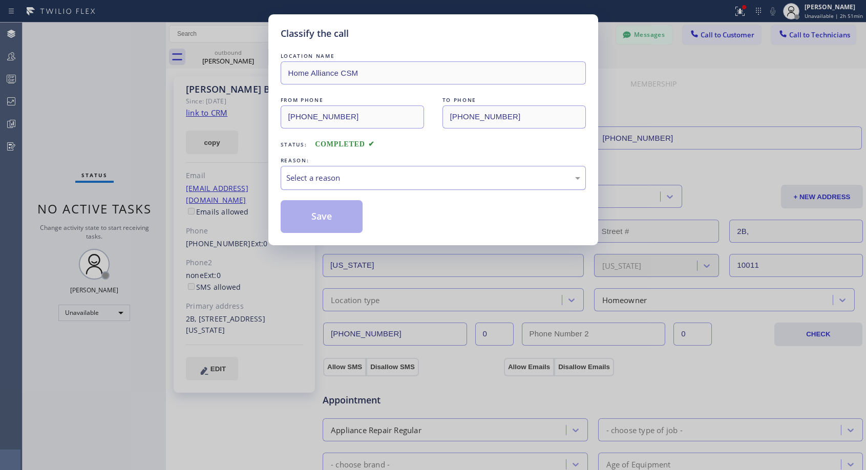
click at [394, 171] on div "Select a reason" at bounding box center [433, 178] width 305 height 24
click at [346, 216] on button "Save" at bounding box center [322, 216] width 82 height 33
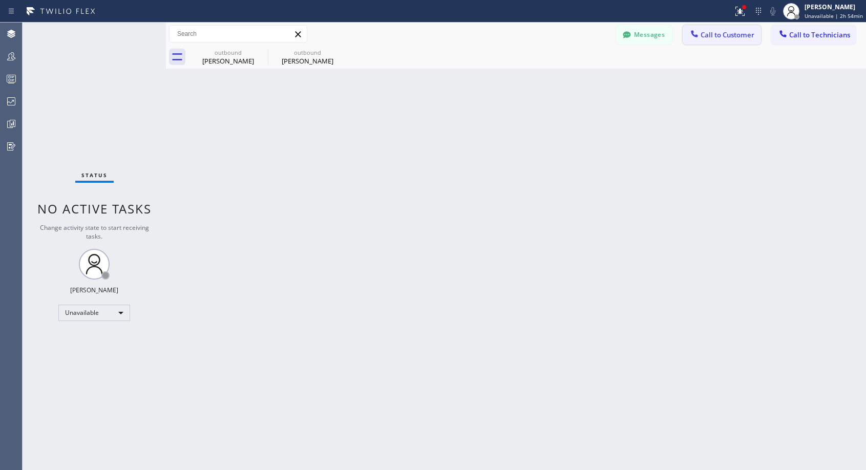
click at [711, 38] on span "Call to Customer" at bounding box center [727, 34] width 54 height 9
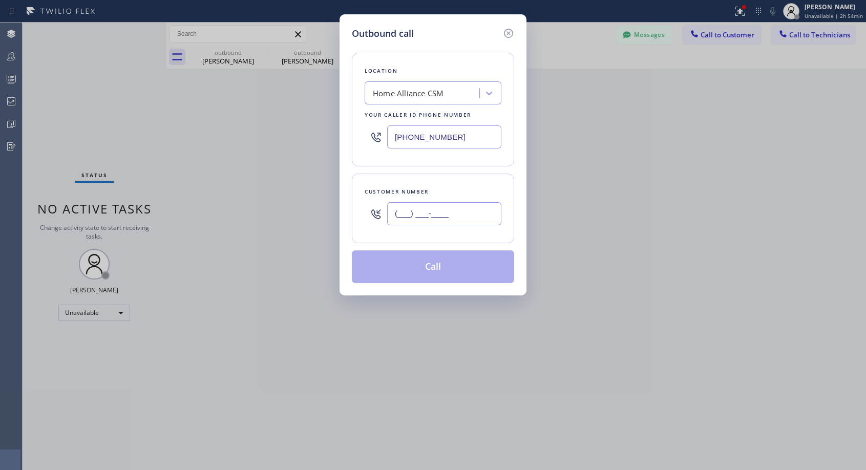
click at [447, 211] on input "(___) ___-____" at bounding box center [444, 213] width 114 height 23
paste input "626) 551-1936"
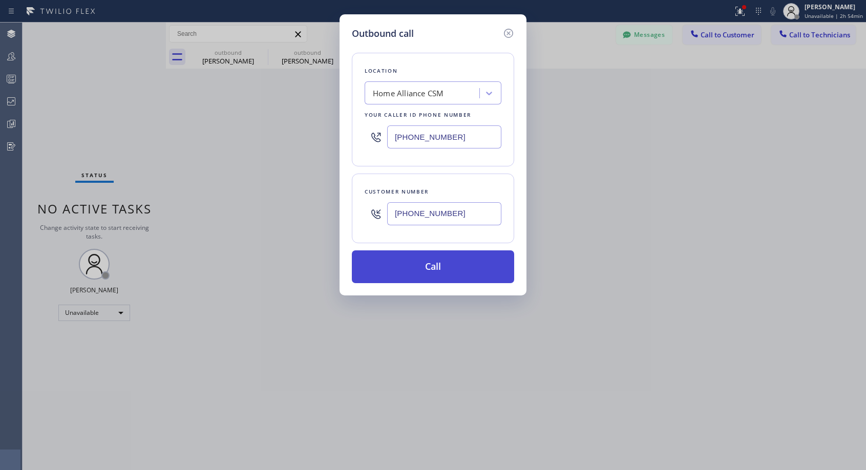
type input "[PHONE_NUMBER]"
click at [445, 262] on button "Call" at bounding box center [433, 266] width 162 height 33
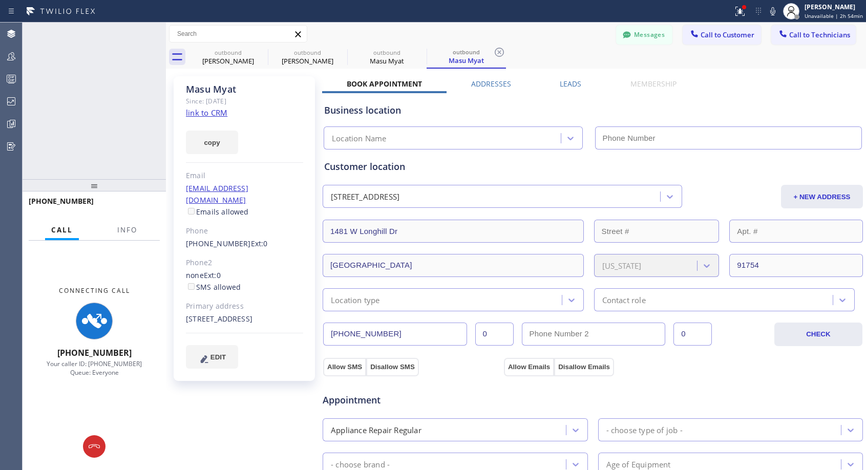
type input "[PHONE_NUMBER]"
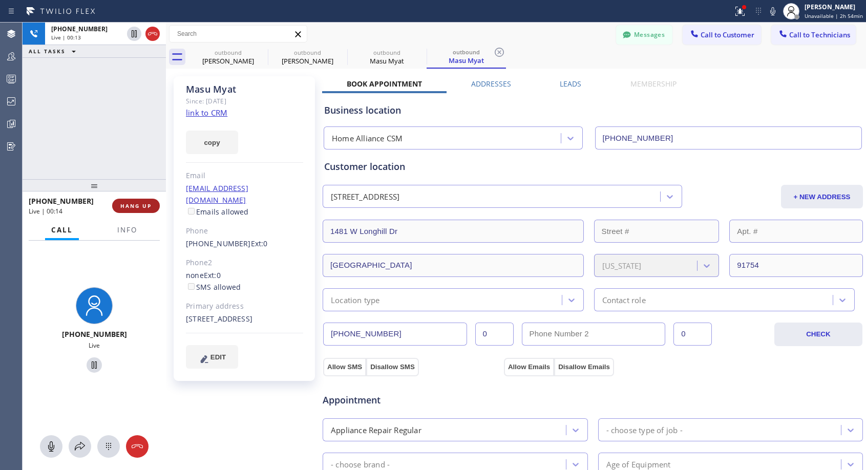
click at [137, 205] on span "HANG UP" at bounding box center [135, 205] width 31 height 7
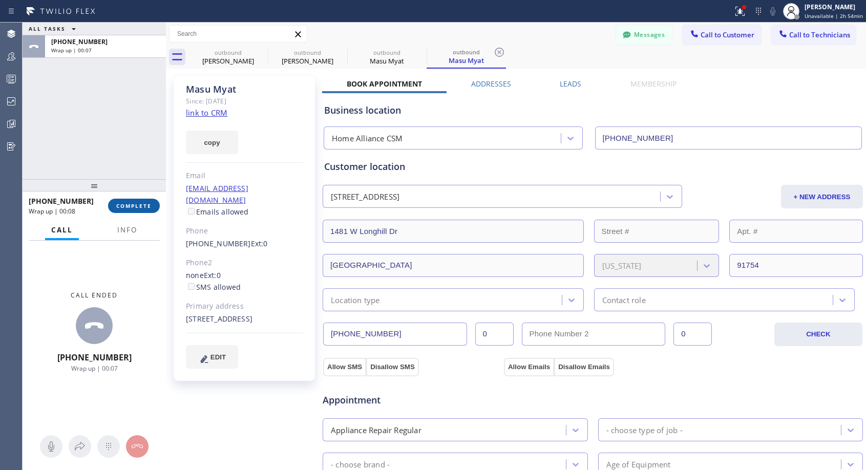
click at [128, 209] on span "COMPLETE" at bounding box center [133, 205] width 35 height 7
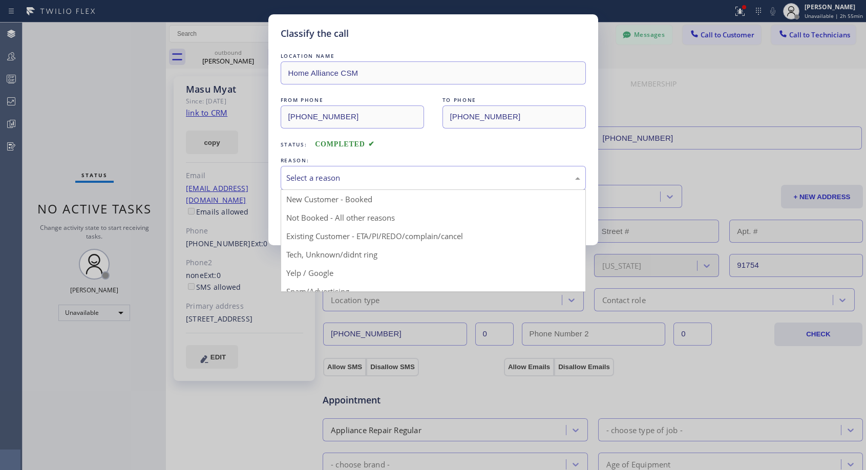
click at [402, 181] on div "Select a reason" at bounding box center [433, 178] width 294 height 12
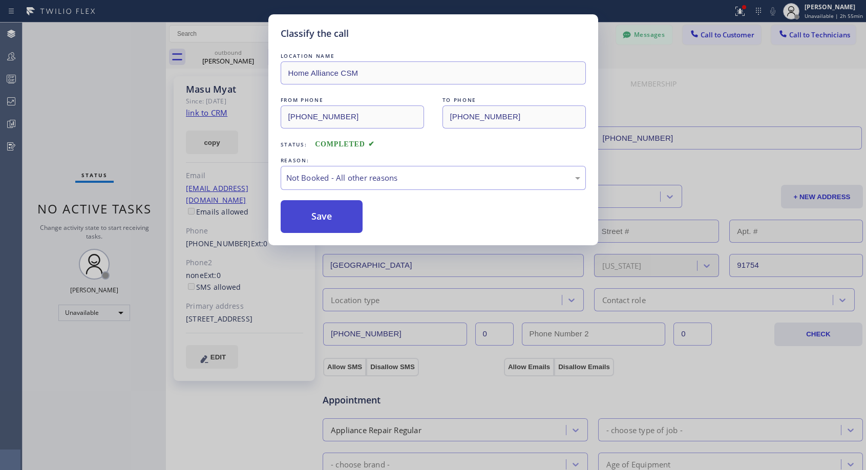
click at [343, 212] on button "Save" at bounding box center [322, 216] width 82 height 33
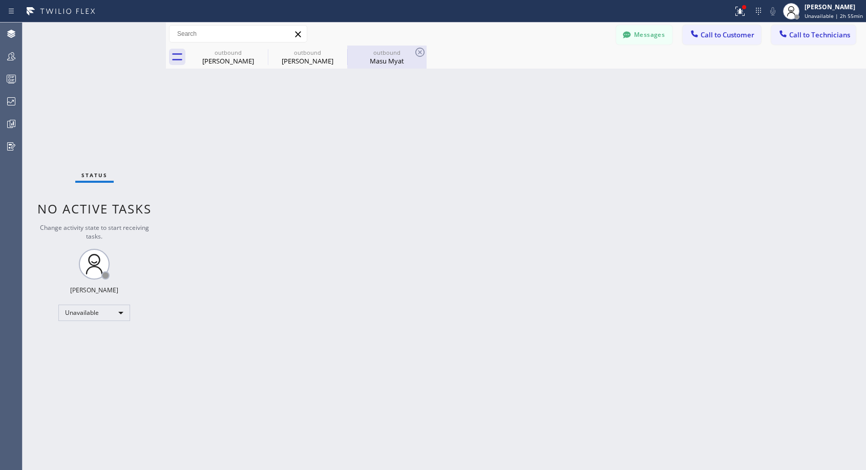
click at [400, 59] on div "Masu Myat" at bounding box center [386, 60] width 77 height 9
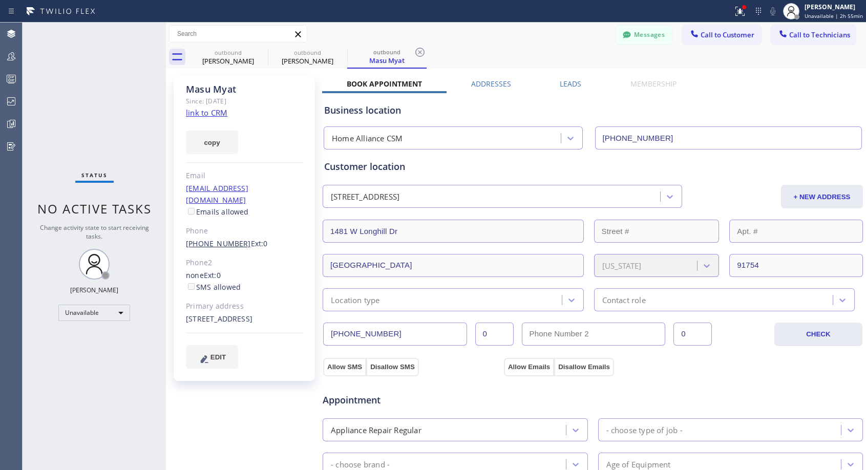
click at [228, 239] on link "[PHONE_NUMBER]" at bounding box center [218, 244] width 65 height 10
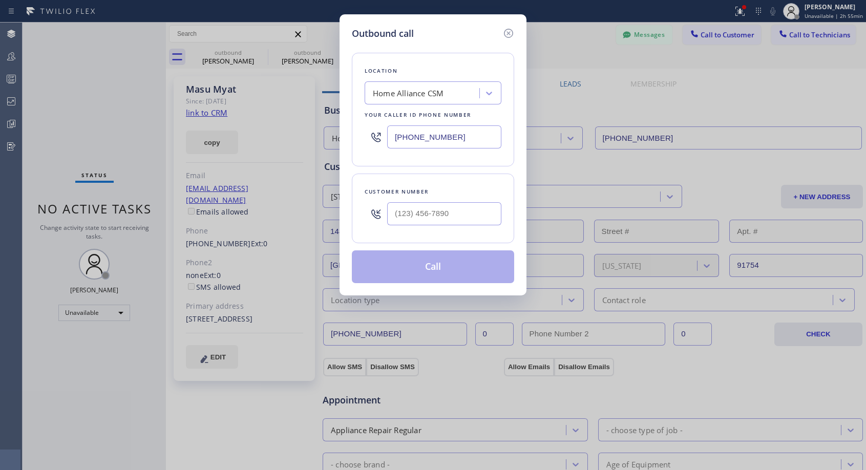
type input "[PHONE_NUMBER]"
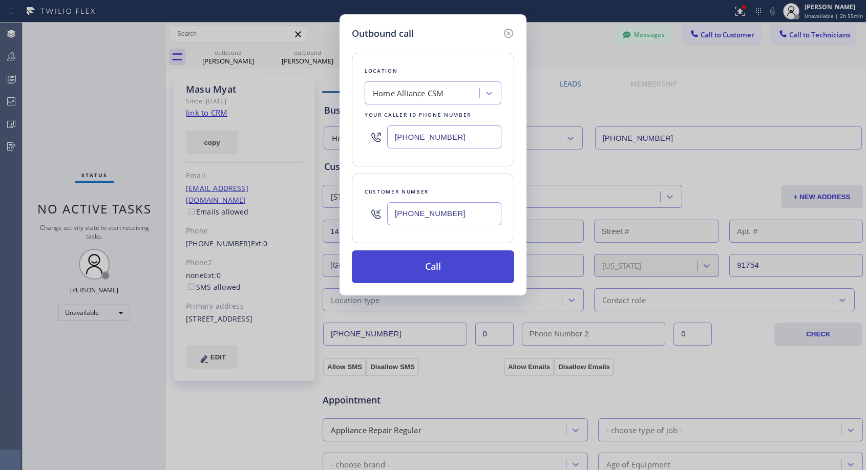
click at [426, 270] on button "Call" at bounding box center [433, 266] width 162 height 33
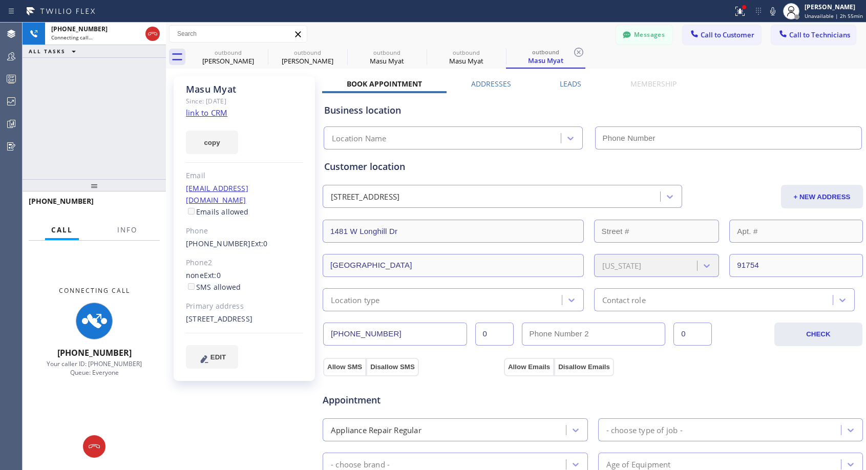
type input "[PHONE_NUMBER]"
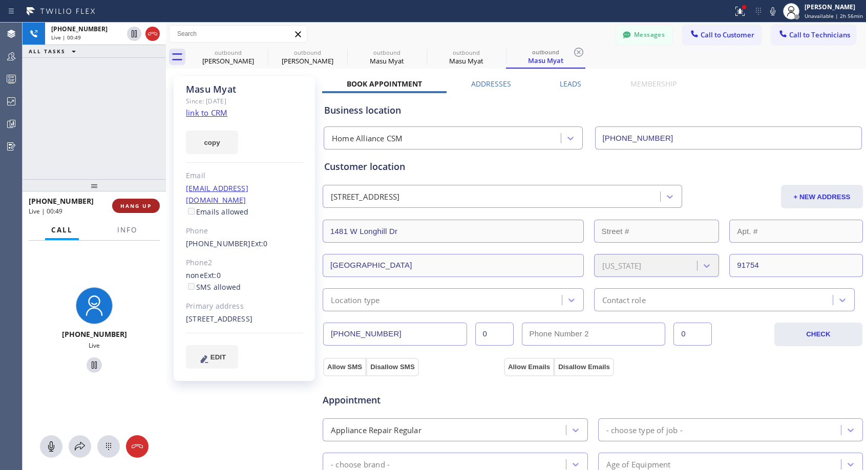
click at [139, 204] on span "HANG UP" at bounding box center [135, 205] width 31 height 7
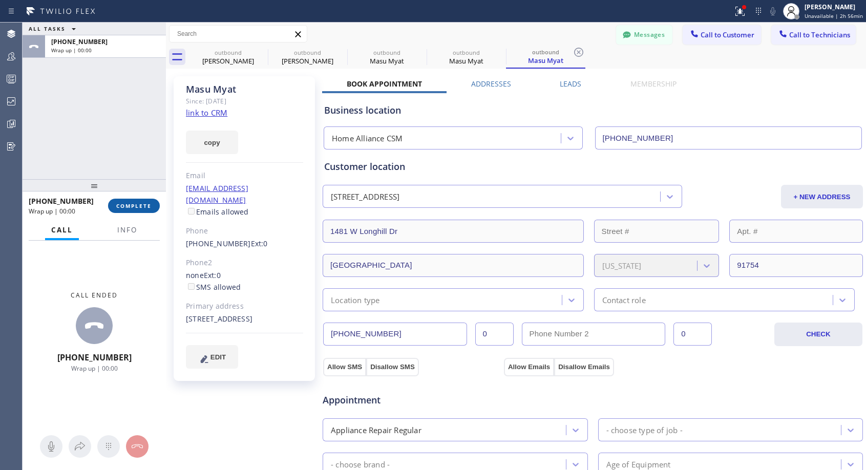
click at [139, 204] on span "COMPLETE" at bounding box center [133, 205] width 35 height 7
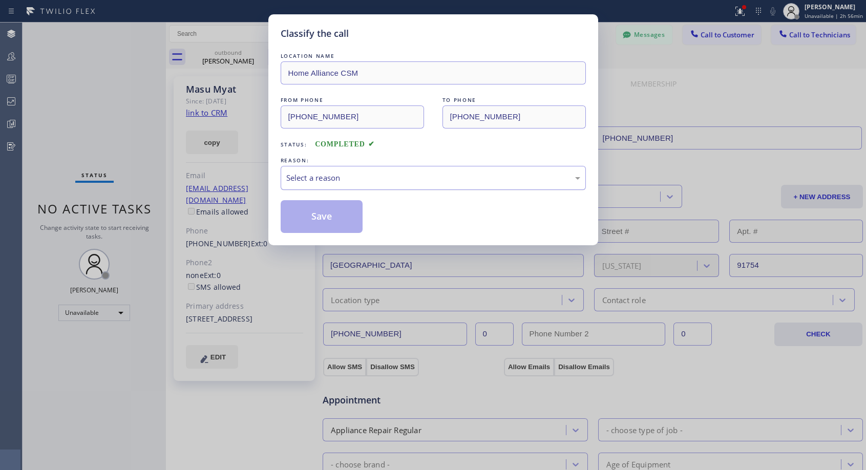
click at [401, 176] on div "Select a reason" at bounding box center [433, 178] width 294 height 12
click at [338, 219] on button "Save" at bounding box center [322, 216] width 82 height 33
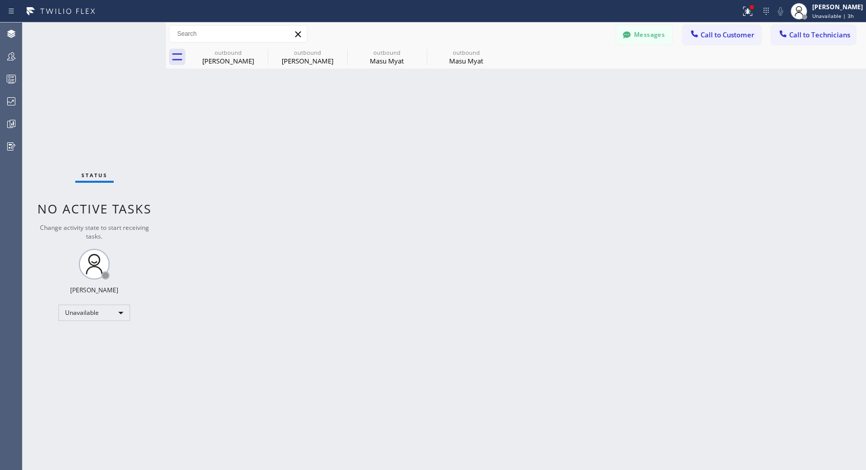
click at [709, 41] on button "Call to Customer" at bounding box center [721, 34] width 78 height 19
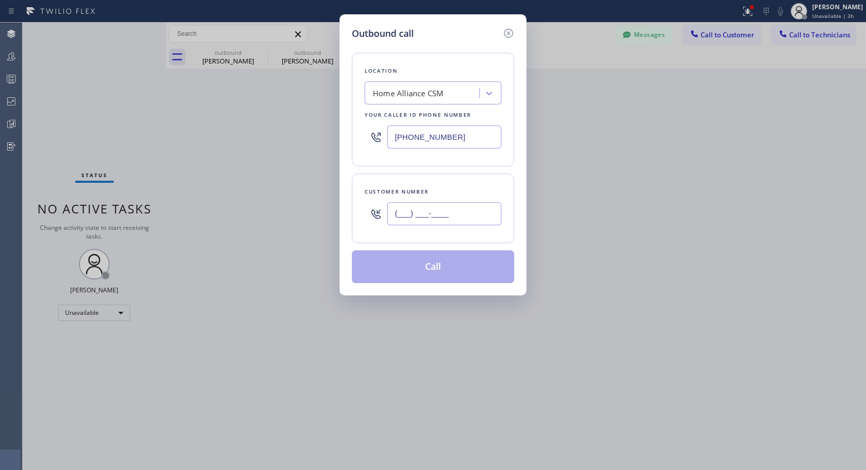
click at [443, 210] on input "(___) ___-____" at bounding box center [444, 213] width 114 height 23
paste input "text"
type input "(___) ___-____"
click at [393, 213] on input "(___) ___-____" at bounding box center [444, 213] width 114 height 23
paste input "619) 208-7617"
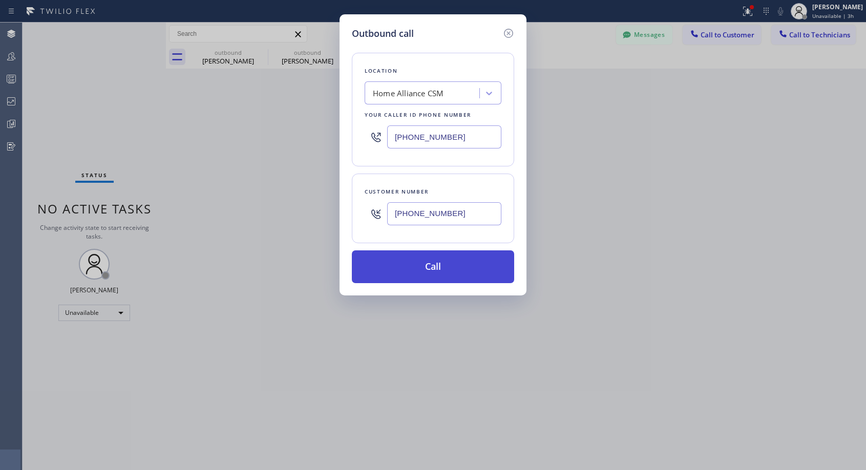
type input "[PHONE_NUMBER]"
click at [424, 264] on button "Call" at bounding box center [433, 266] width 162 height 33
click at [460, 267] on button "Call" at bounding box center [433, 266] width 162 height 33
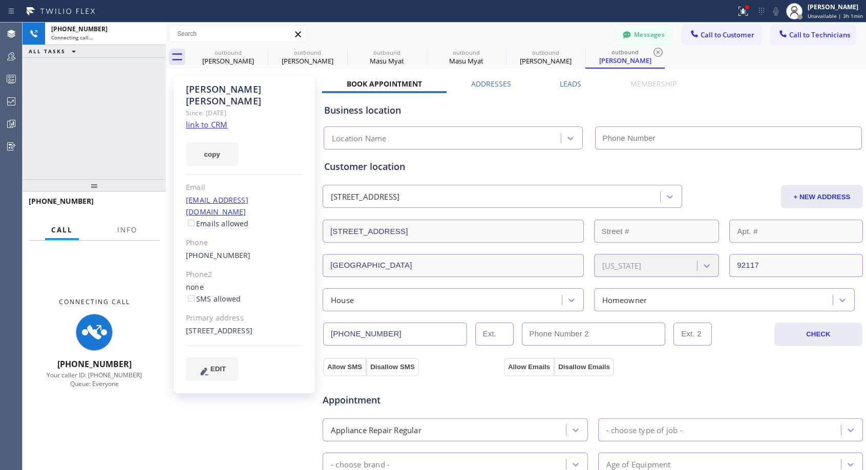
type input "[PHONE_NUMBER]"
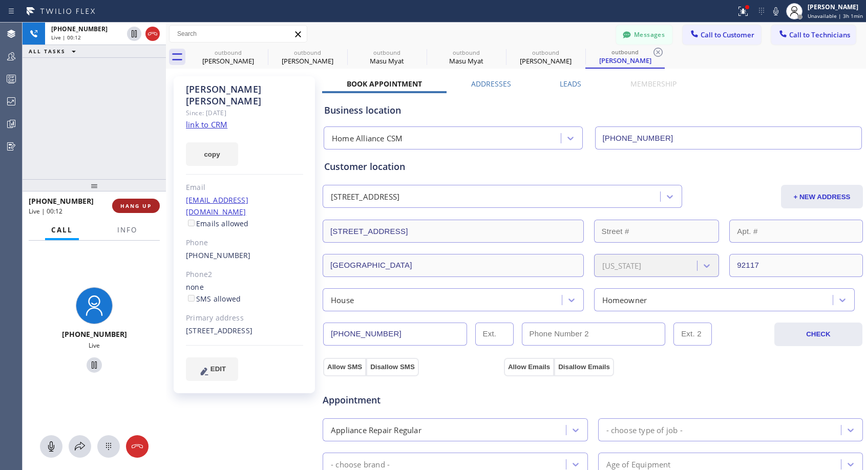
click at [147, 206] on span "HANG UP" at bounding box center [135, 205] width 31 height 7
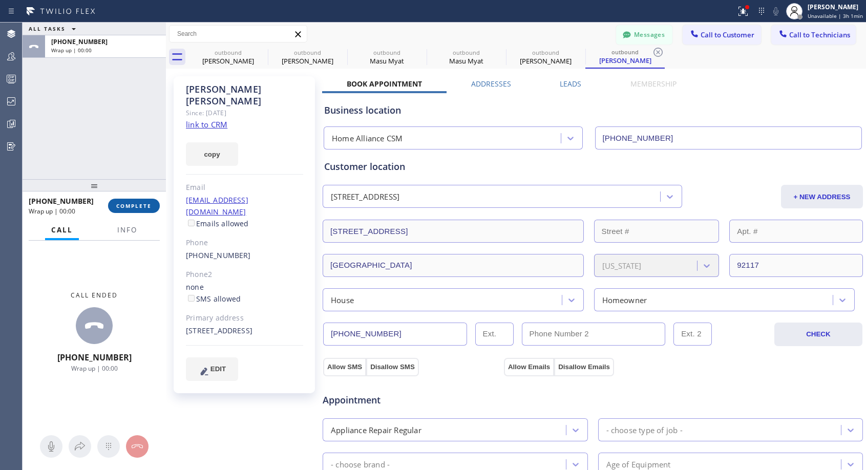
click at [147, 206] on span "COMPLETE" at bounding box center [133, 205] width 35 height 7
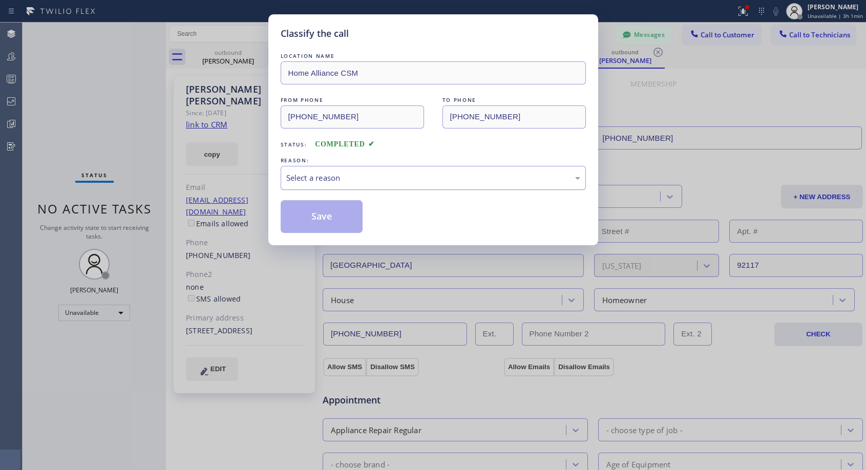
click at [509, 173] on div "Select a reason" at bounding box center [433, 178] width 294 height 12
click at [350, 216] on button "Save" at bounding box center [322, 216] width 82 height 33
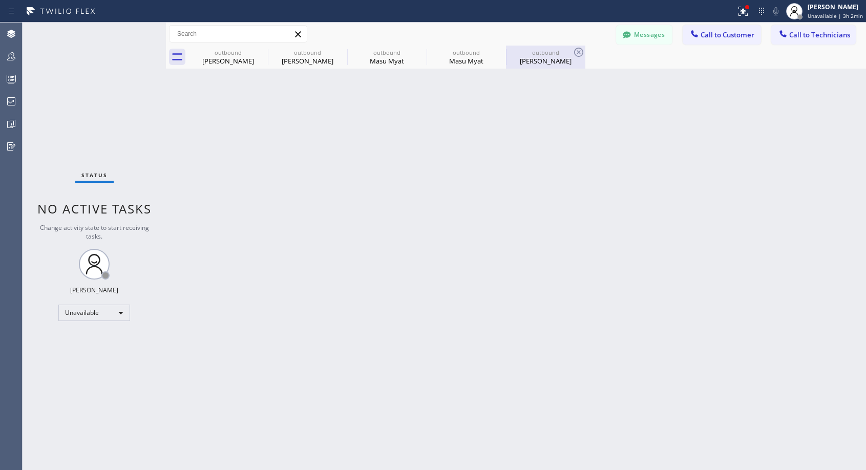
click at [542, 66] on div "outbound [PERSON_NAME]" at bounding box center [545, 57] width 77 height 23
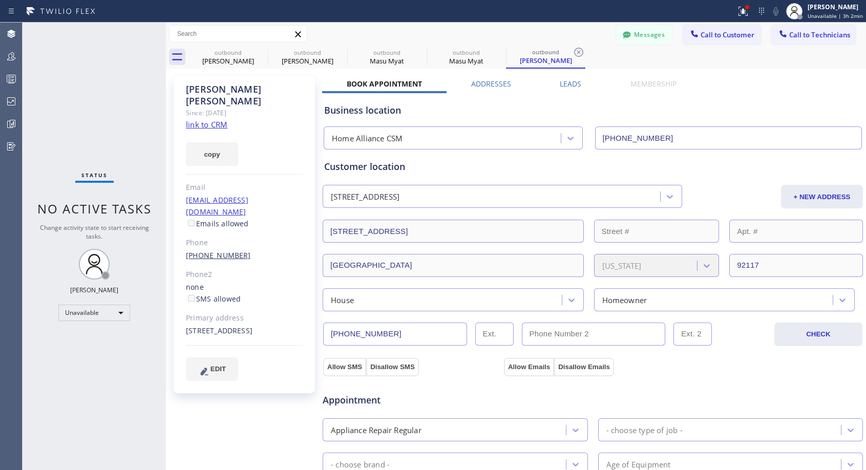
click at [225, 250] on link "[PHONE_NUMBER]" at bounding box center [218, 255] width 65 height 10
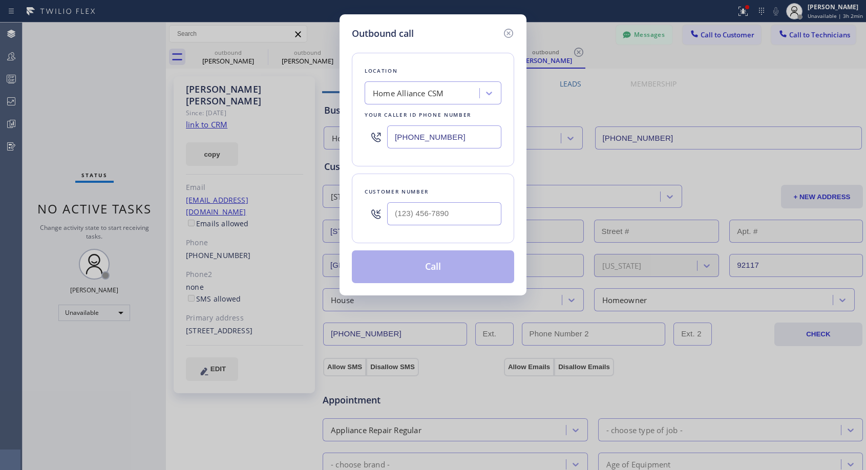
type input "[PHONE_NUMBER]"
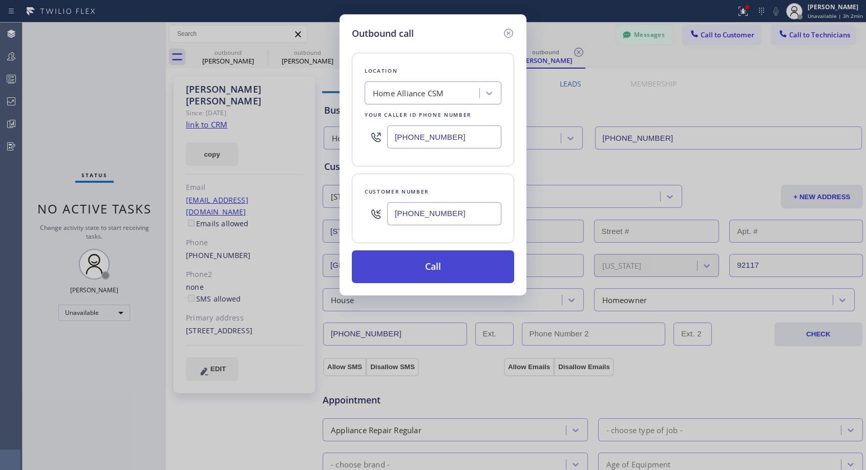
click at [439, 262] on button "Call" at bounding box center [433, 266] width 162 height 33
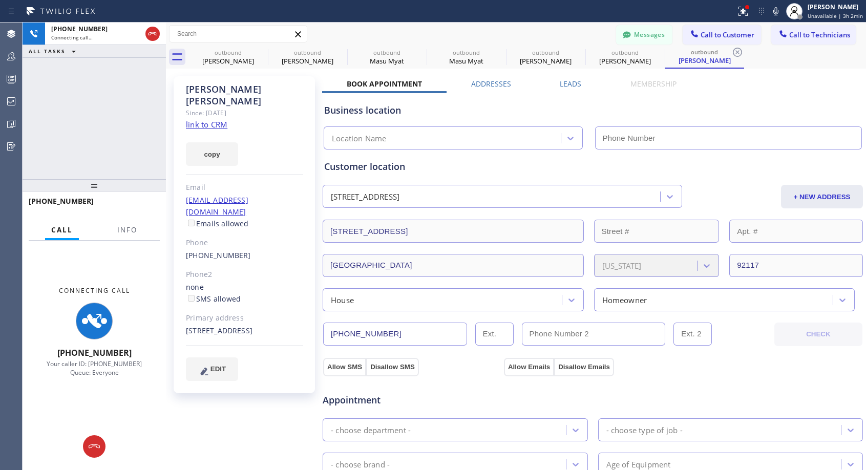
type input "[PHONE_NUMBER]"
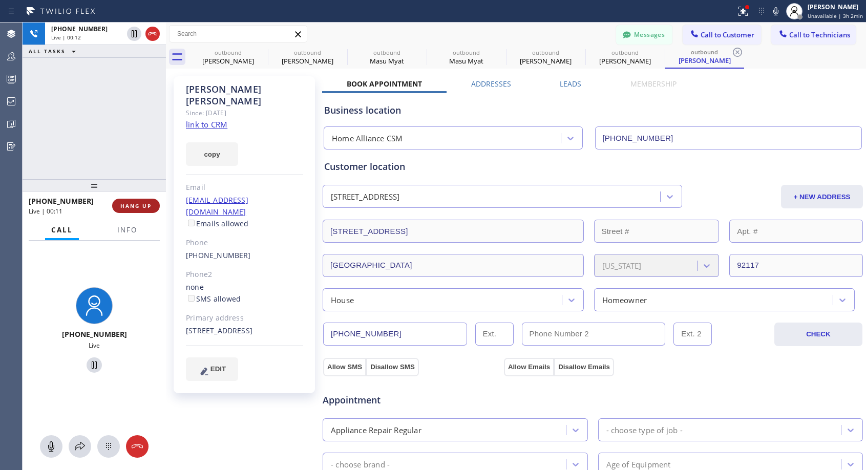
click at [141, 207] on span "HANG UP" at bounding box center [135, 205] width 31 height 7
click at [142, 207] on span "HANG UP" at bounding box center [135, 205] width 31 height 7
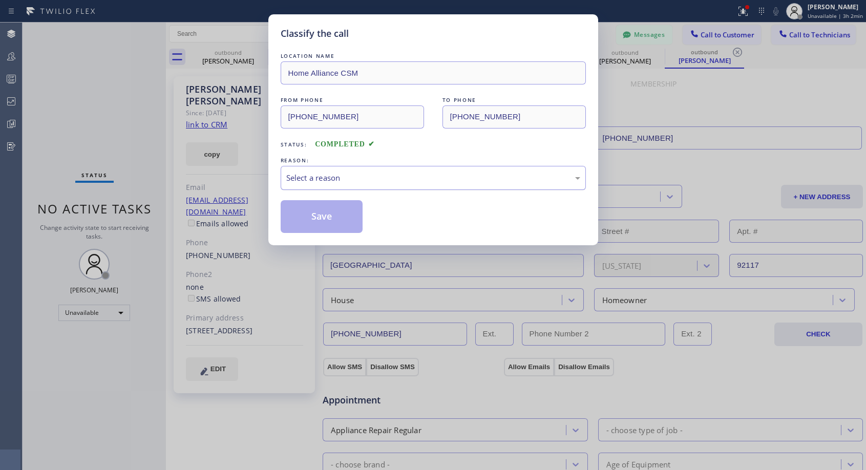
drag, startPoint x: 429, startPoint y: 175, endPoint x: 423, endPoint y: 184, distance: 11.1
click at [427, 181] on div "Select a reason" at bounding box center [433, 178] width 294 height 12
click at [332, 220] on button "Save" at bounding box center [322, 216] width 82 height 33
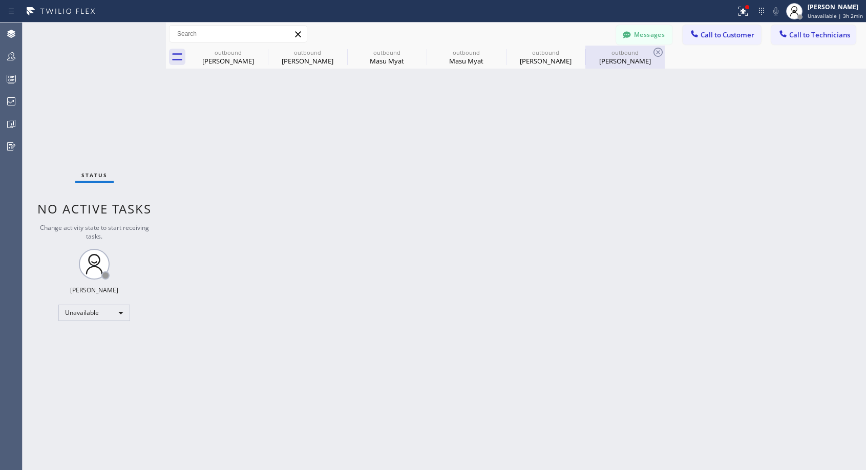
click at [620, 60] on div "[PERSON_NAME]" at bounding box center [624, 60] width 77 height 9
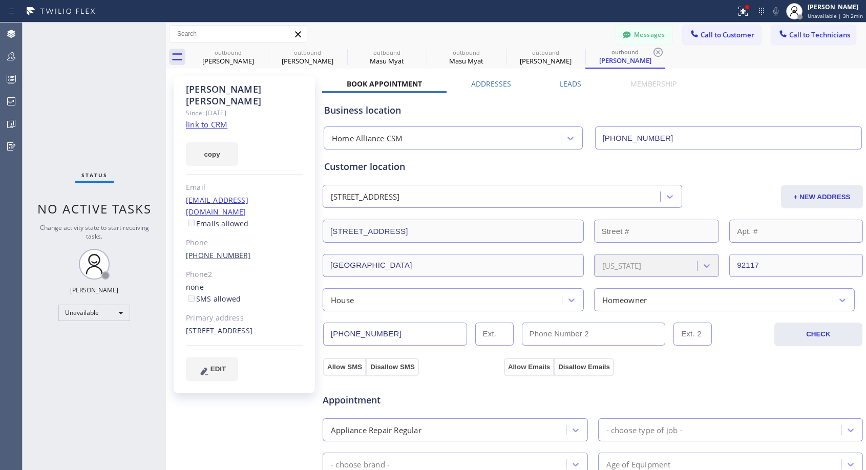
click at [213, 250] on link "[PHONE_NUMBER]" at bounding box center [218, 255] width 65 height 10
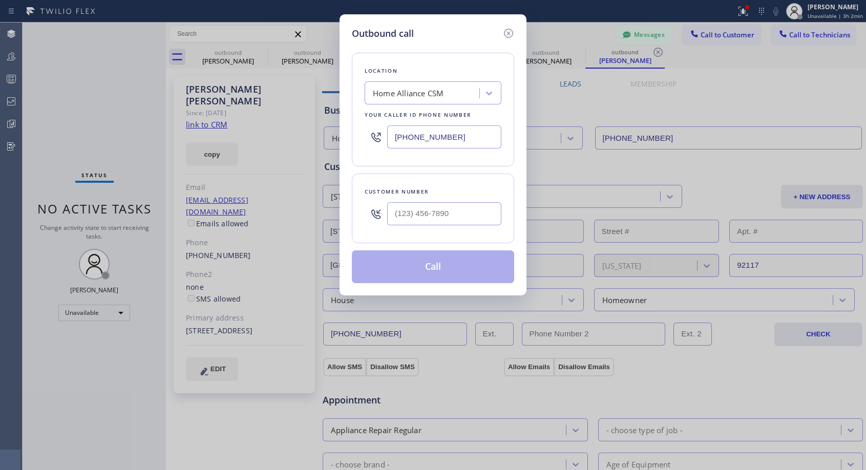
type input "[PHONE_NUMBER]"
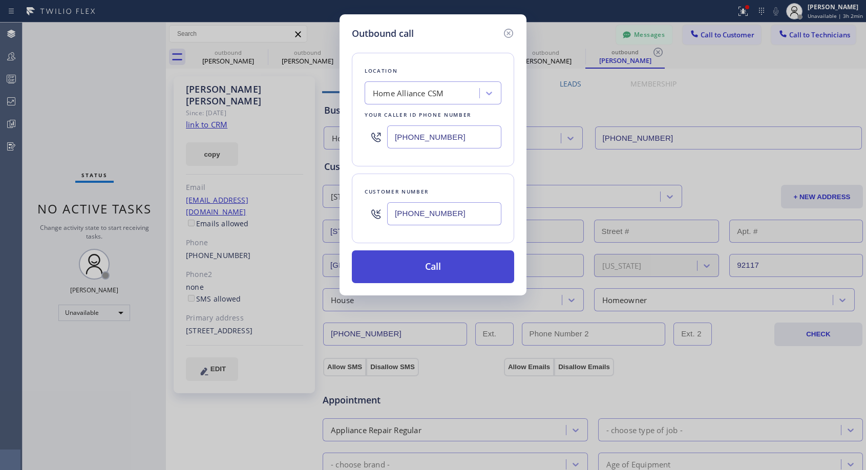
click at [438, 266] on button "Call" at bounding box center [433, 266] width 162 height 33
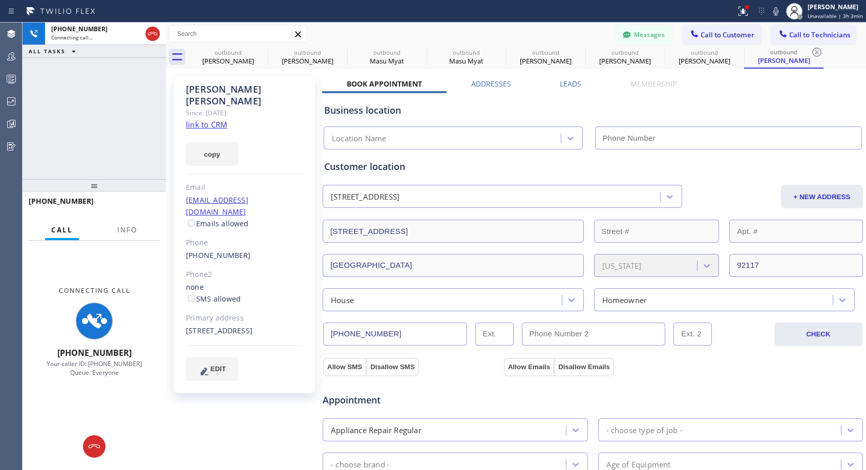
type input "[PHONE_NUMBER]"
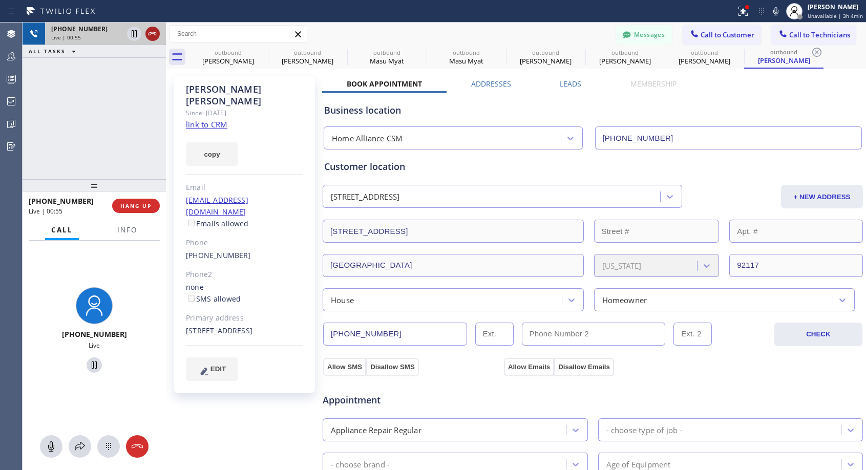
click at [154, 31] on icon at bounding box center [152, 34] width 12 height 12
click at [147, 207] on span "HANG UP" at bounding box center [135, 205] width 31 height 7
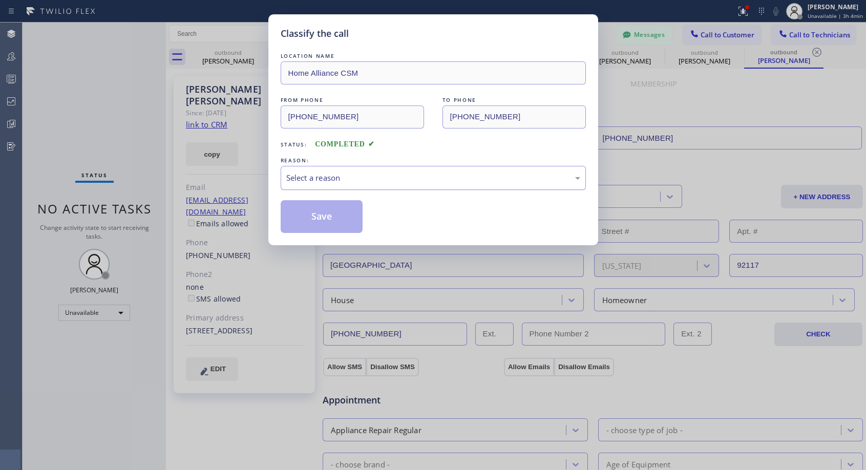
click at [383, 173] on div "Select a reason" at bounding box center [433, 178] width 294 height 12
click at [341, 213] on button "Save" at bounding box center [322, 216] width 82 height 33
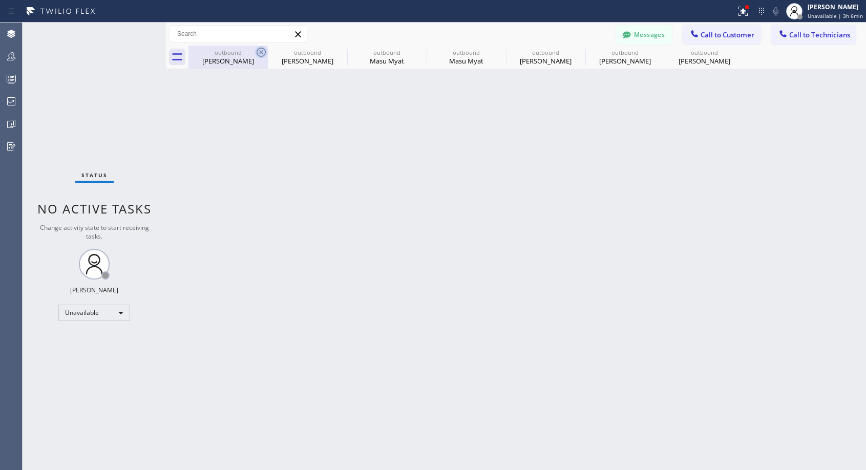
click at [263, 51] on icon at bounding box center [261, 52] width 12 height 12
click at [0, 0] on icon at bounding box center [0, 0] width 0 height 0
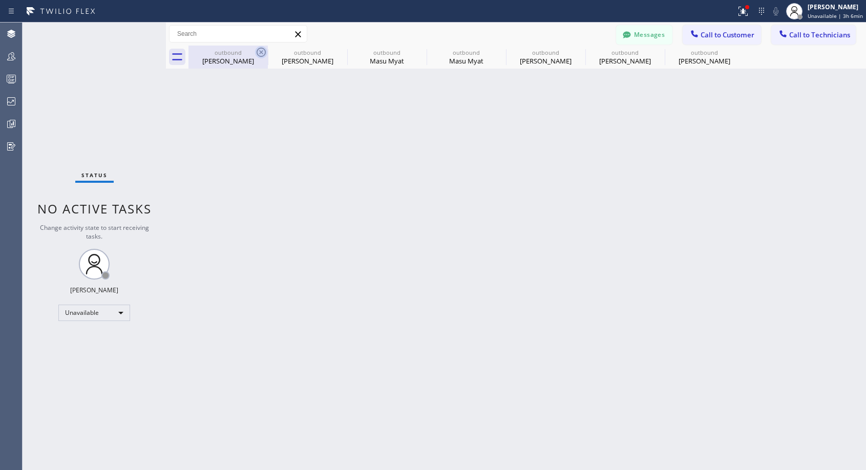
click at [0, 0] on icon at bounding box center [0, 0] width 0 height 0
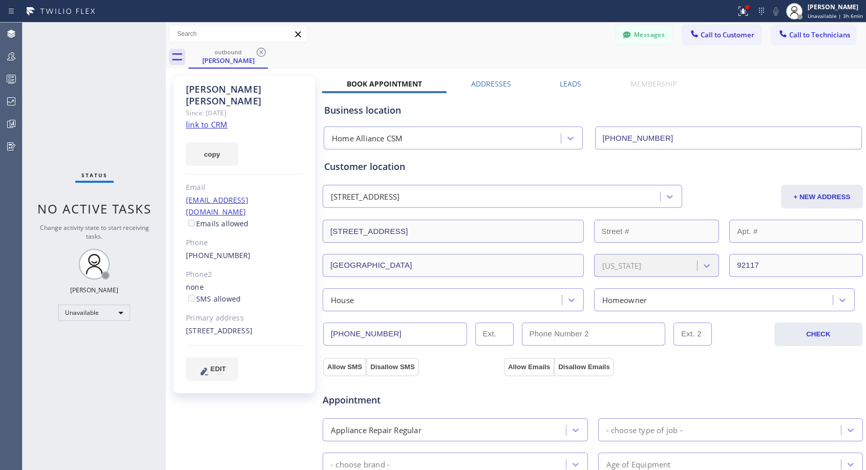
click at [263, 51] on icon at bounding box center [261, 52] width 12 height 12
click at [263, 51] on div "outbound [PERSON_NAME]" at bounding box center [526, 57] width 677 height 23
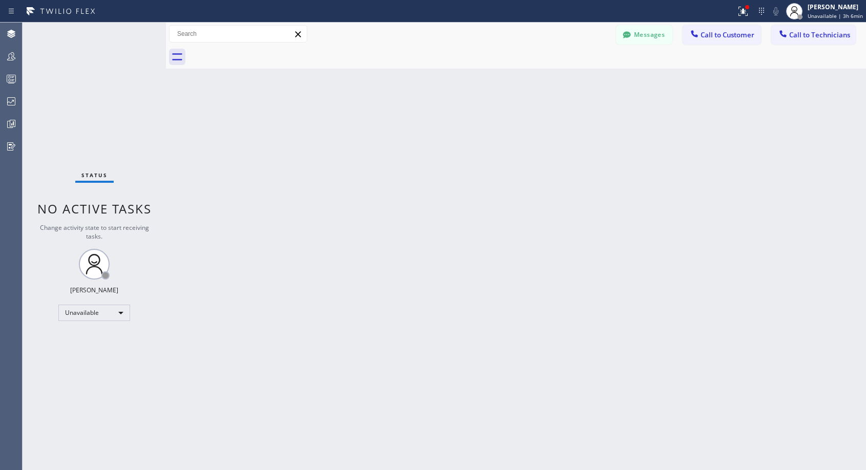
click at [261, 58] on div at bounding box center [526, 57] width 677 height 23
click at [716, 34] on span "Call to Customer" at bounding box center [727, 34] width 54 height 9
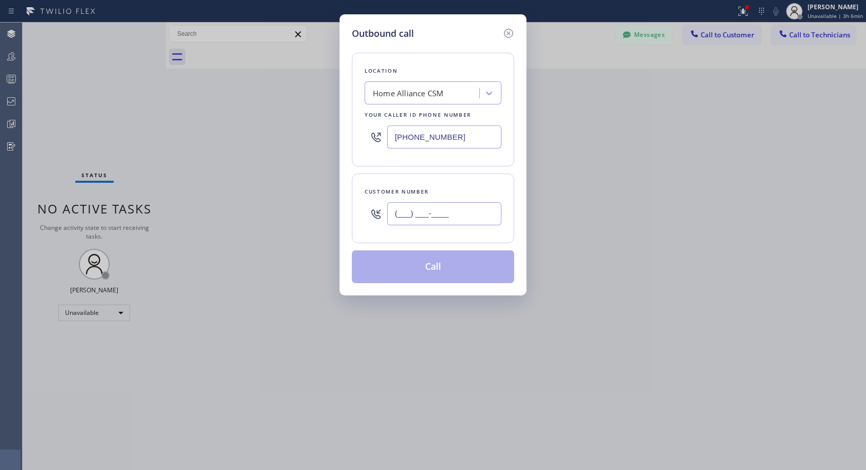
click at [473, 218] on input "(___) ___-____" at bounding box center [444, 213] width 114 height 23
paste input "209) 681-6227"
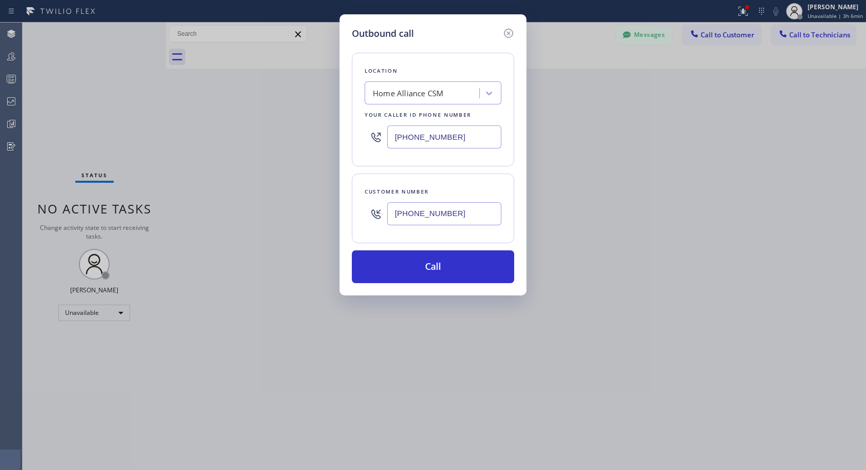
type input "[PHONE_NUMBER]"
click at [435, 257] on button "Call" at bounding box center [433, 266] width 162 height 33
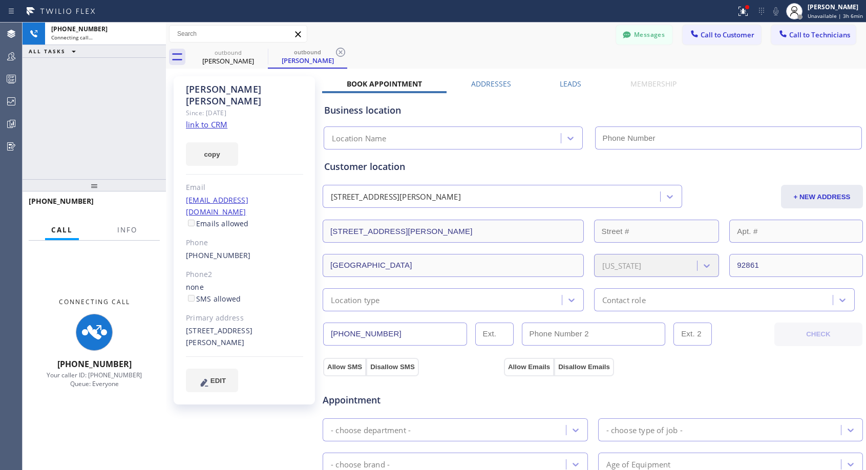
type input "[PHONE_NUMBER]"
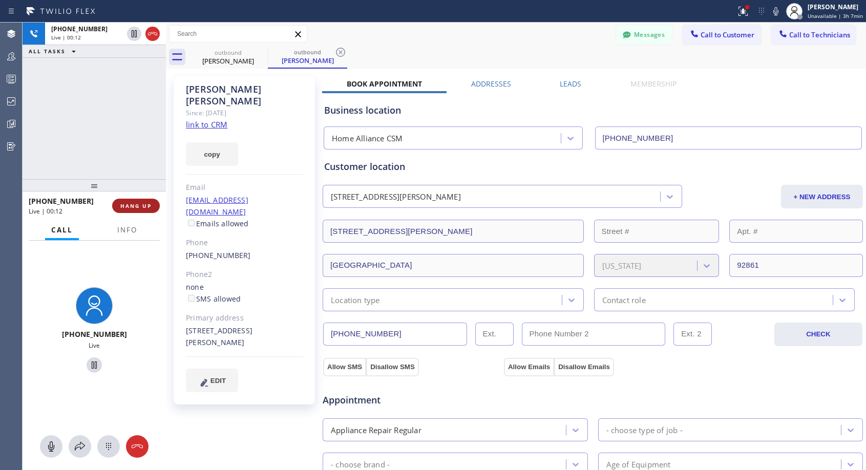
click at [150, 206] on span "HANG UP" at bounding box center [135, 205] width 31 height 7
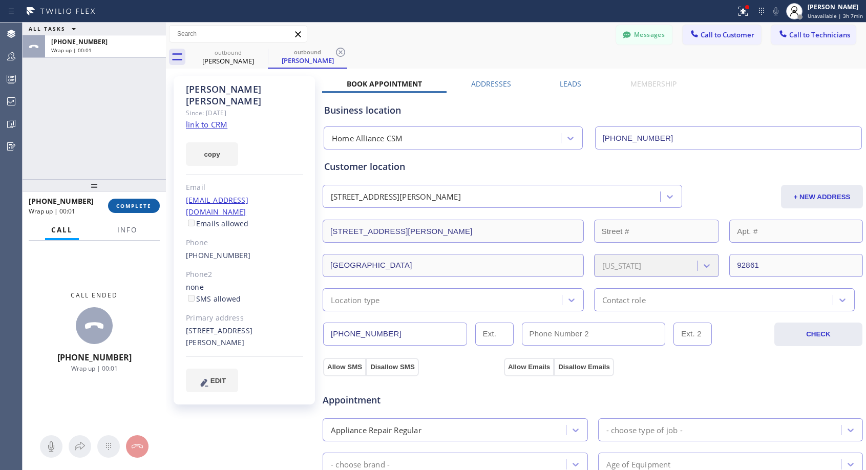
click at [148, 203] on span "COMPLETE" at bounding box center [133, 205] width 35 height 7
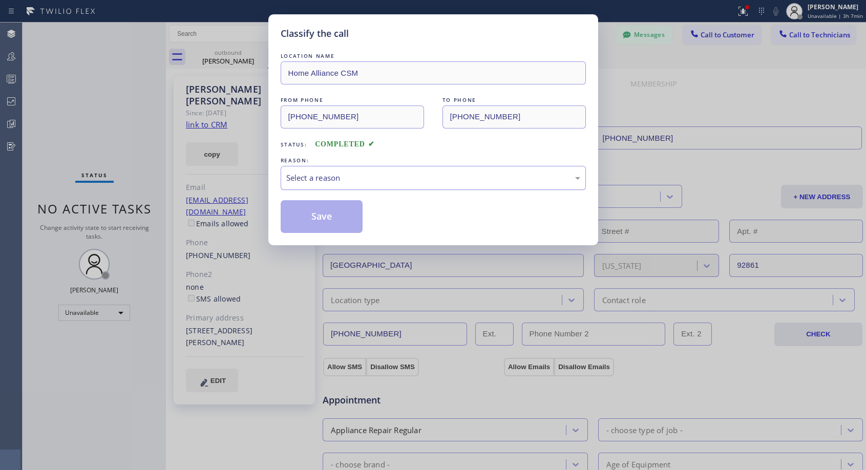
click at [389, 178] on div "Select a reason" at bounding box center [433, 178] width 294 height 12
click at [352, 218] on button "Save" at bounding box center [322, 216] width 82 height 33
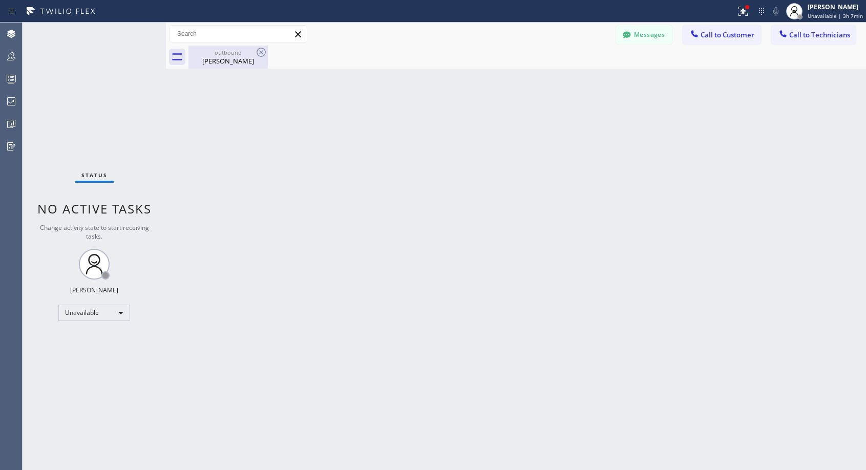
click at [209, 54] on div "outbound" at bounding box center [227, 53] width 77 height 8
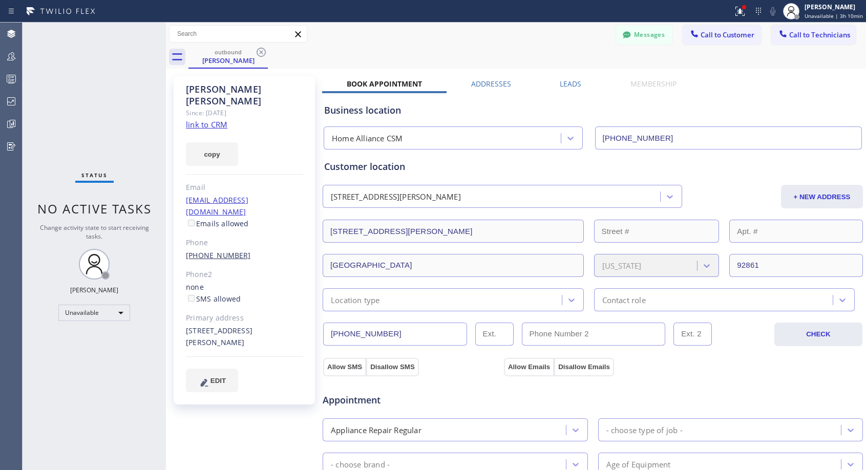
click at [210, 250] on link "[PHONE_NUMBER]" at bounding box center [218, 255] width 65 height 10
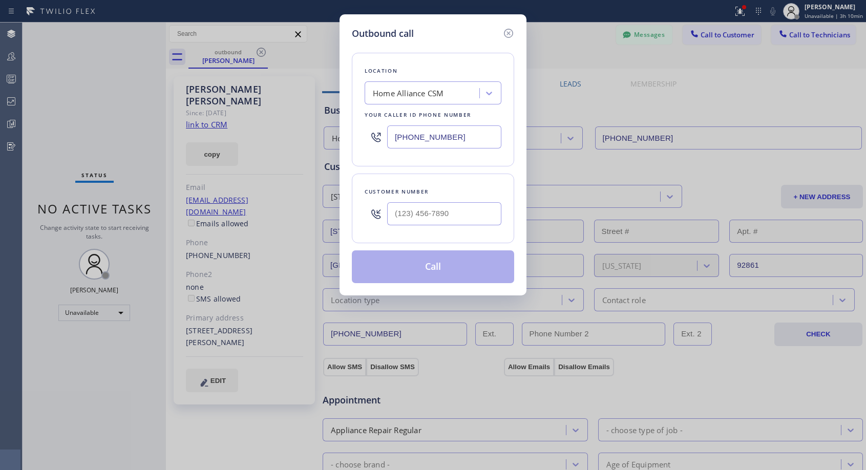
type input "[PHONE_NUMBER]"
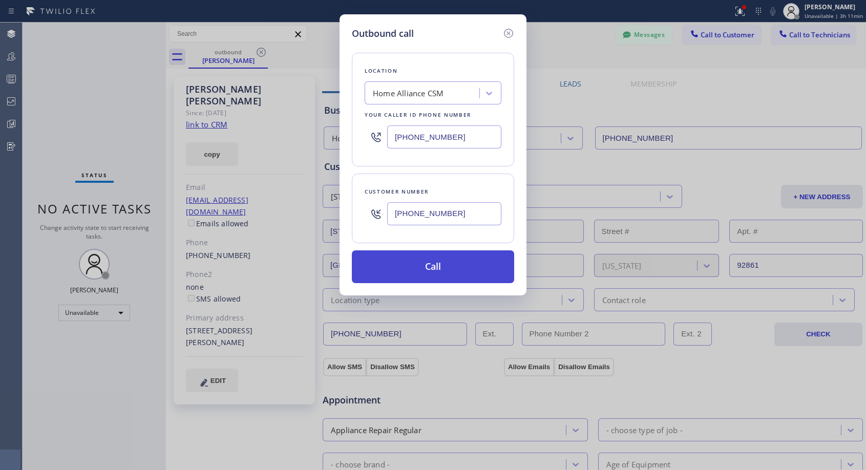
click at [408, 263] on button "Call" at bounding box center [433, 266] width 162 height 33
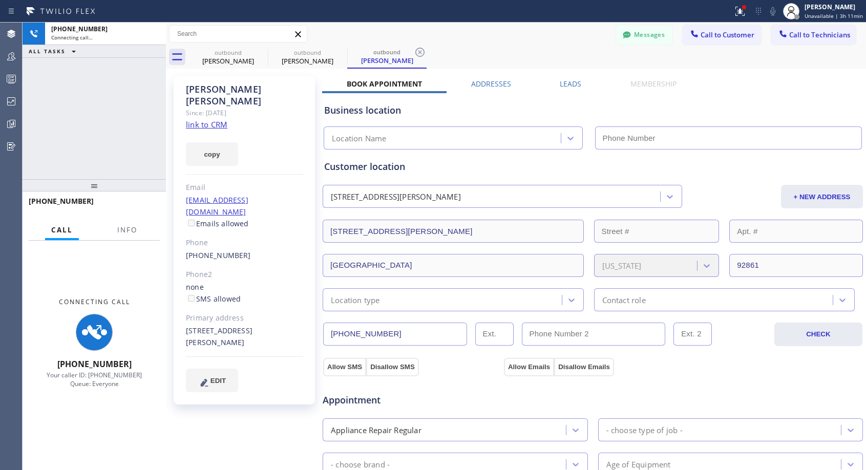
type input "[PHONE_NUMBER]"
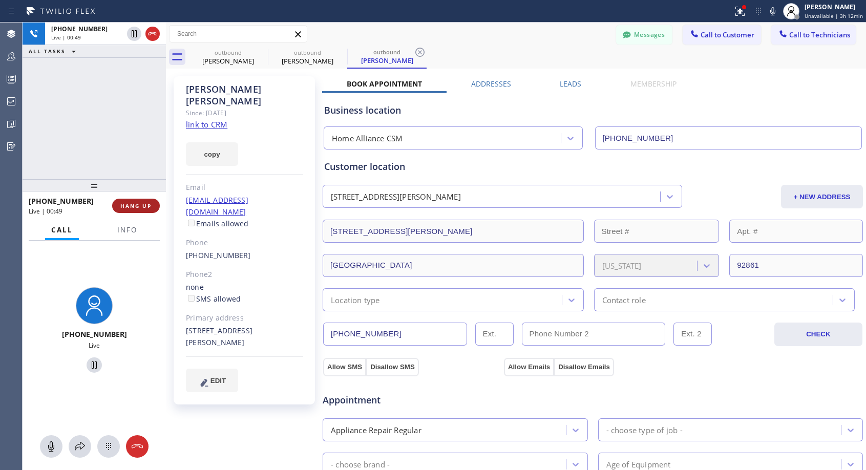
click at [144, 207] on span "HANG UP" at bounding box center [135, 205] width 31 height 7
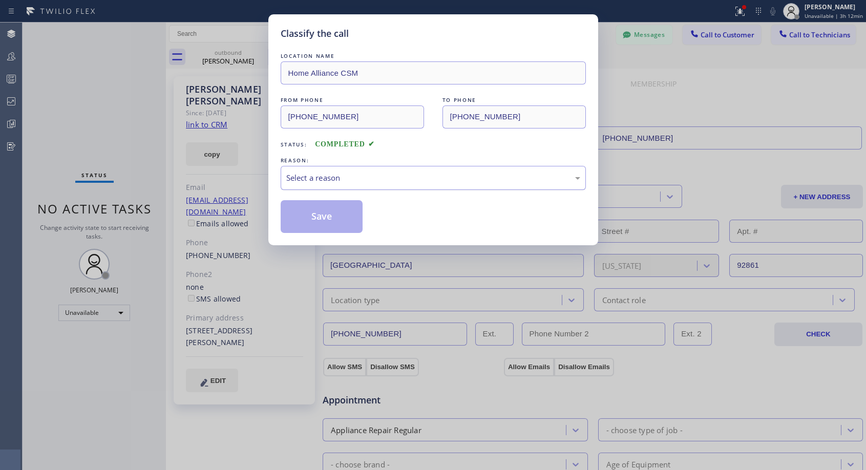
click at [313, 176] on div "Select a reason" at bounding box center [433, 178] width 294 height 12
click at [312, 217] on button "Save" at bounding box center [322, 216] width 82 height 33
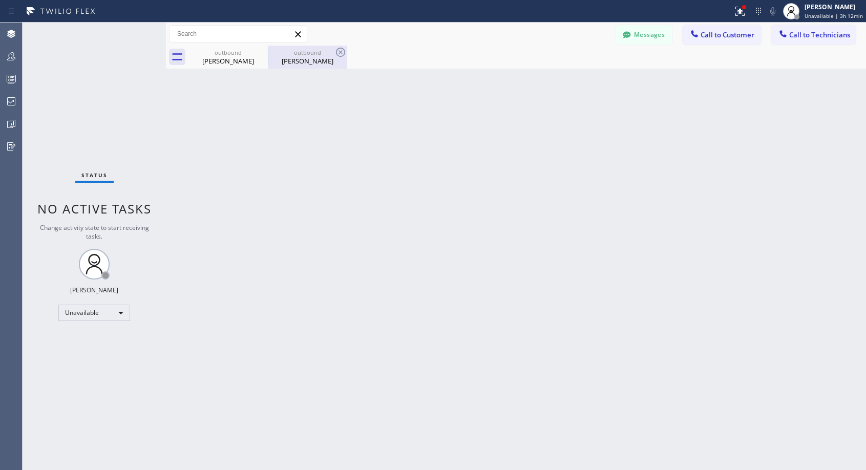
click at [296, 58] on div "[PERSON_NAME]" at bounding box center [307, 60] width 77 height 9
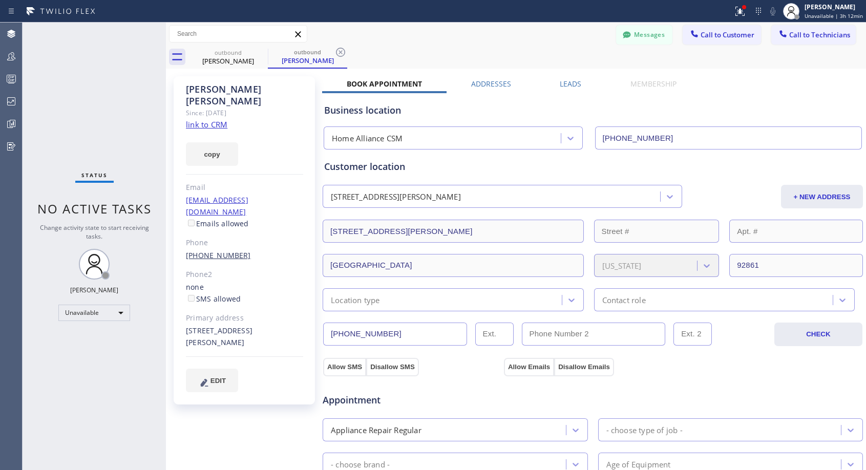
click at [205, 250] on link "[PHONE_NUMBER]" at bounding box center [218, 255] width 65 height 10
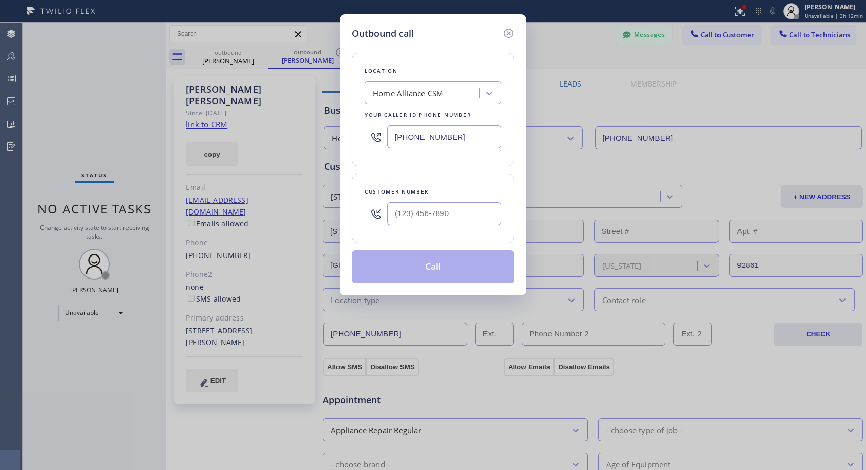
type input "[PHONE_NUMBER]"
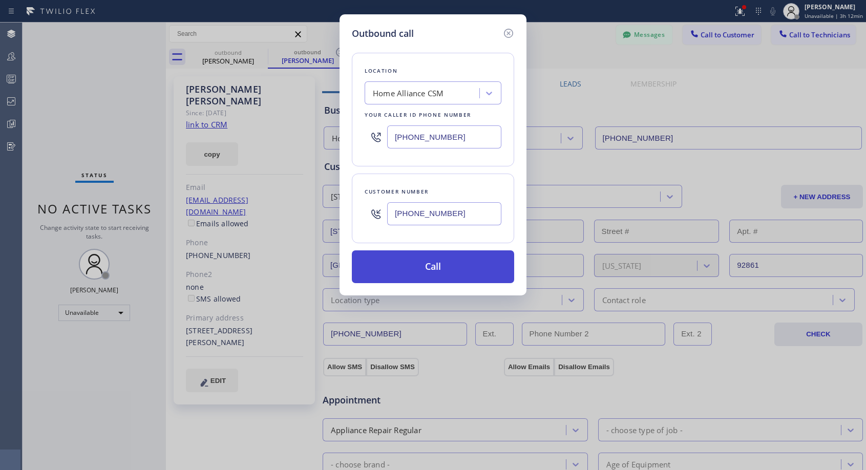
click at [422, 279] on button "Call" at bounding box center [433, 266] width 162 height 33
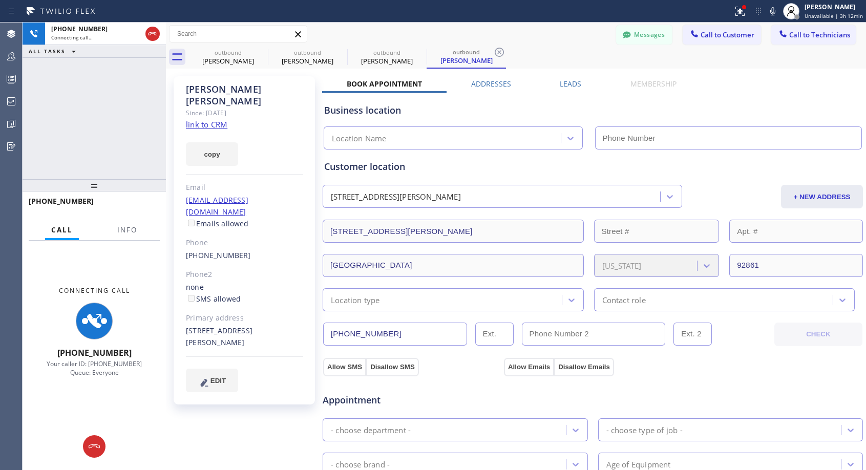
type input "[PHONE_NUMBER]"
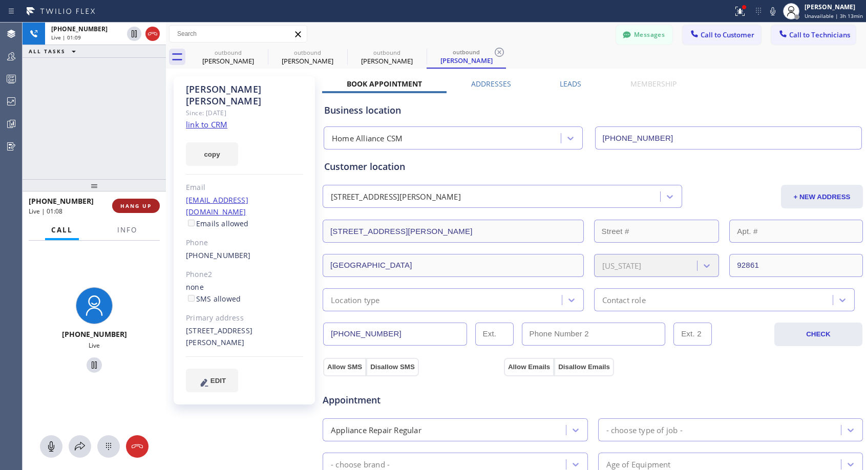
click at [132, 206] on span "HANG UP" at bounding box center [135, 205] width 31 height 7
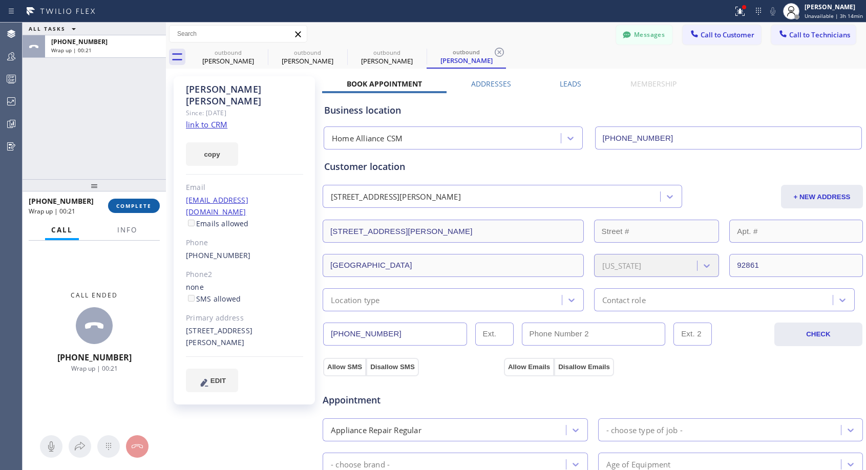
click at [132, 206] on span "COMPLETE" at bounding box center [133, 205] width 35 height 7
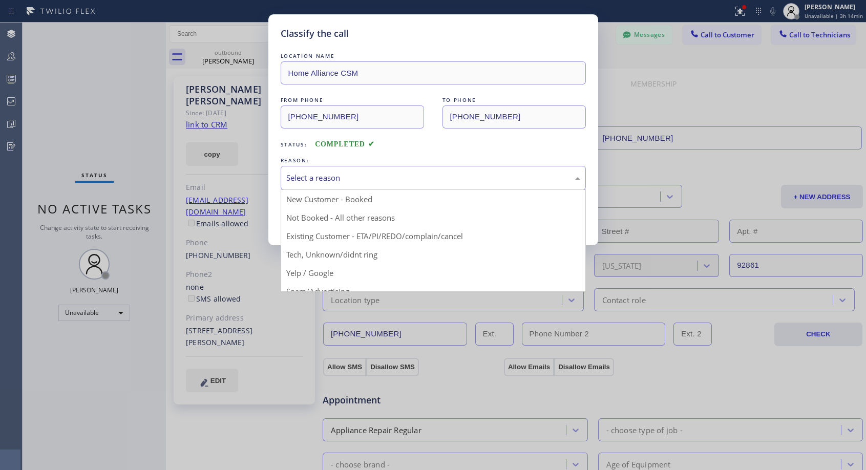
click at [360, 173] on div "Select a reason" at bounding box center [433, 178] width 294 height 12
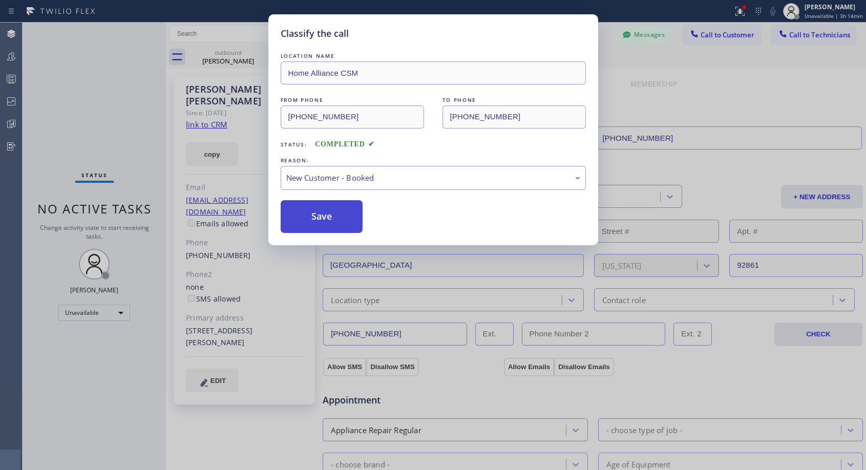
click at [336, 215] on button "Save" at bounding box center [322, 216] width 82 height 33
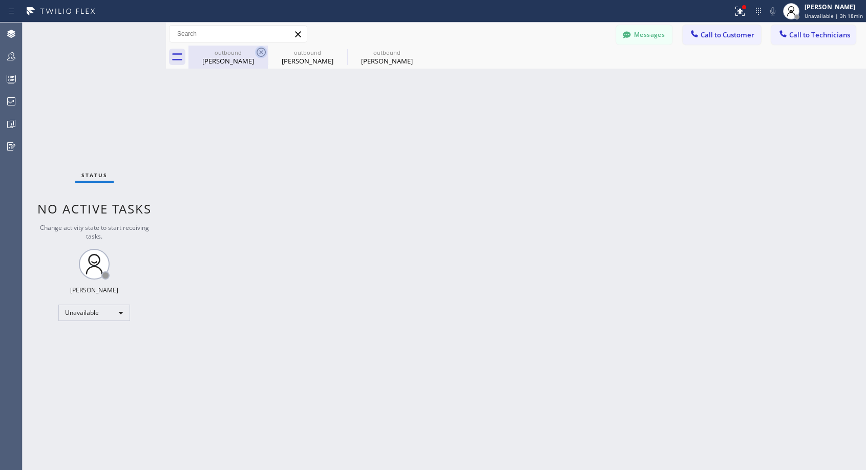
click at [260, 51] on icon at bounding box center [260, 52] width 9 height 9
click at [0, 0] on icon at bounding box center [0, 0] width 0 height 0
click at [260, 51] on div at bounding box center [526, 57] width 677 height 23
click at [726, 31] on span "Call to Customer" at bounding box center [727, 34] width 54 height 9
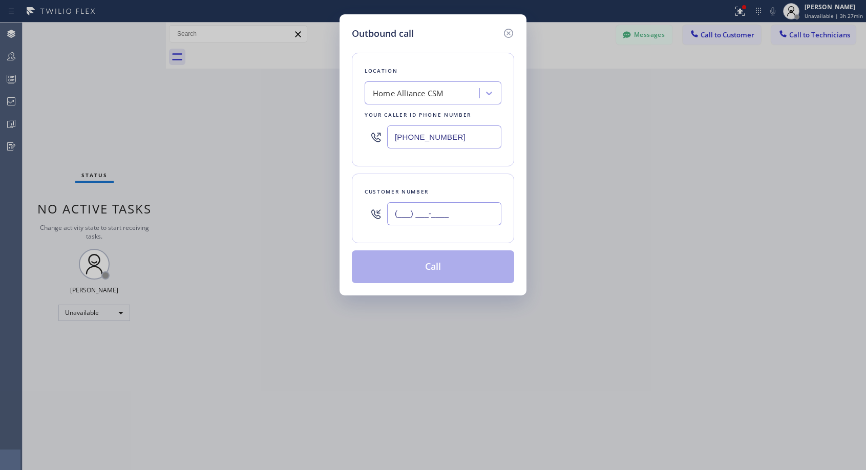
click at [463, 213] on input "(___) ___-____" at bounding box center [444, 213] width 114 height 23
paste input "858) 334-3366"
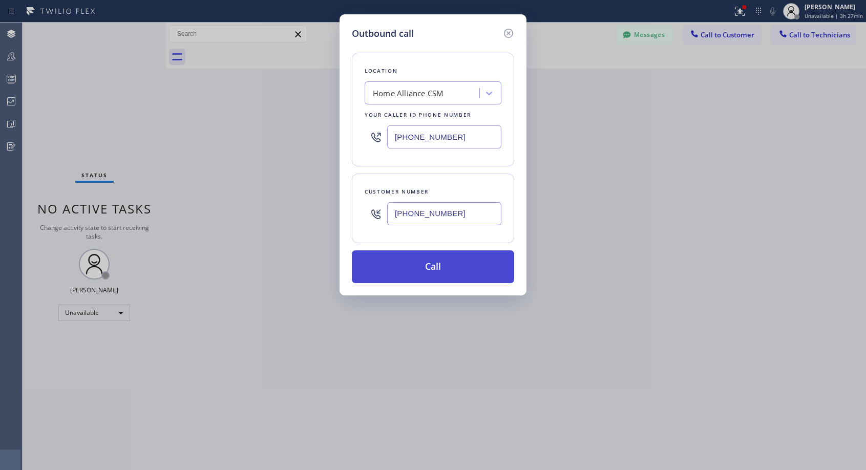
type input "[PHONE_NUMBER]"
drag, startPoint x: 439, startPoint y: 271, endPoint x: 451, endPoint y: 23, distance: 248.6
click at [439, 271] on button "Call" at bounding box center [433, 266] width 162 height 33
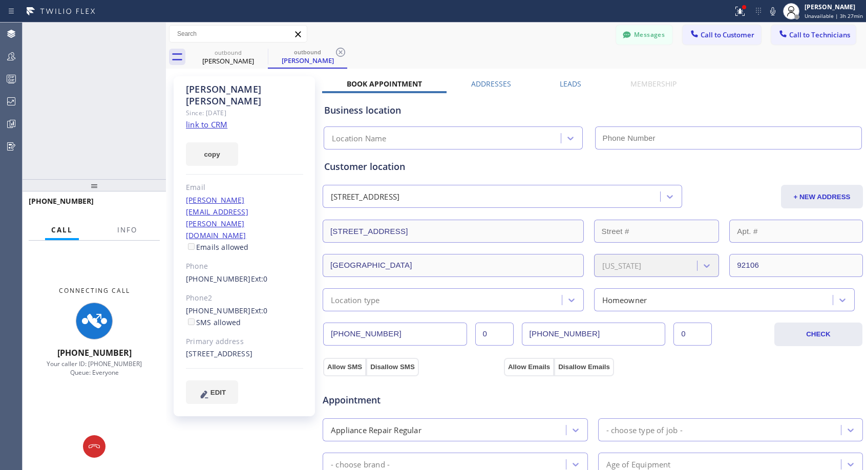
type input "[PHONE_NUMBER]"
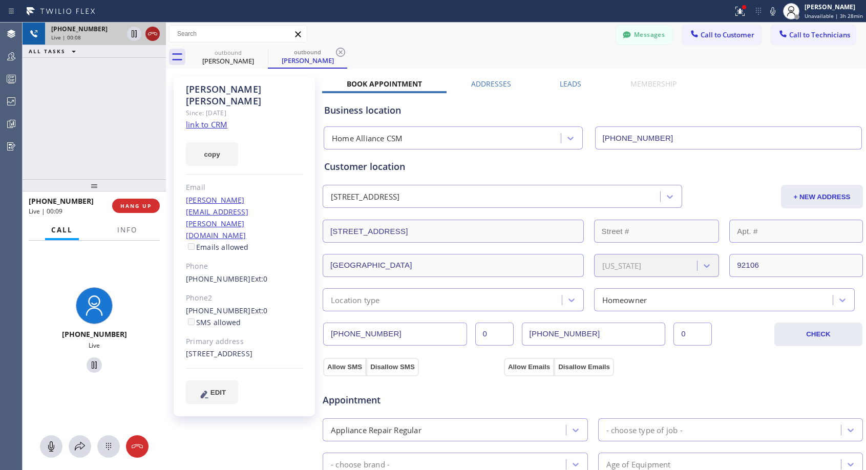
click at [154, 34] on icon at bounding box center [152, 34] width 12 height 12
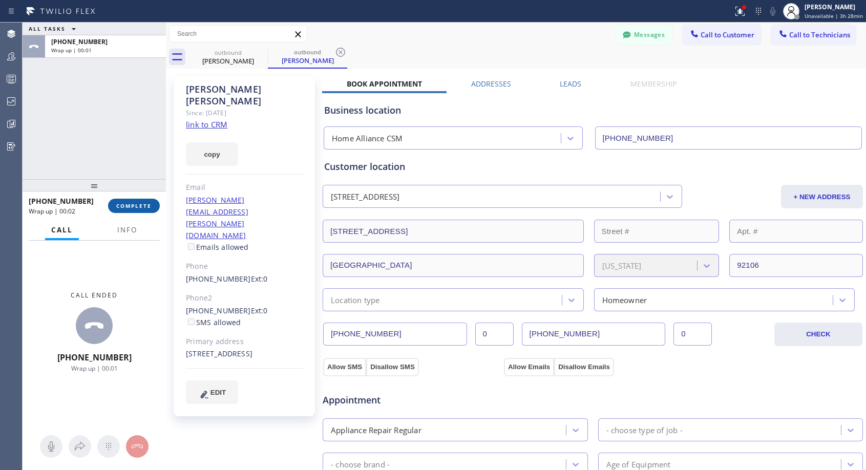
click at [151, 203] on span "COMPLETE" at bounding box center [133, 205] width 35 height 7
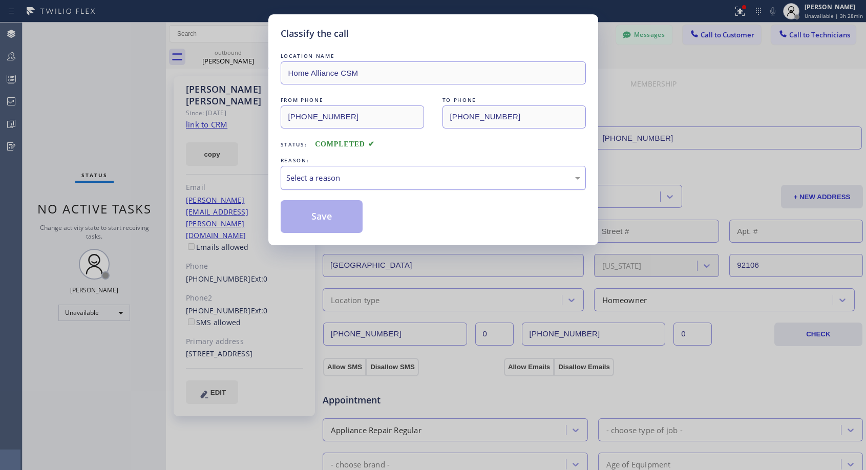
click at [427, 173] on div "Select a reason" at bounding box center [433, 178] width 294 height 12
click at [353, 215] on button "Save" at bounding box center [322, 216] width 82 height 33
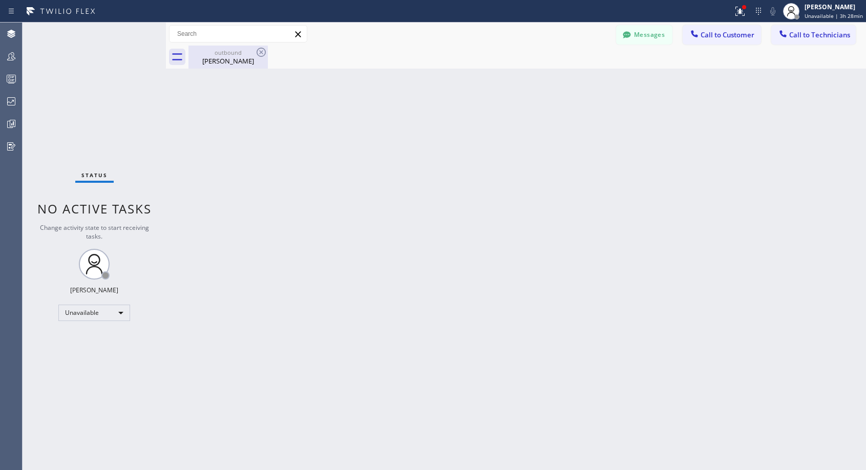
click at [233, 55] on div "outbound" at bounding box center [227, 53] width 77 height 8
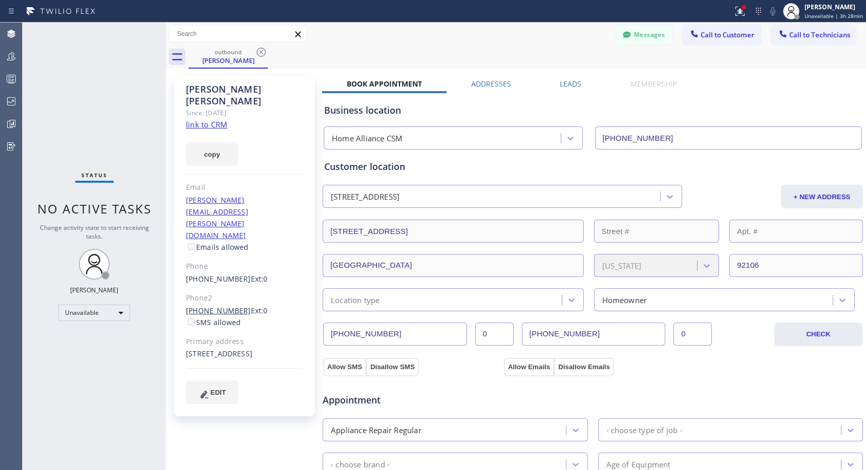
click at [225, 306] on link "[PHONE_NUMBER]" at bounding box center [218, 311] width 65 height 10
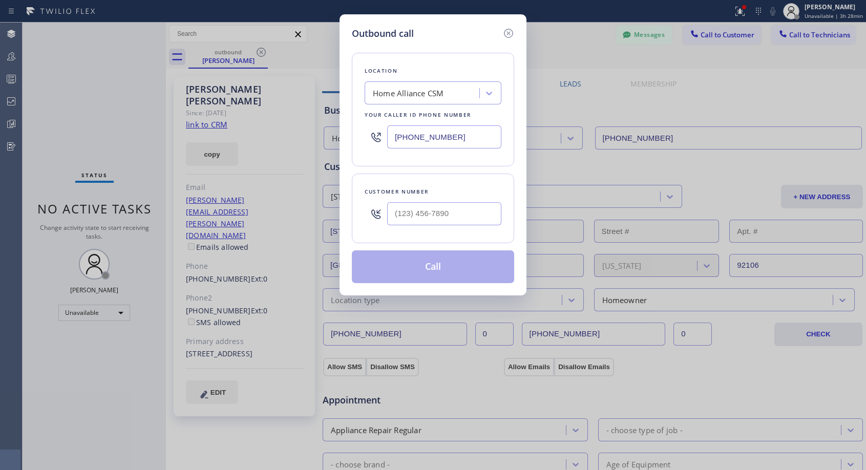
type input "[PHONE_NUMBER]"
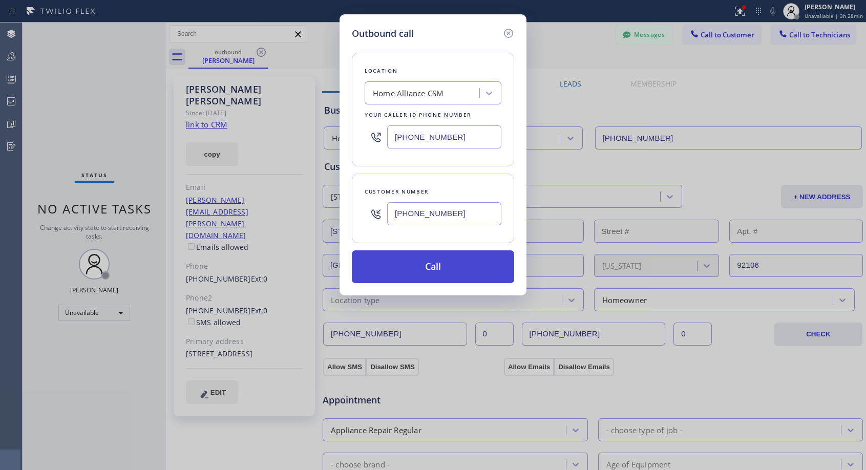
click at [436, 272] on button "Call" at bounding box center [433, 266] width 162 height 33
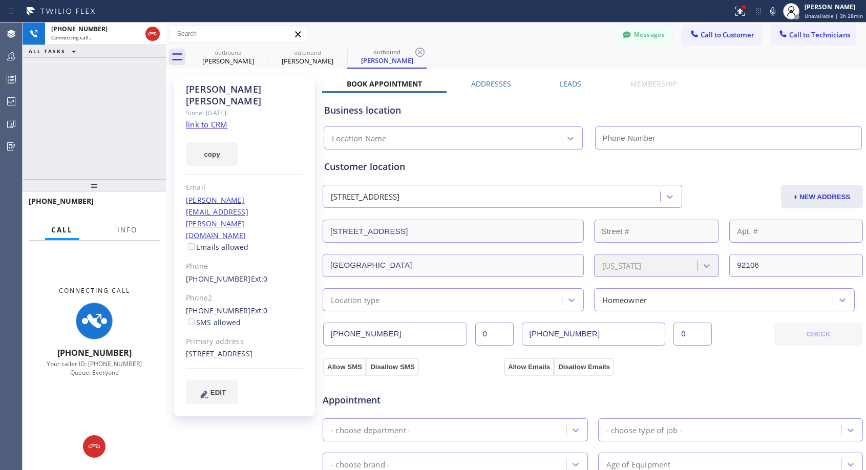
type input "[PHONE_NUMBER]"
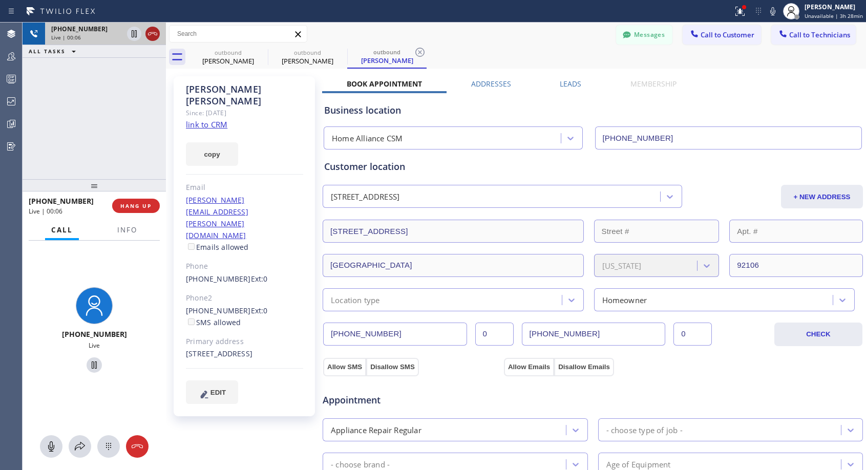
click at [155, 37] on icon at bounding box center [152, 34] width 12 height 12
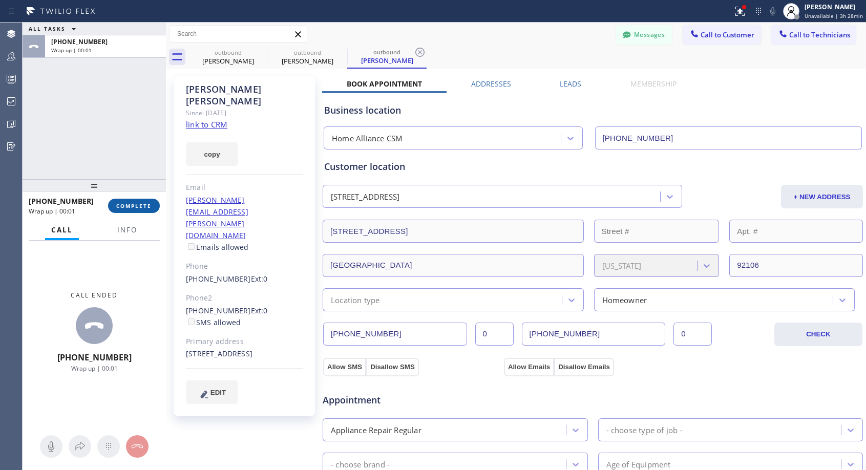
click at [139, 204] on span "COMPLETE" at bounding box center [133, 205] width 35 height 7
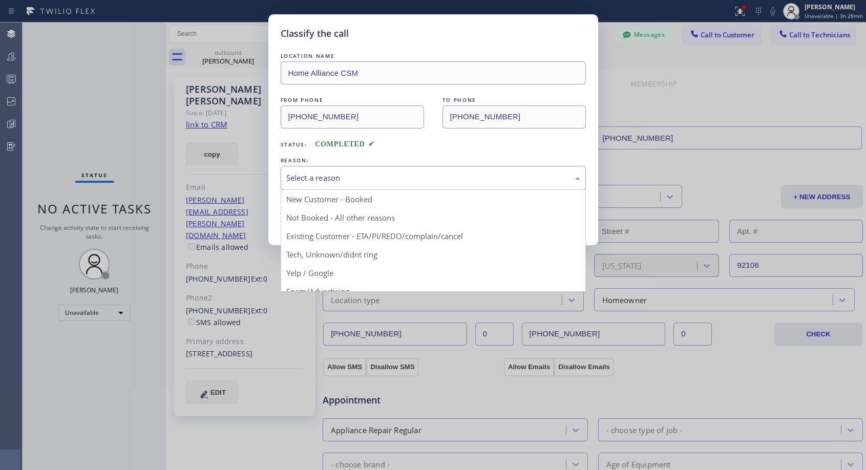
click at [427, 175] on div "Select a reason" at bounding box center [433, 178] width 294 height 12
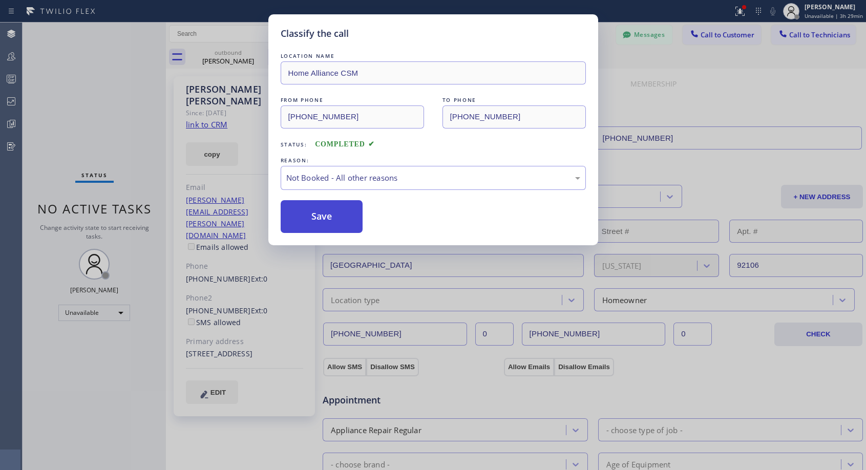
click at [329, 216] on button "Save" at bounding box center [322, 216] width 82 height 33
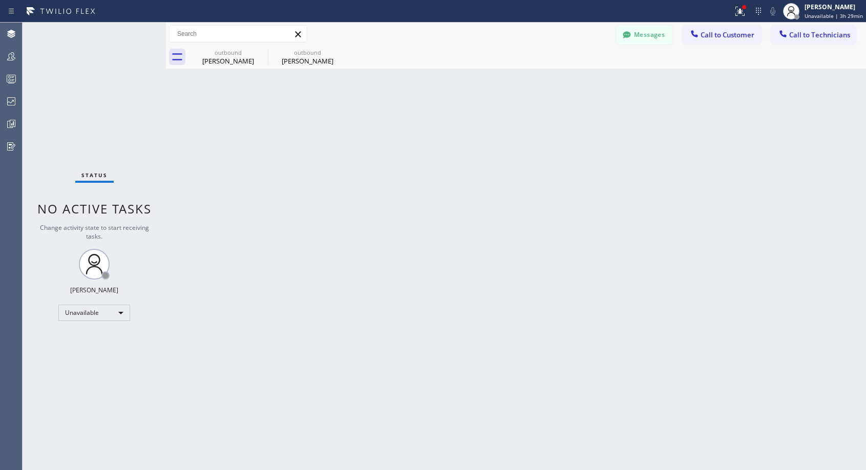
drag, startPoint x: 299, startPoint y: 56, endPoint x: 299, endPoint y: 72, distance: 15.4
click at [299, 56] on div "[PERSON_NAME]" at bounding box center [307, 60] width 77 height 9
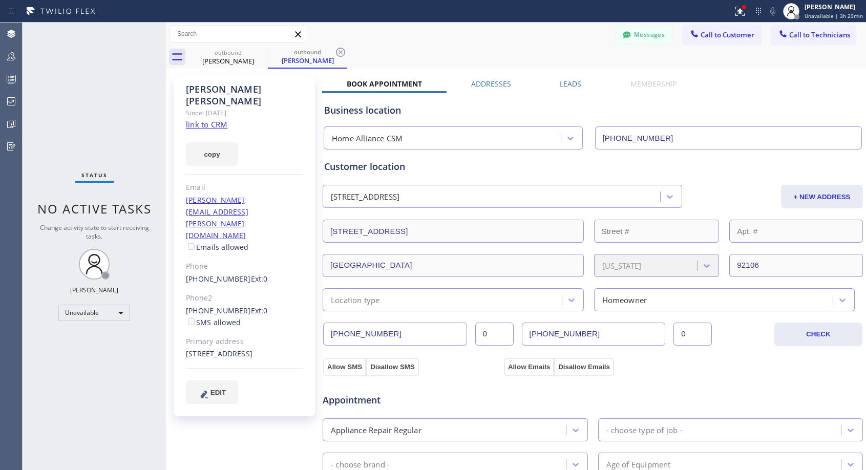
click at [212, 306] on link "[PHONE_NUMBER]" at bounding box center [218, 311] width 65 height 10
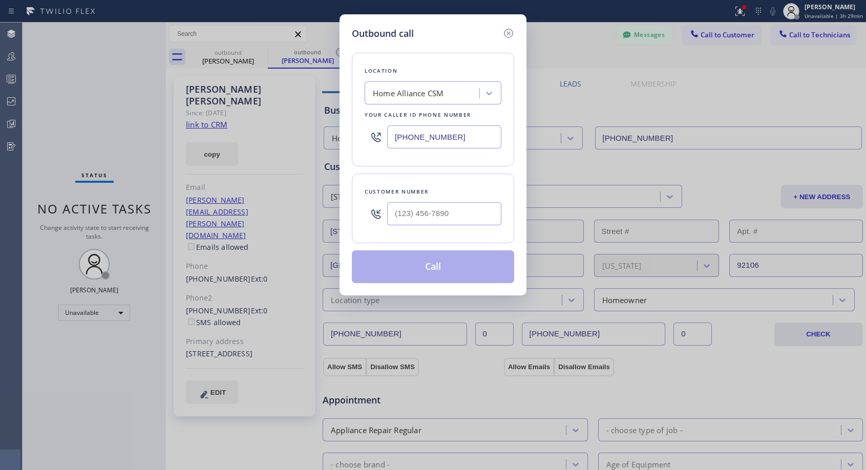
type input "[PHONE_NUMBER]"
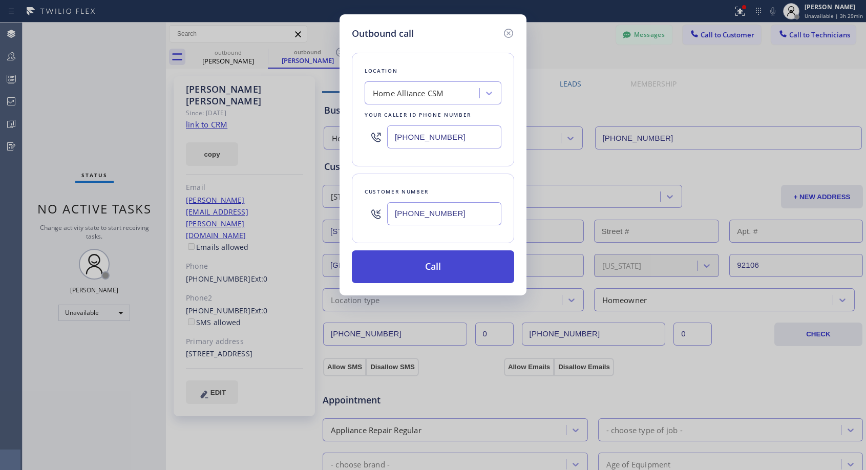
click at [412, 264] on button "Call" at bounding box center [433, 266] width 162 height 33
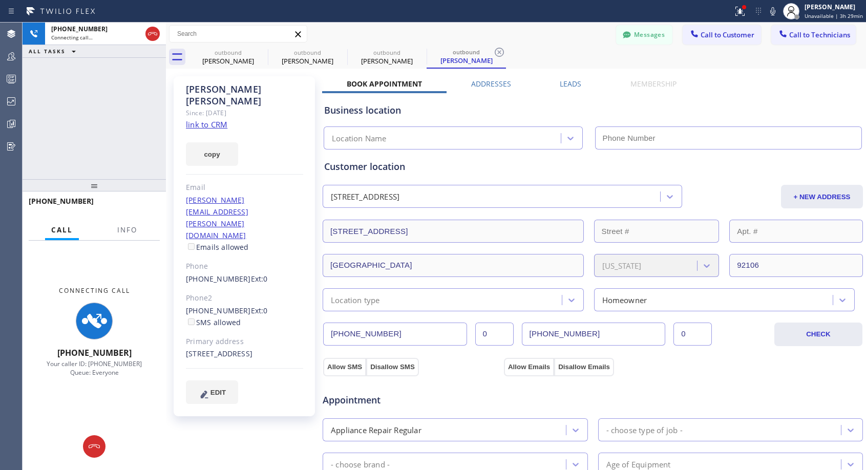
type input "[PHONE_NUMBER]"
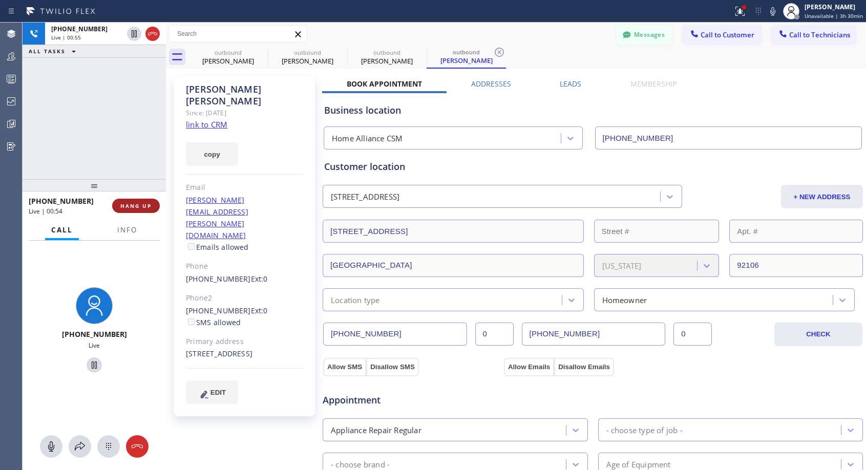
click at [144, 204] on span "HANG UP" at bounding box center [135, 205] width 31 height 7
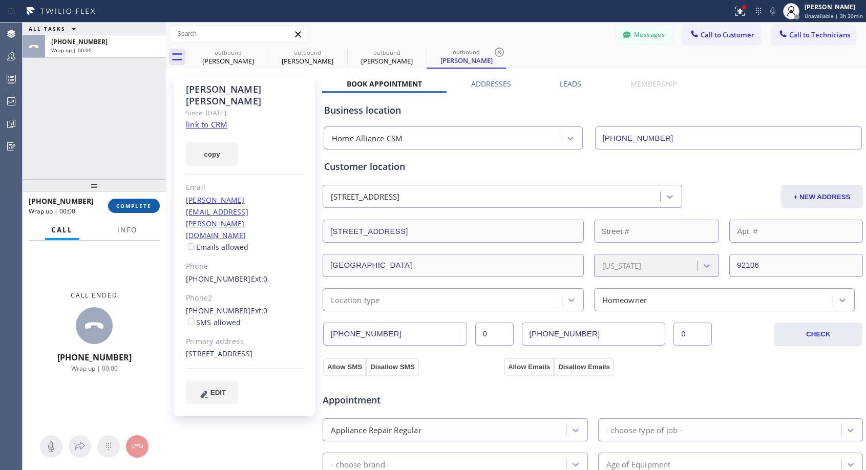
click at [144, 204] on span "COMPLETE" at bounding box center [133, 205] width 35 height 7
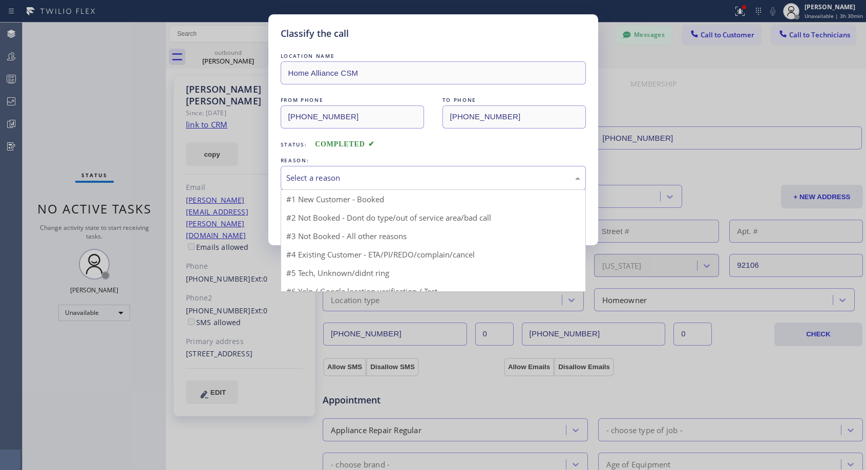
click at [344, 177] on div "Select a reason" at bounding box center [433, 178] width 294 height 12
